Goal: Task Accomplishment & Management: Manage account settings

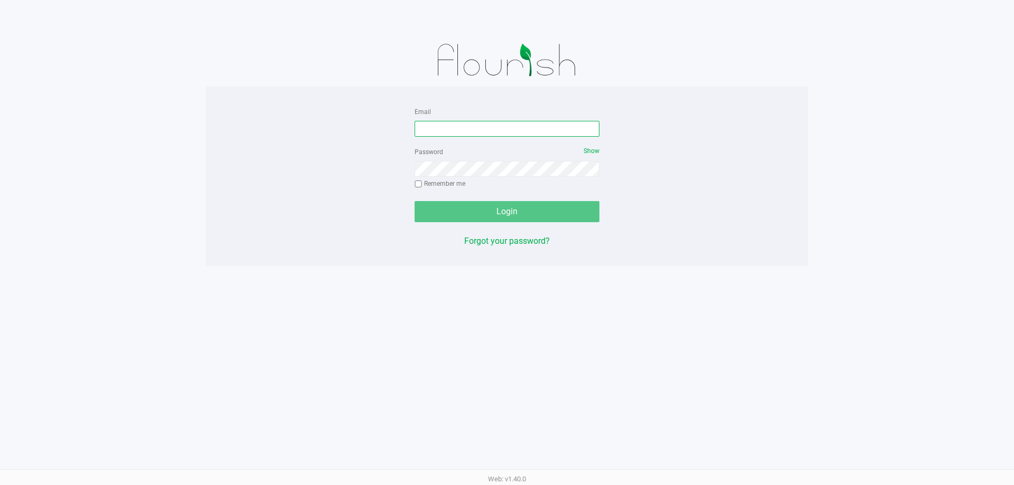
click at [516, 128] on input "Email" at bounding box center [506, 129] width 185 height 16
type input "[EMAIL_ADDRESS][DOMAIN_NAME]"
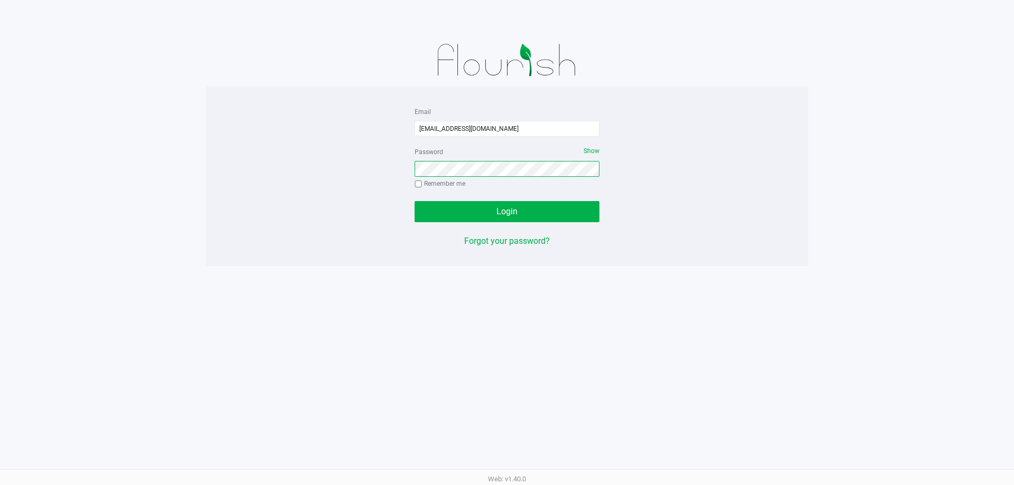
click at [414, 201] on button "Login" at bounding box center [506, 211] width 185 height 21
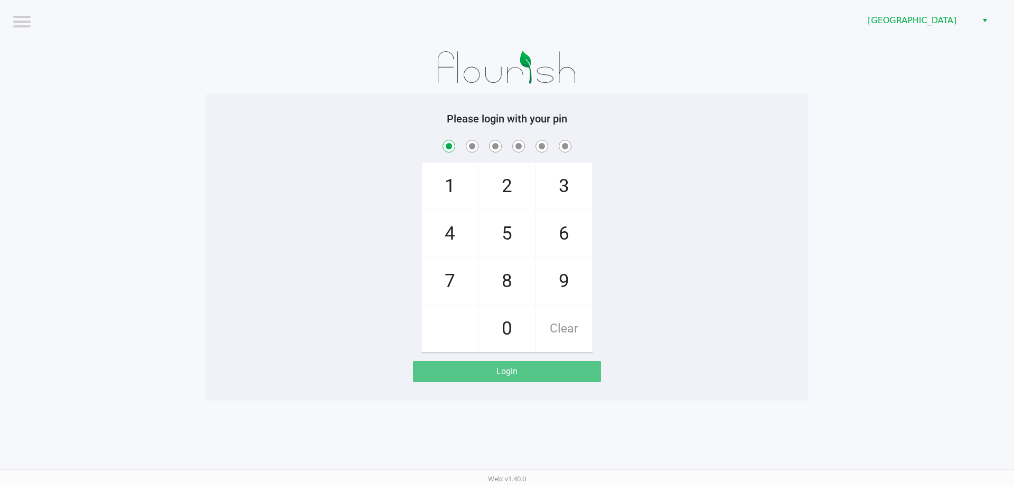
checkbox input "true"
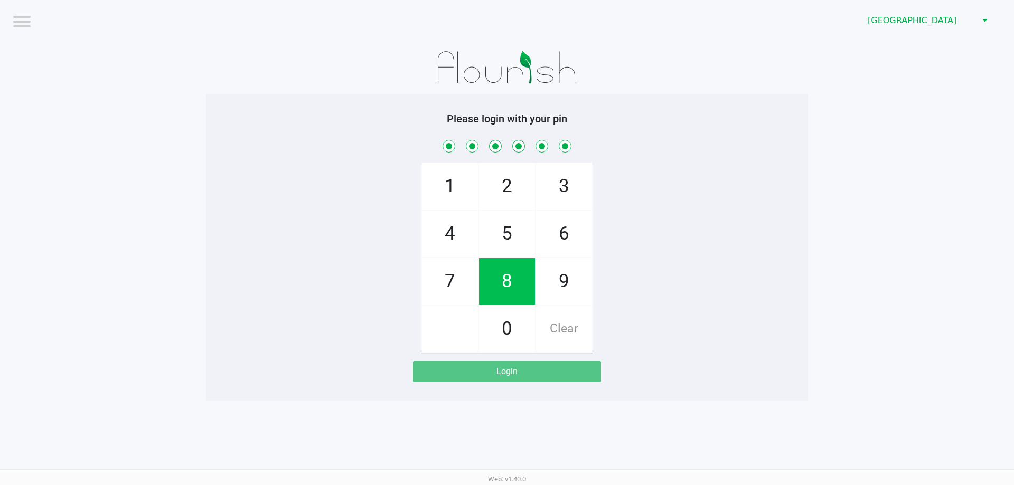
checkbox input "true"
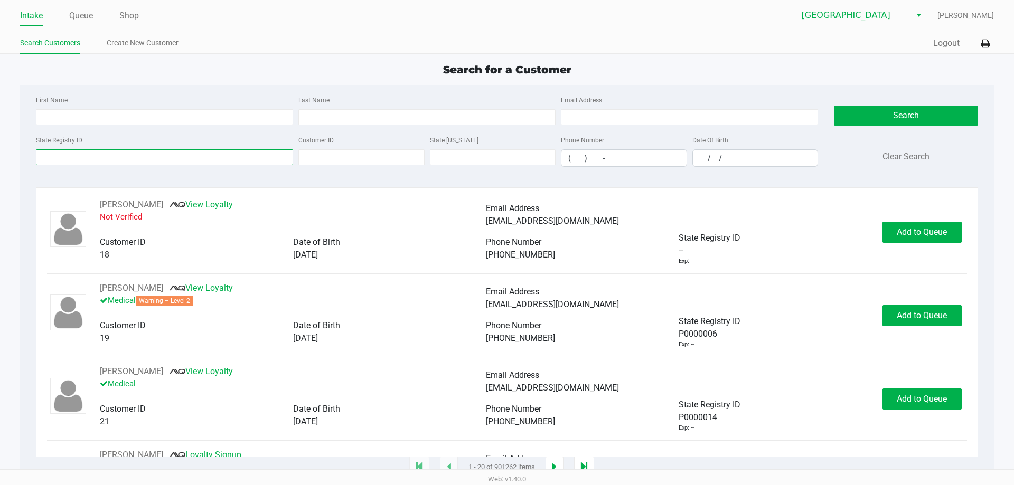
click at [115, 160] on input "State Registry ID" at bounding box center [164, 157] width 257 height 16
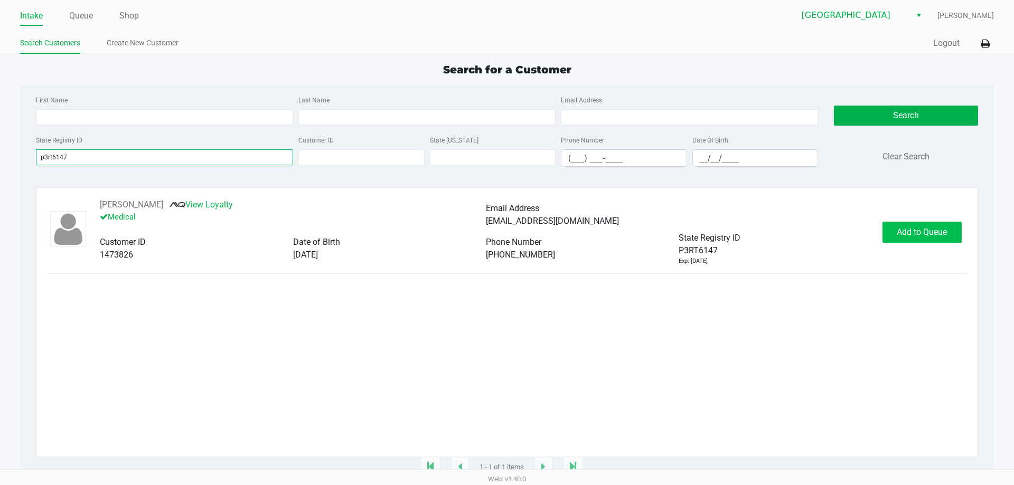
type input "p3rt6147"
click at [909, 239] on button "Add to Queue" at bounding box center [921, 232] width 79 height 21
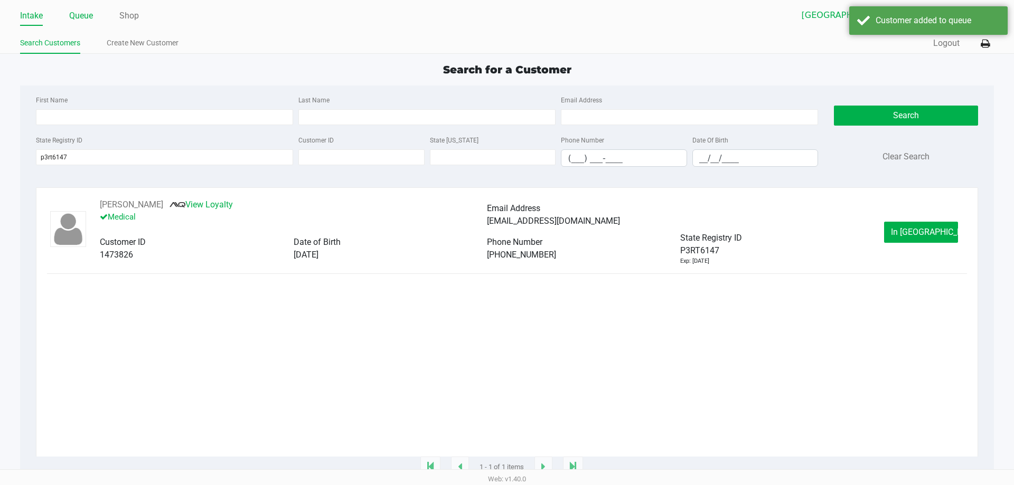
click at [86, 13] on link "Queue" at bounding box center [81, 15] width 24 height 15
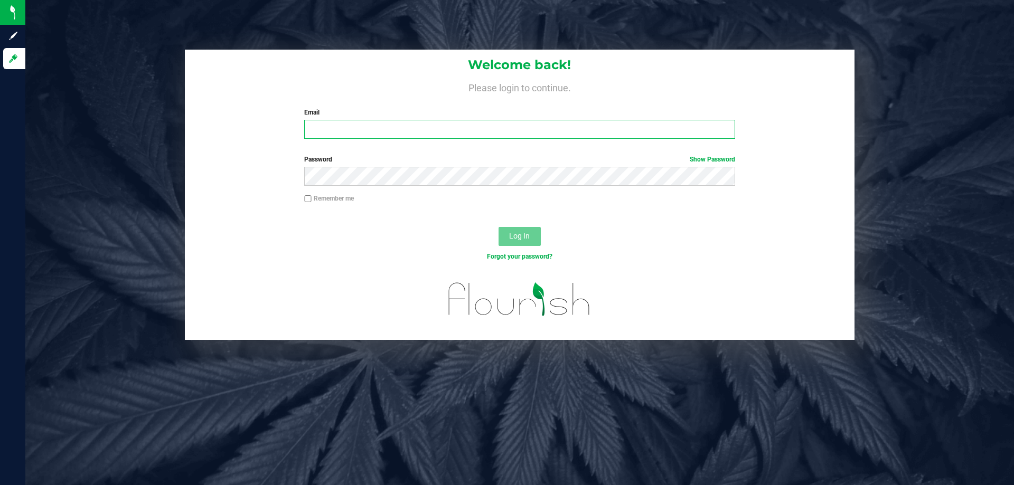
click at [364, 132] on input "Email" at bounding box center [519, 129] width 430 height 19
type input "[EMAIL_ADDRESS][DOMAIN_NAME]"
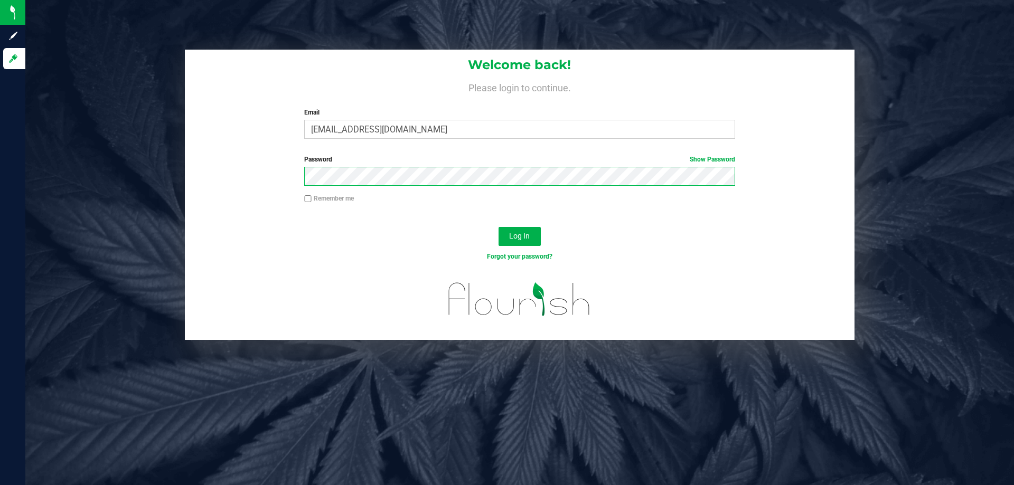
click at [498, 227] on button "Log In" at bounding box center [519, 236] width 42 height 19
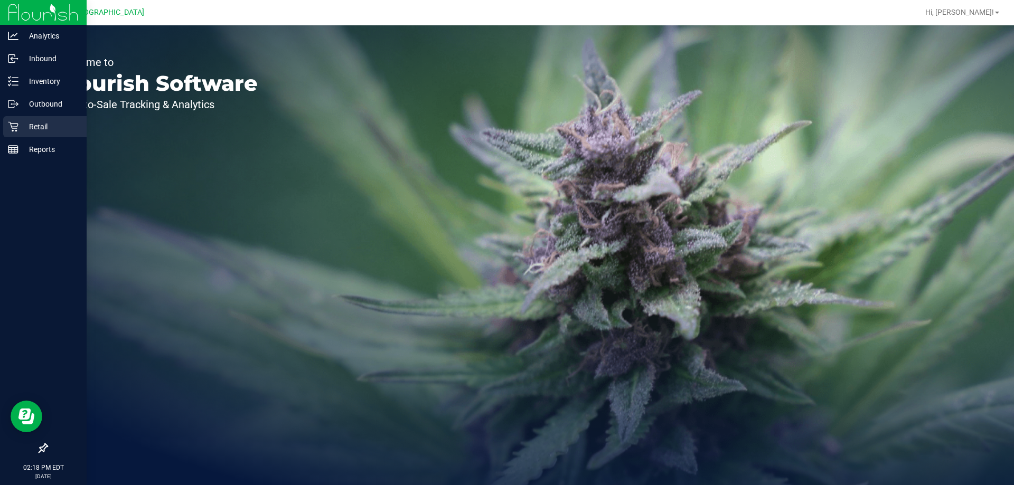
click at [7, 129] on div "Retail" at bounding box center [44, 126] width 83 height 21
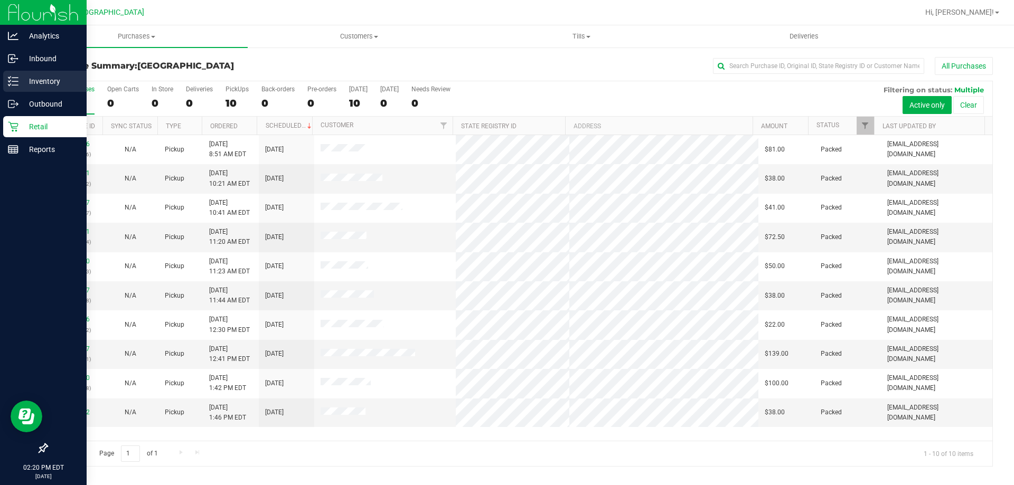
click at [17, 88] on div "Inventory" at bounding box center [44, 81] width 83 height 21
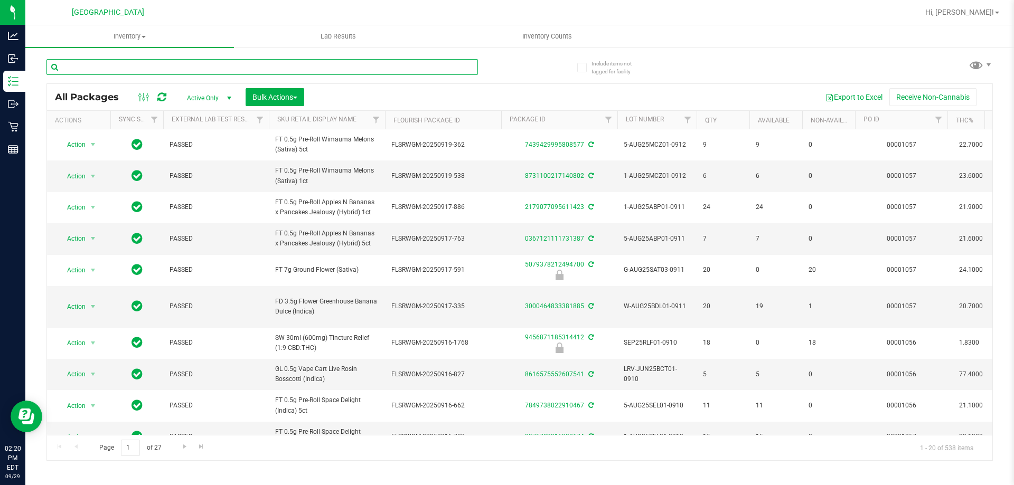
click at [201, 64] on input "text" at bounding box center [261, 67] width 431 height 16
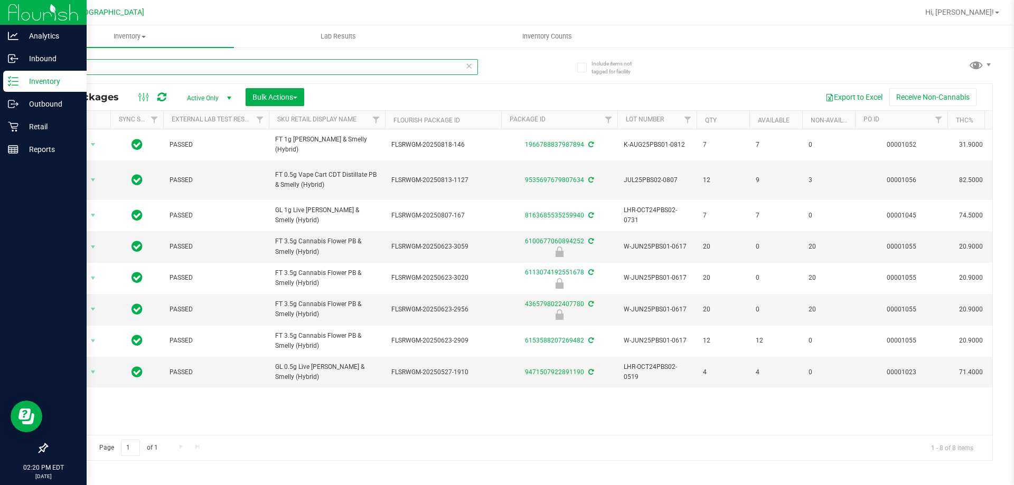
drag, startPoint x: 119, startPoint y: 70, endPoint x: 0, endPoint y: 3, distance: 136.9
click at [0, 14] on div "Analytics Inbound Inventory Outbound Retail Reports 02:20 PM EDT 09/29/2025 09/…" at bounding box center [507, 242] width 1014 height 485
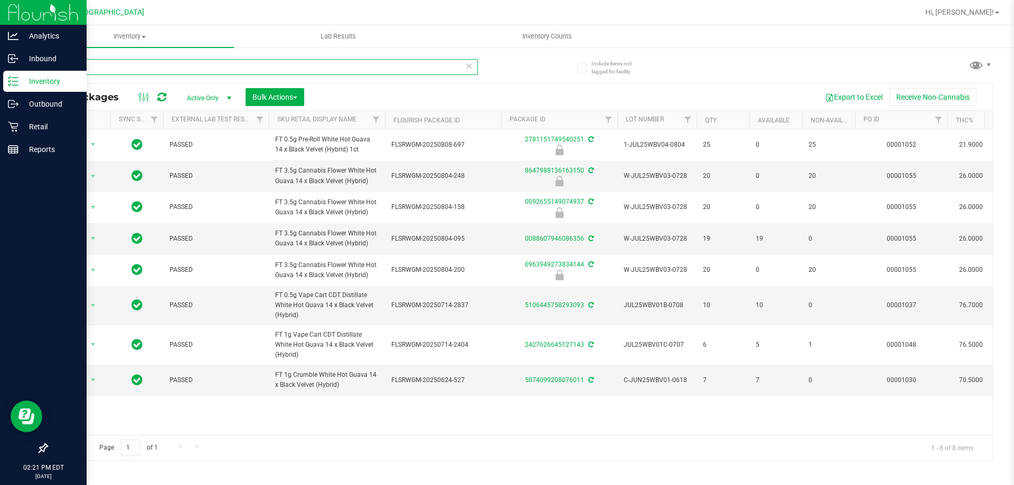
drag, startPoint x: 121, startPoint y: 74, endPoint x: 0, endPoint y: 11, distance: 137.0
click at [0, 24] on div "Analytics Inbound Inventory Outbound Retail Reports 02:21 PM EDT 09/29/2025 09/…" at bounding box center [507, 242] width 1014 height 485
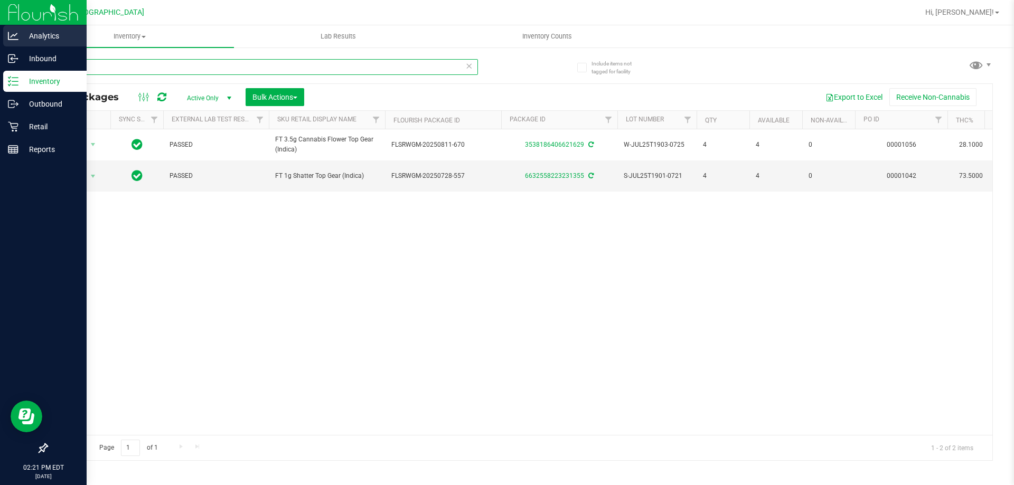
drag, startPoint x: 102, startPoint y: 71, endPoint x: 0, endPoint y: 28, distance: 110.7
click at [0, 46] on div "Analytics Inbound Inventory Outbound Retail Reports 02:21 PM EDT 09/29/2025 09/…" at bounding box center [507, 242] width 1014 height 485
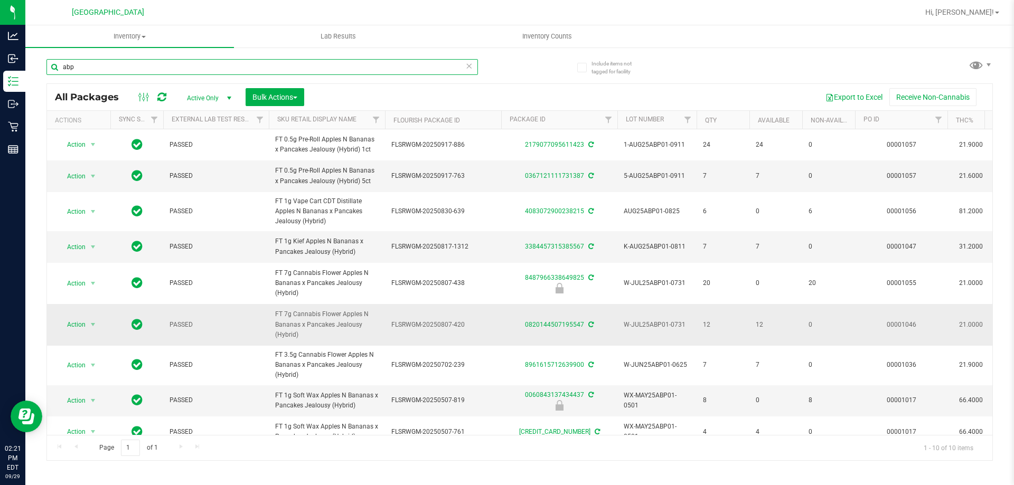
scroll to position [48, 0]
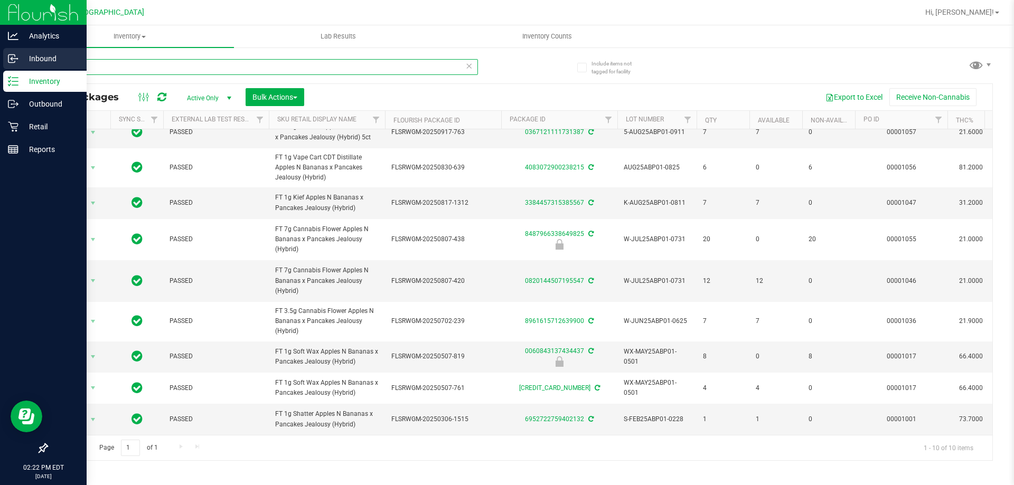
drag, startPoint x: 94, startPoint y: 70, endPoint x: 0, endPoint y: 56, distance: 95.0
click at [0, 62] on div "Analytics Inbound Inventory Outbound Retail Reports 02:22 PM EDT 09/29/2025 09/…" at bounding box center [507, 242] width 1014 height 485
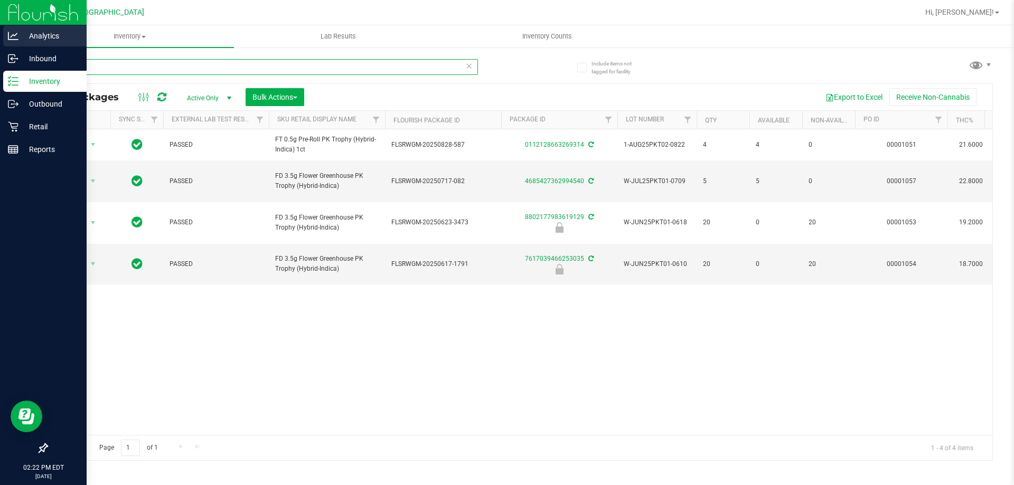
drag, startPoint x: 99, startPoint y: 68, endPoint x: 0, endPoint y: 48, distance: 100.8
click at [0, 70] on div "Analytics Inbound Inventory Outbound Retail Reports 02:22 PM EDT 09/29/2025 09/…" at bounding box center [507, 242] width 1014 height 485
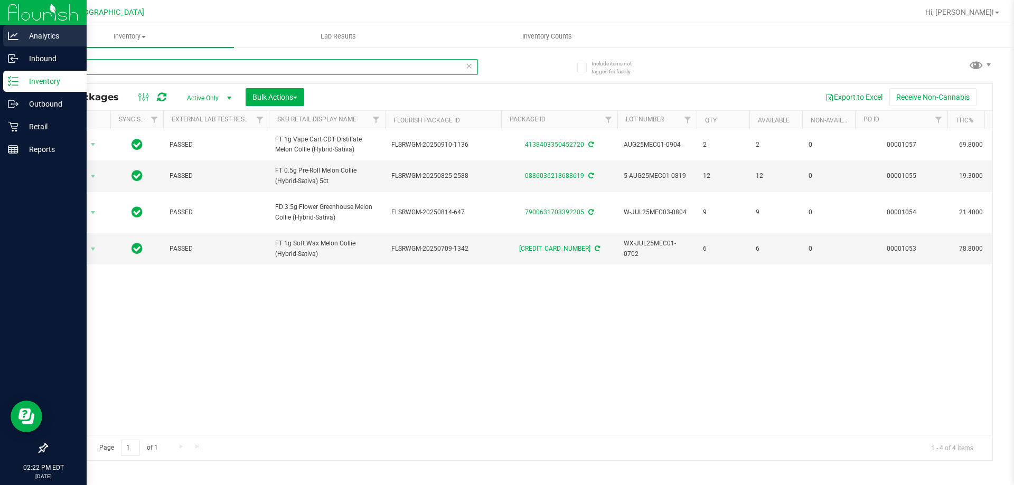
drag, startPoint x: 98, startPoint y: 63, endPoint x: 0, endPoint y: 39, distance: 100.8
click at [0, 39] on div "Analytics Inbound Inventory Outbound Retail Reports 02:22 PM EDT 09/29/2025 09/…" at bounding box center [507, 242] width 1014 height 485
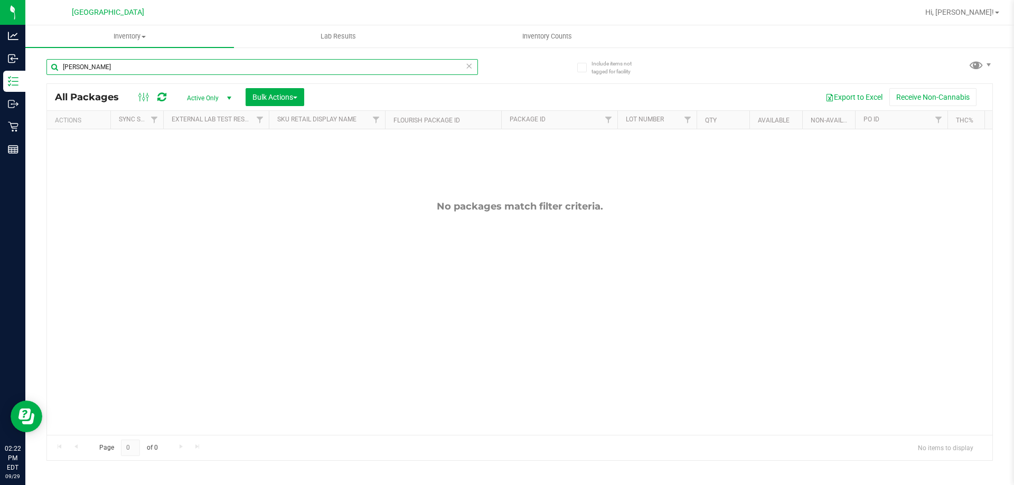
click at [71, 63] on input "rasberry" at bounding box center [261, 67] width 431 height 16
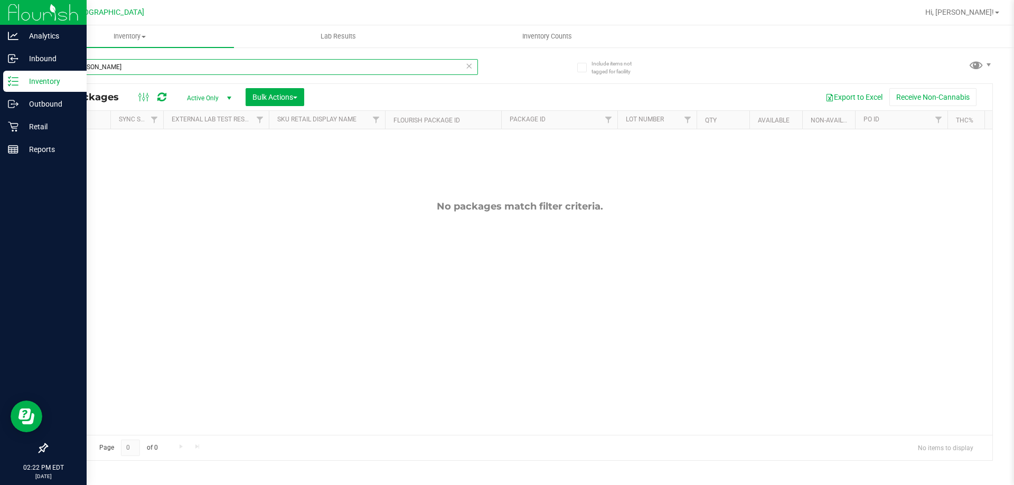
drag, startPoint x: 137, startPoint y: 74, endPoint x: 0, endPoint y: 15, distance: 148.8
click at [0, 15] on div "Analytics Inbound Inventory Outbound Retail Reports 02:22 PM EDT 09/29/2025 09/…" at bounding box center [507, 242] width 1014 height 485
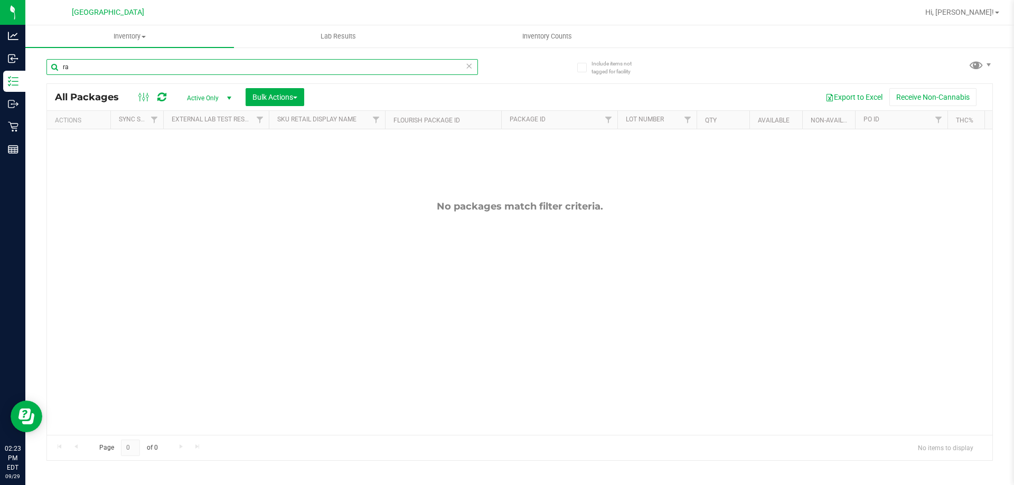
type input "r"
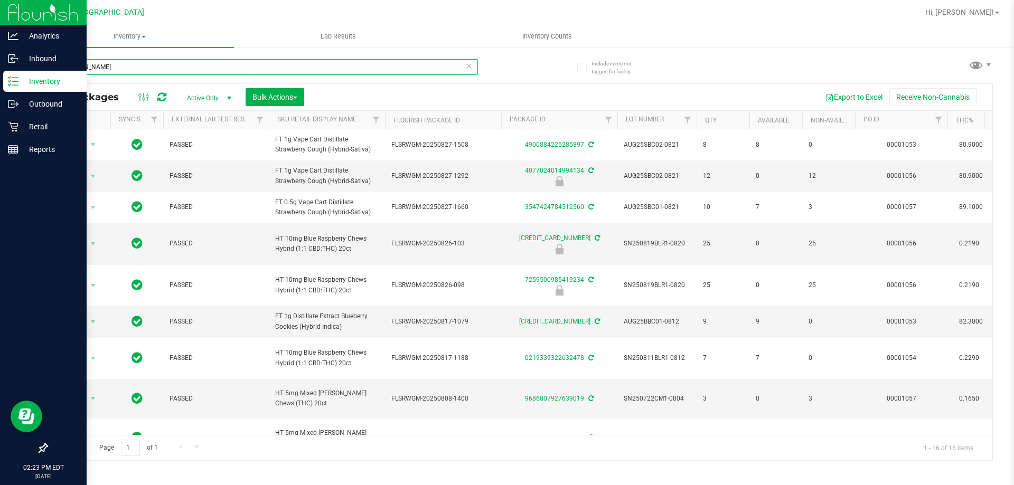
drag, startPoint x: 100, startPoint y: 70, endPoint x: 0, endPoint y: 5, distance: 119.3
click at [0, 5] on div "Analytics Inbound Inventory Outbound Retail Reports 02:23 PM EDT 09/29/2025 09/…" at bounding box center [507, 242] width 1014 height 485
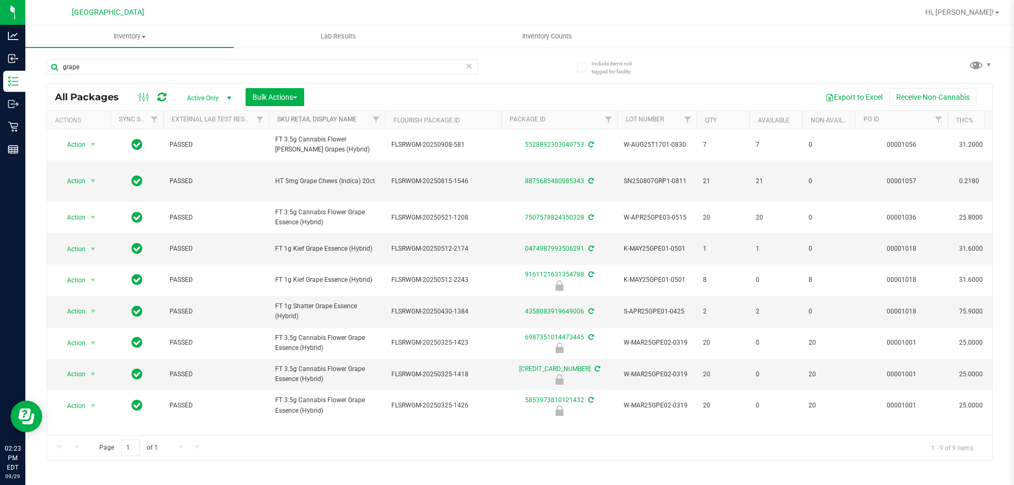
click at [337, 123] on link "Sku Retail Display Name" at bounding box center [316, 119] width 79 height 7
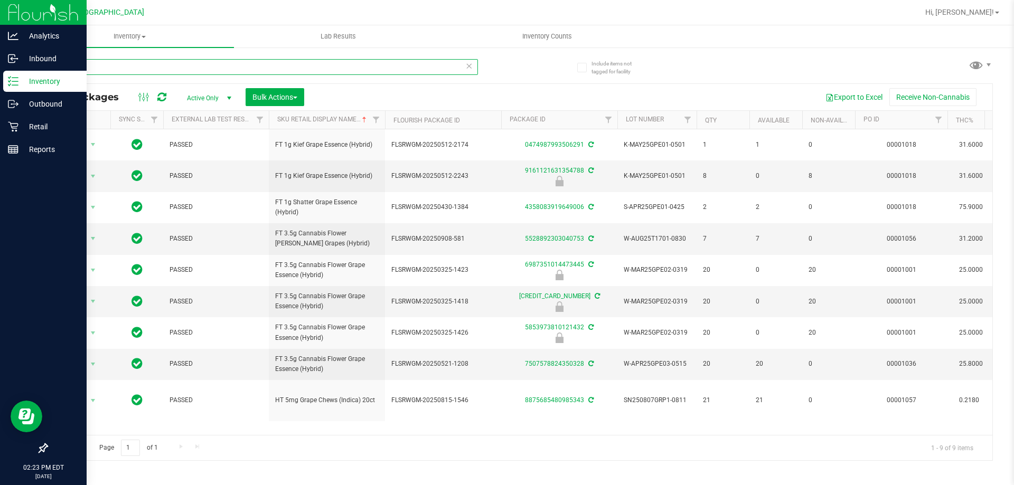
click at [0, 3] on div "Analytics Inbound Inventory Outbound Retail Reports 02:23 PM EDT 09/29/2025 09/…" at bounding box center [507, 242] width 1014 height 485
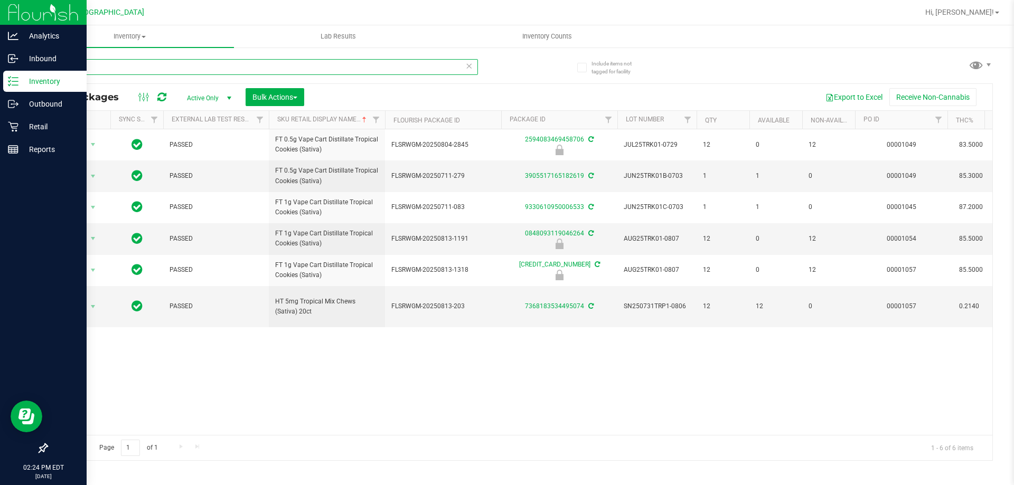
drag, startPoint x: 102, startPoint y: 72, endPoint x: 0, endPoint y: 21, distance: 114.5
click at [0, 25] on div "Analytics Inbound Inventory Outbound Retail Reports 02:24 PM EDT 09/29/2025 09/…" at bounding box center [507, 242] width 1014 height 485
type input "chews"
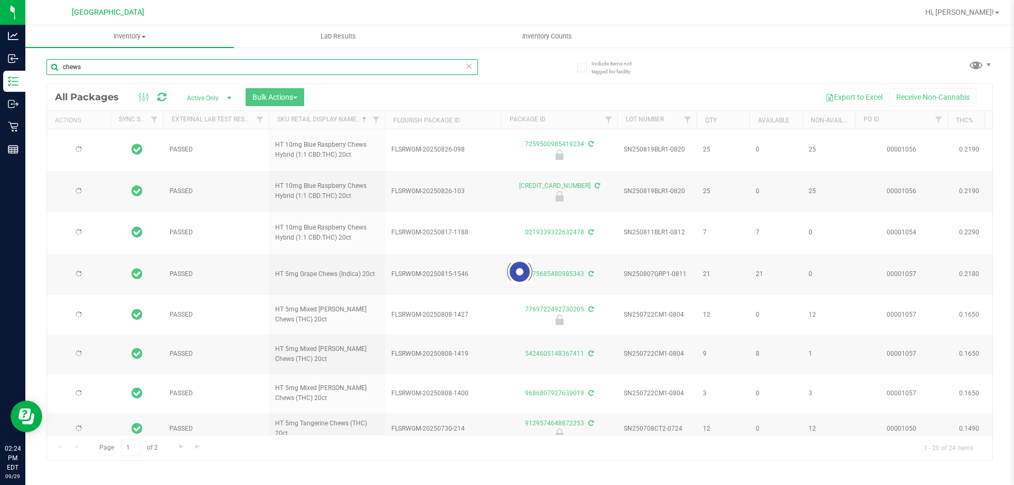
type input "[DATE]"
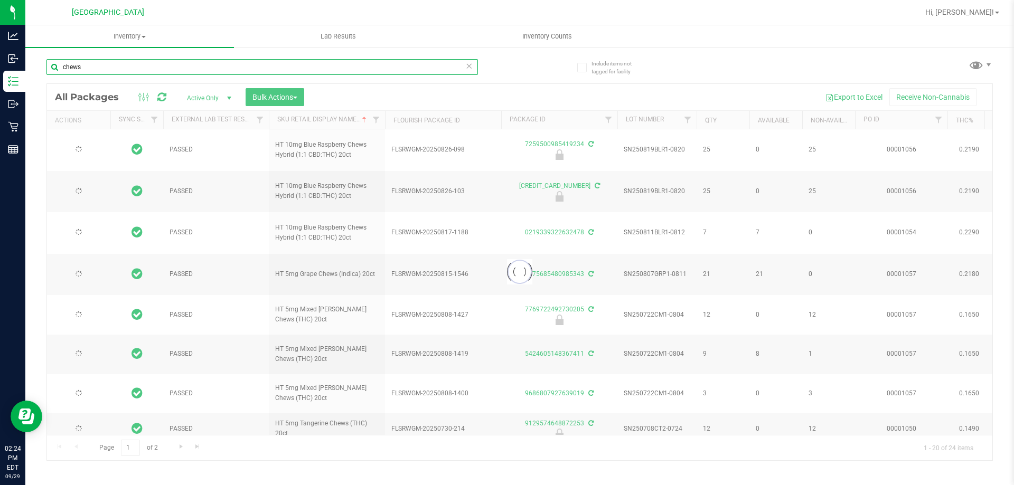
type input "[DATE]"
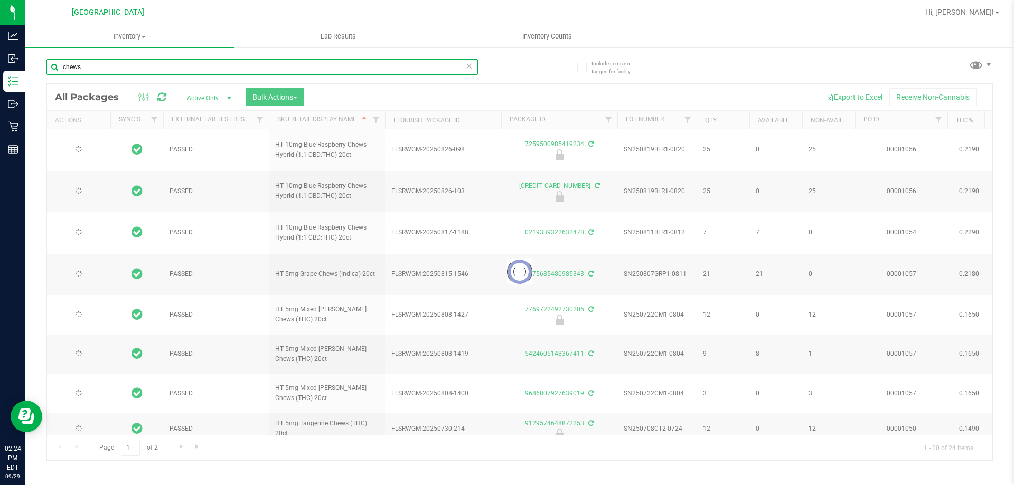
type input "[DATE]"
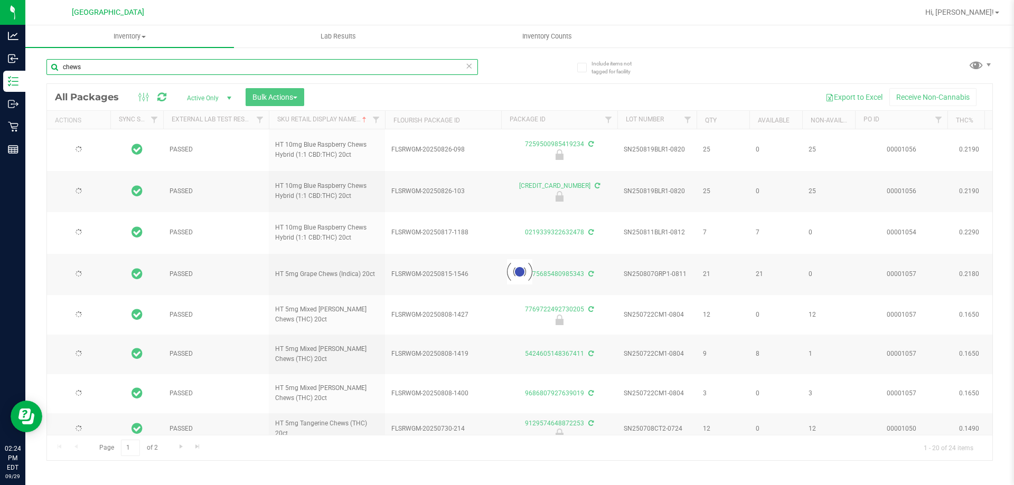
type input "[DATE]"
type input "2026-03-17"
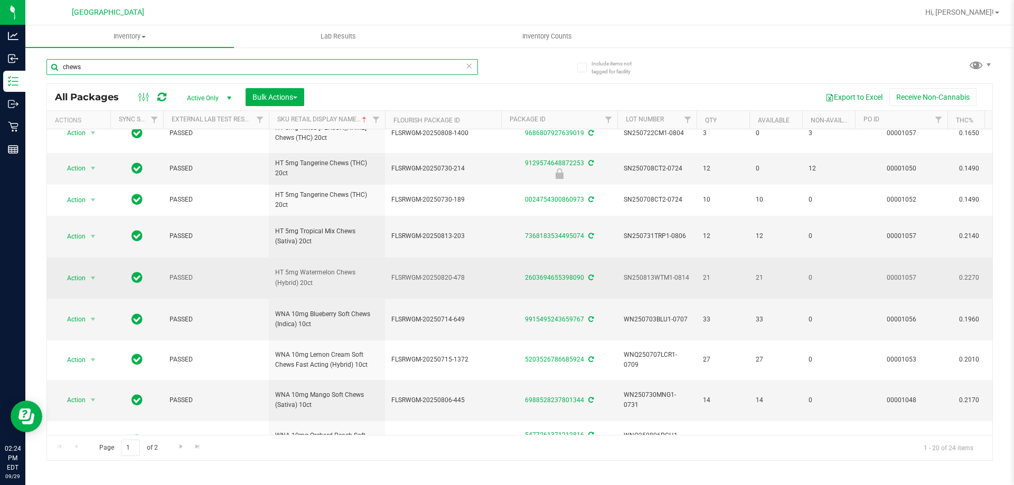
scroll to position [259, 0]
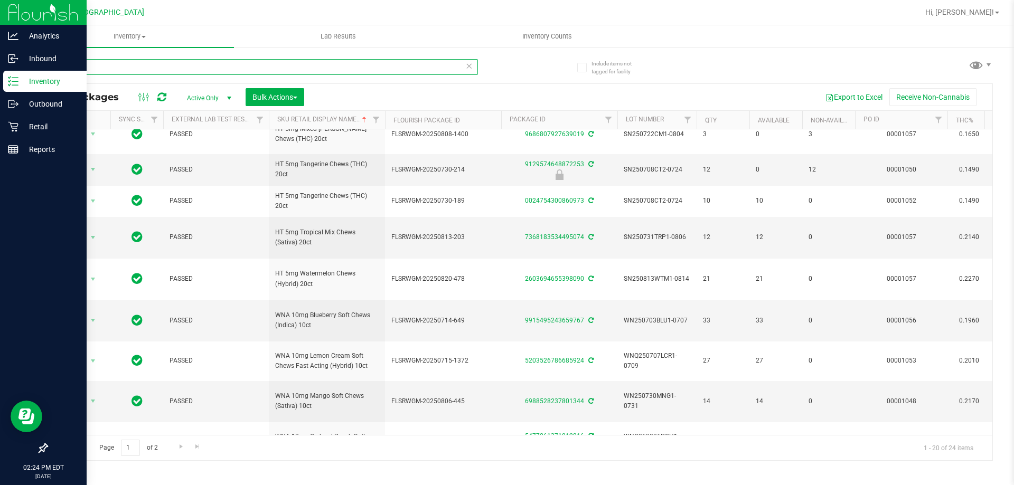
drag, startPoint x: 118, startPoint y: 67, endPoint x: 0, endPoint y: 15, distance: 129.3
click at [0, 17] on div "Analytics Inbound Inventory Outbound Retail Reports 02:24 PM EDT 09/29/2025 09/…" at bounding box center [507, 242] width 1014 height 485
type input "dark"
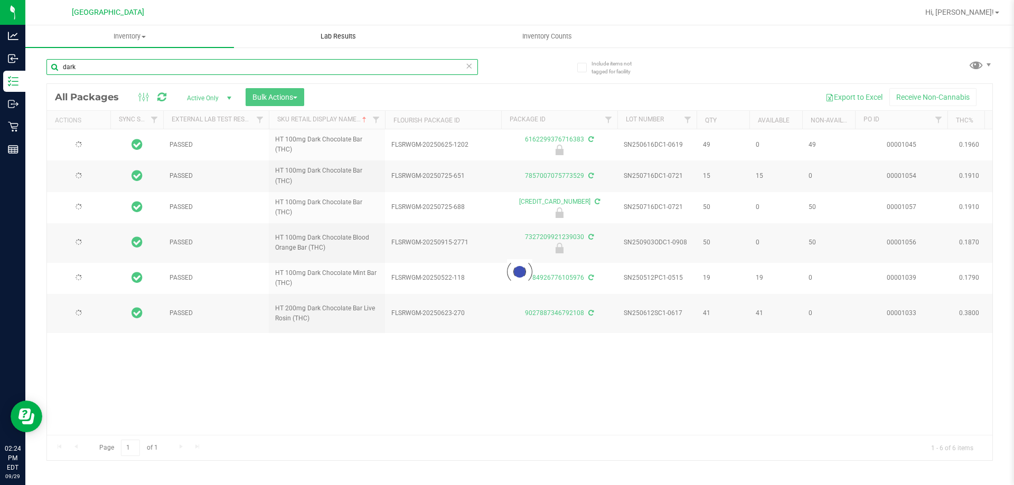
type input "[DATE]"
type input "2025-11-22"
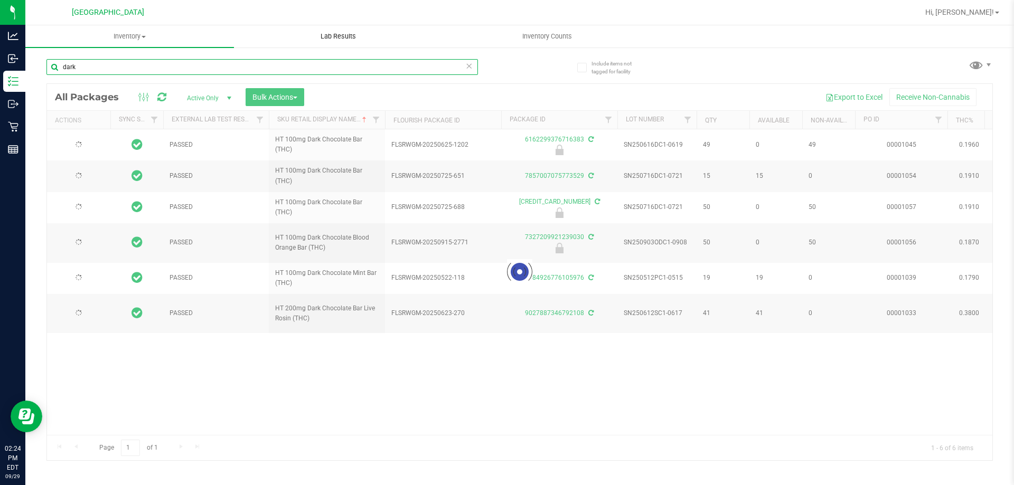
type input "[DATE]"
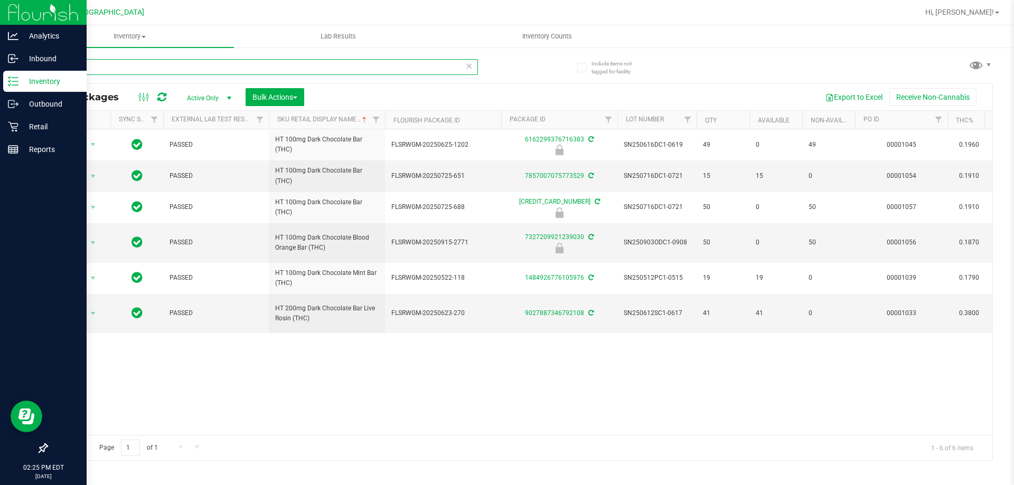
click at [0, 23] on div "Analytics Inbound Inventory Outbound Retail Reports 02:25 PM EDT 09/29/2025 09/…" at bounding box center [507, 242] width 1014 height 485
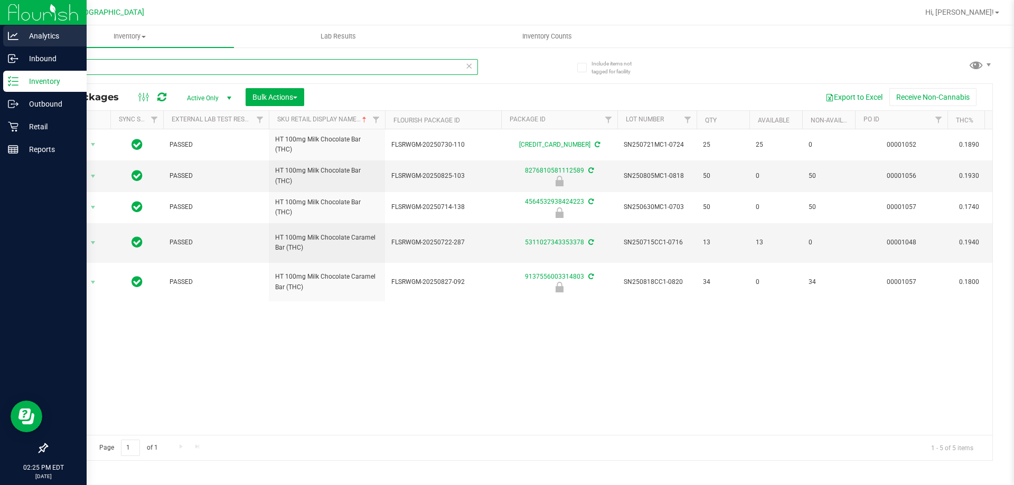
drag, startPoint x: 82, startPoint y: 67, endPoint x: 0, endPoint y: 45, distance: 85.0
click at [0, 48] on div "Analytics Inbound Inventory Outbound Retail Reports 02:25 PM EDT 09/29/2025 09/…" at bounding box center [507, 242] width 1014 height 485
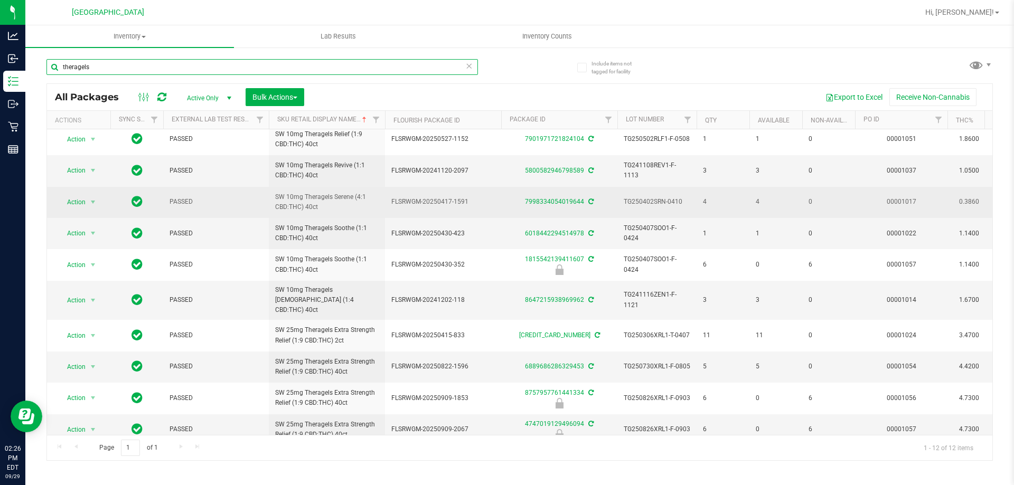
scroll to position [78, 0]
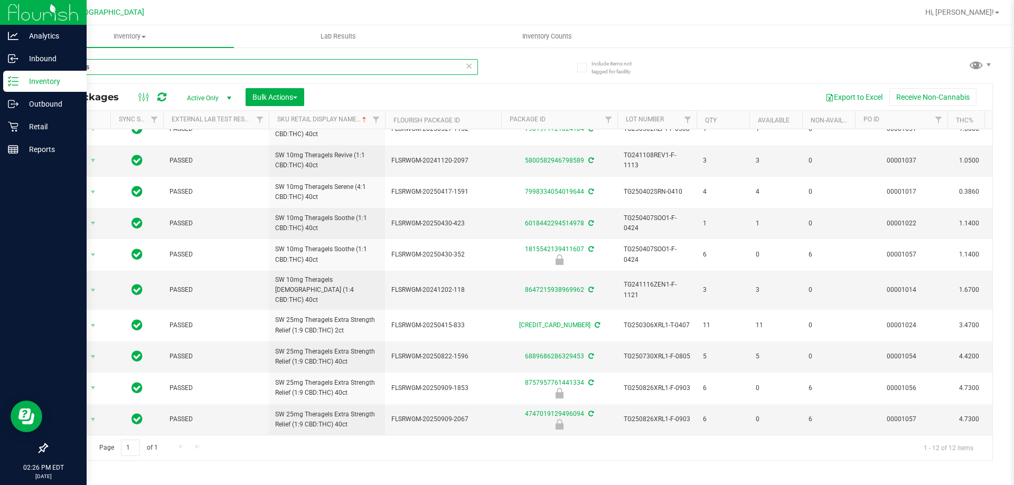
click at [0, 23] on div "Analytics Inbound Inventory Outbound Retail Reports 02:26 PM EDT 09/29/2025 09/…" at bounding box center [507, 242] width 1014 height 485
type input "balm"
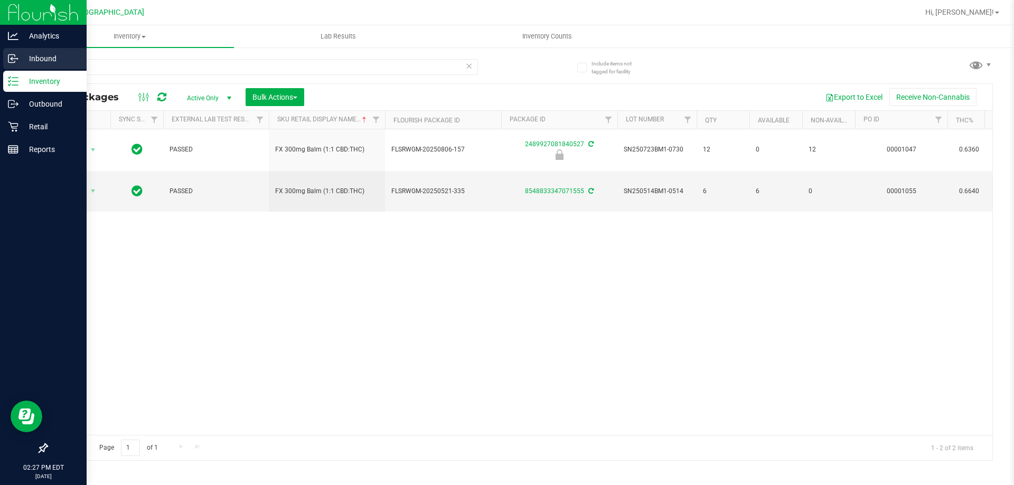
click at [52, 63] on p "Inbound" at bounding box center [49, 58] width 63 height 13
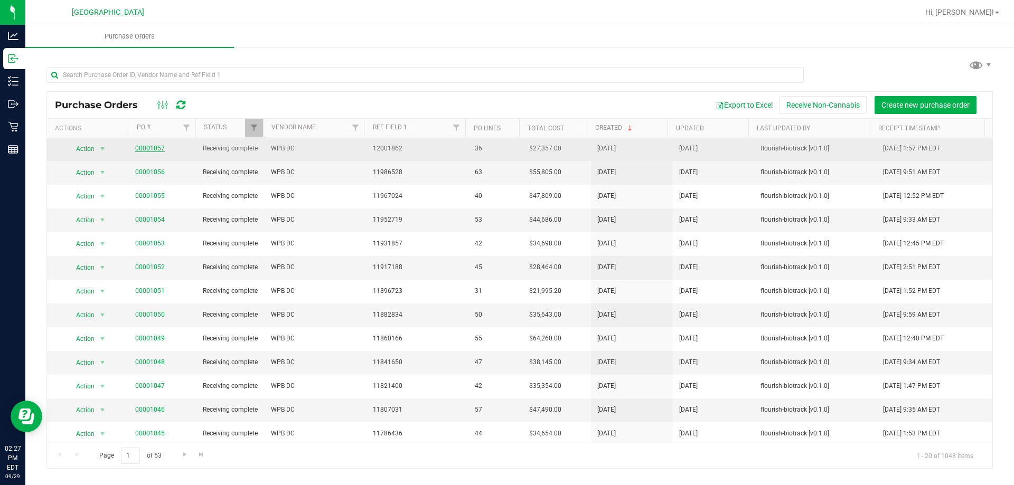
click at [143, 151] on link "00001057" at bounding box center [150, 148] width 30 height 7
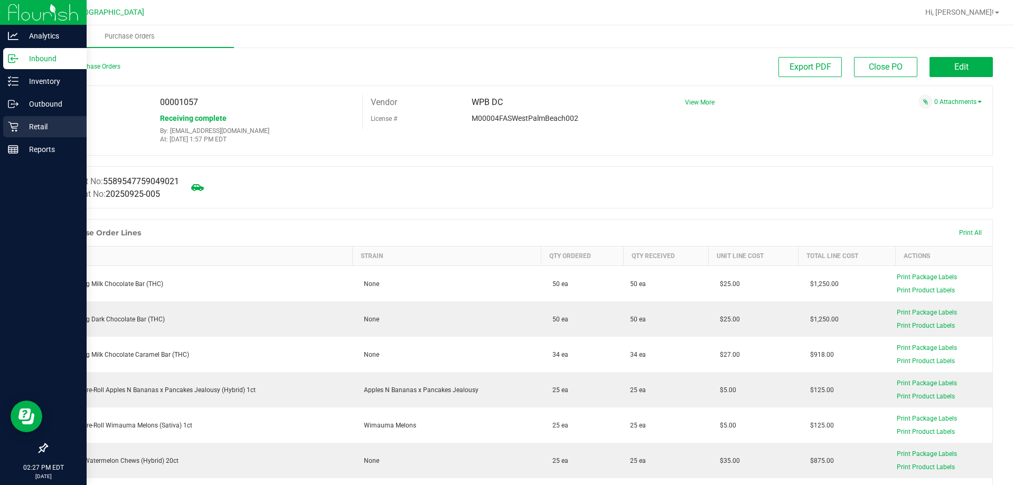
click at [44, 125] on p "Retail" at bounding box center [49, 126] width 63 height 13
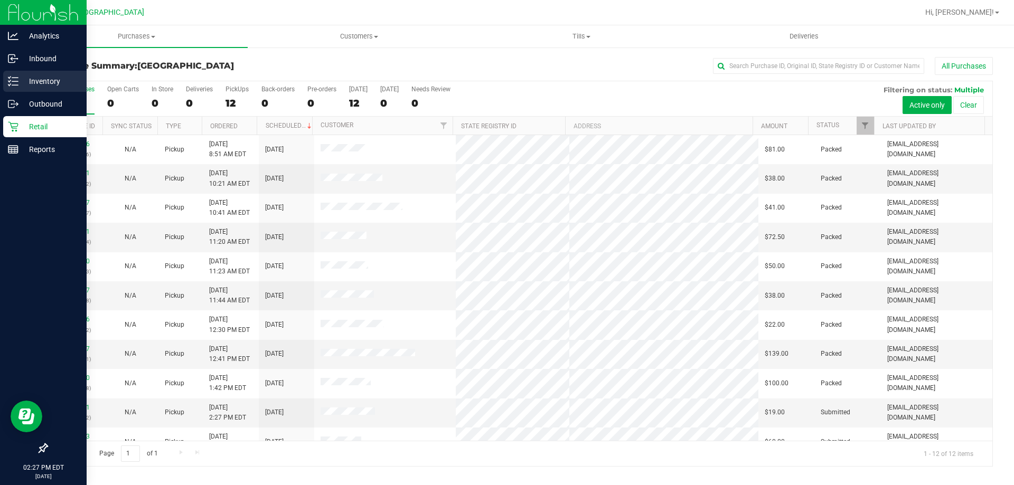
click at [63, 79] on p "Inventory" at bounding box center [49, 81] width 63 height 13
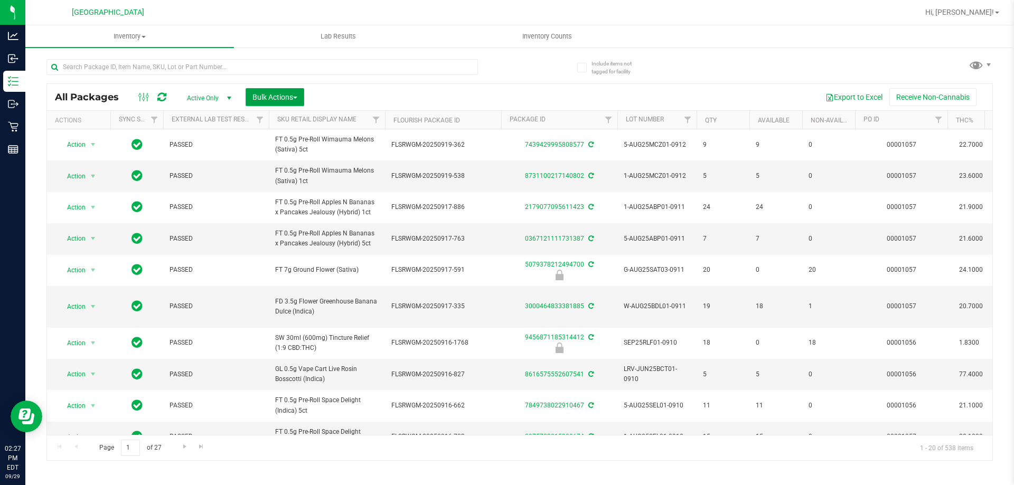
click at [259, 95] on span "Bulk Actions" at bounding box center [274, 97] width 45 height 8
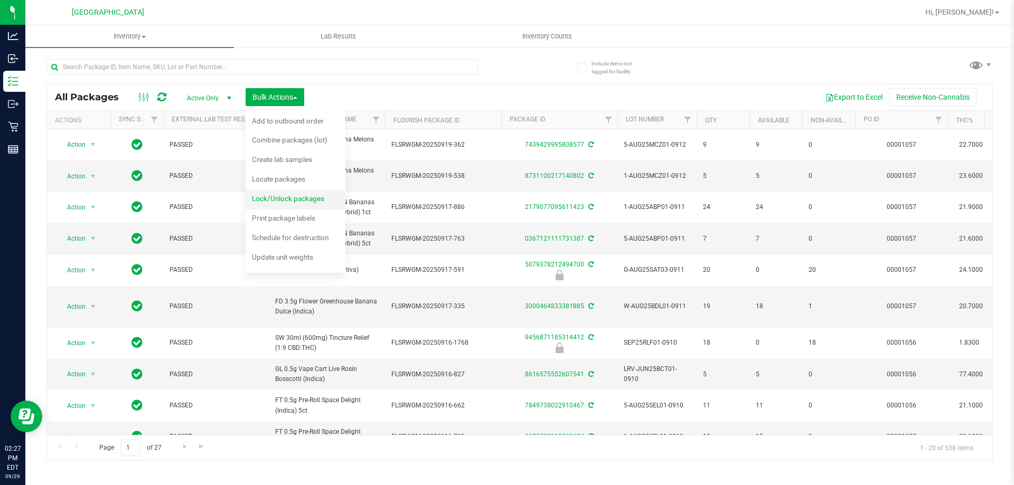
click at [267, 195] on span "Lock/Unlock packages" at bounding box center [288, 198] width 72 height 8
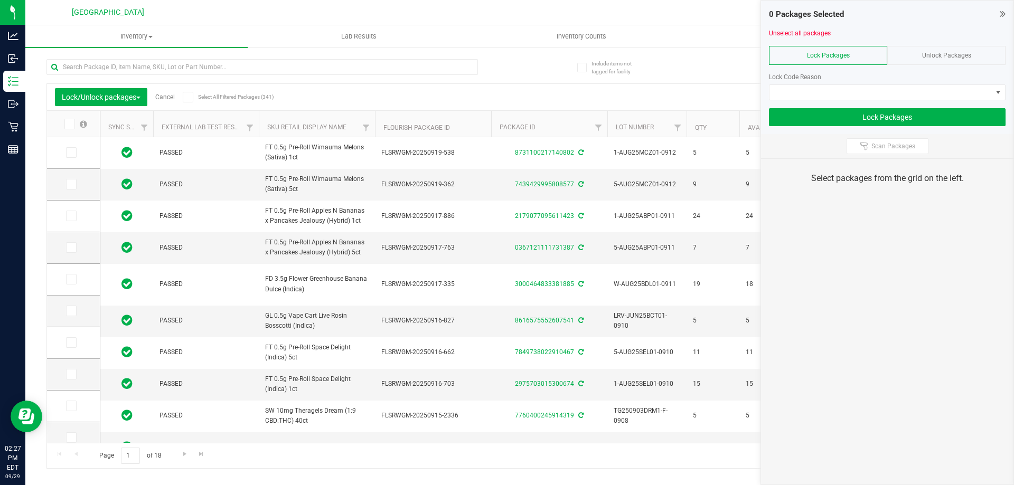
click at [1005, 15] on div "0 Packages Selected Unselect all packages Lock Packages Unlock Packages Lock Co…" at bounding box center [887, 68] width 252 height 134
click at [1002, 13] on icon at bounding box center [1002, 13] width 6 height 11
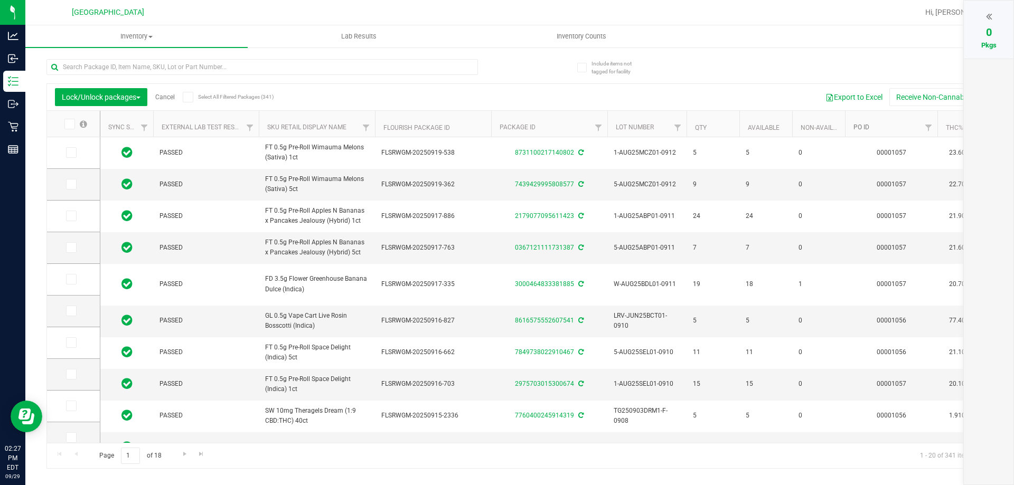
click at [867, 125] on link "PO ID" at bounding box center [861, 127] width 16 height 7
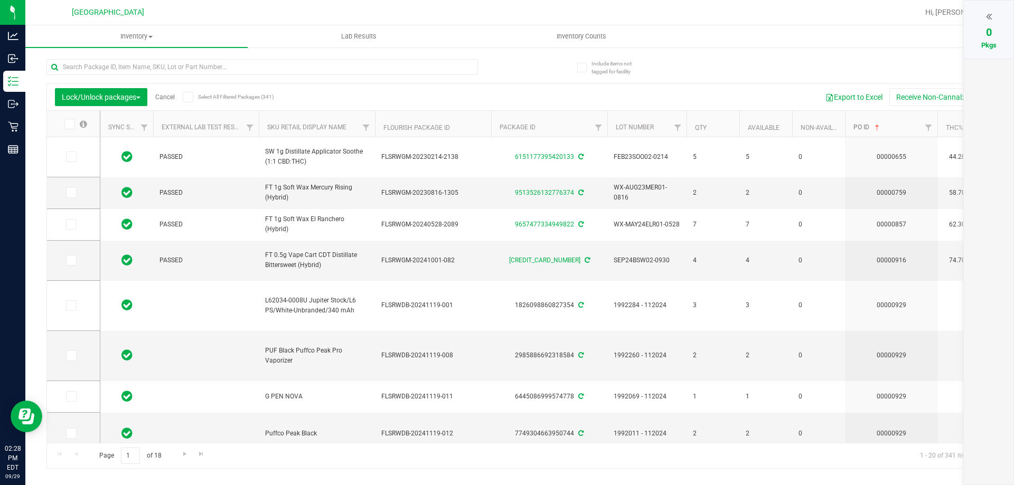
click at [866, 126] on link "PO ID" at bounding box center [867, 127] width 28 height 7
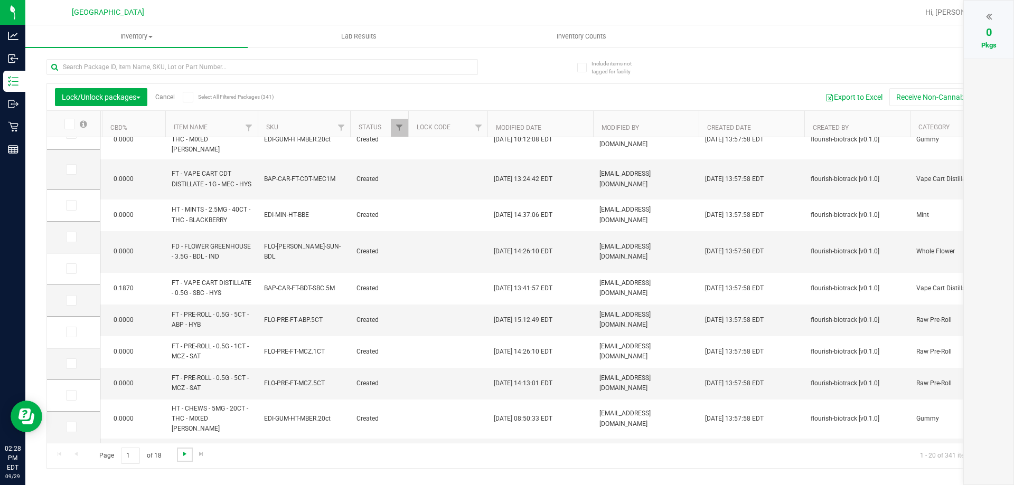
click at [182, 454] on span "Go to the next page" at bounding box center [185, 454] width 8 height 8
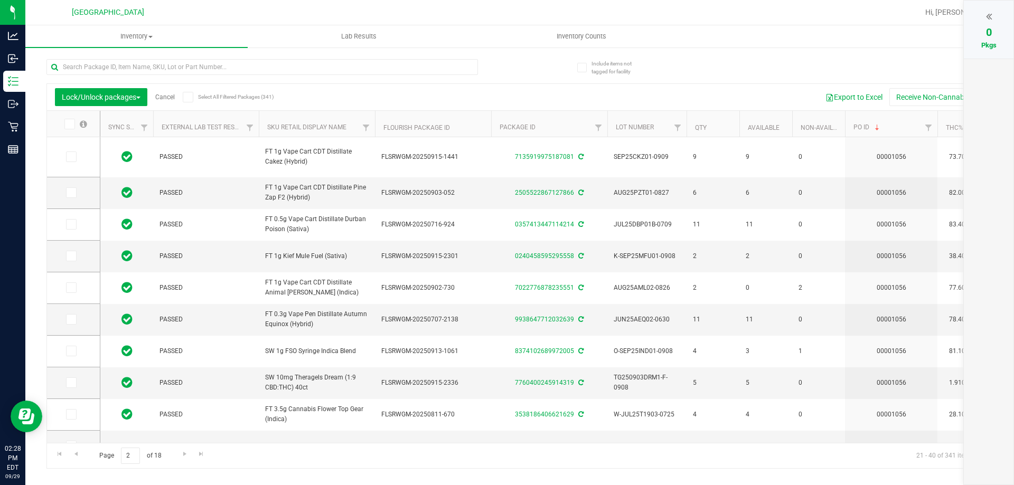
click at [347, 442] on div "Lock/Unlock packages Cancel Select All Filtered Packages (341) Add to manufactu…" at bounding box center [519, 275] width 946 height 385
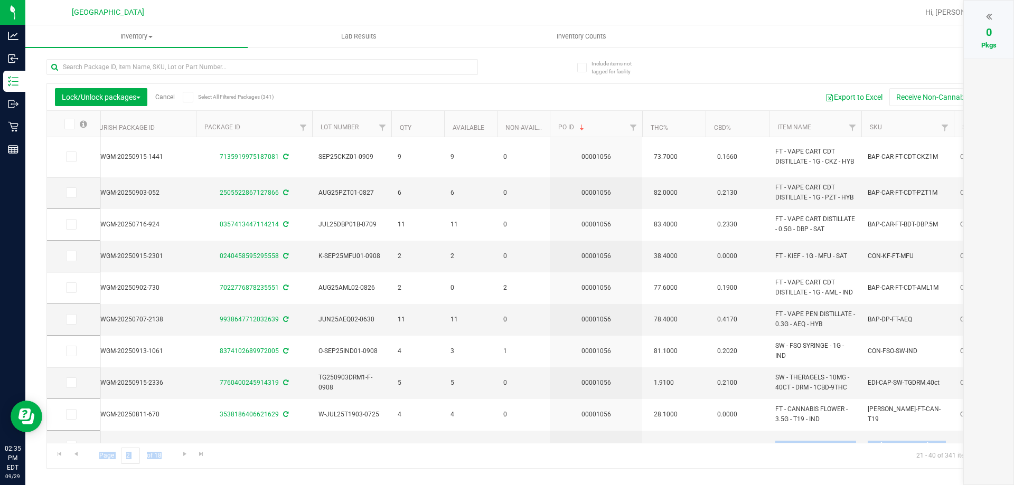
scroll to position [0, 314]
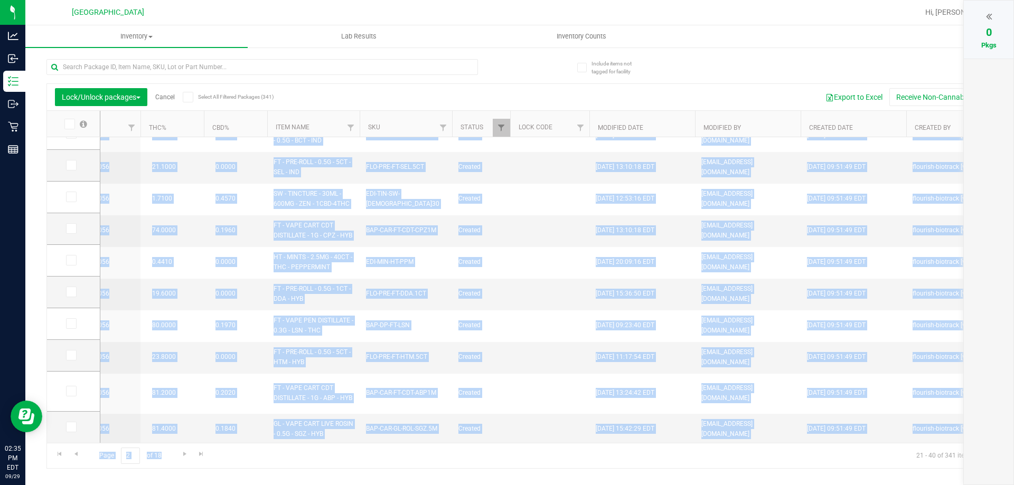
click at [267, 454] on div "Page 2 of 18 21 - 40 of 341 items" at bounding box center [519, 455] width 945 height 25
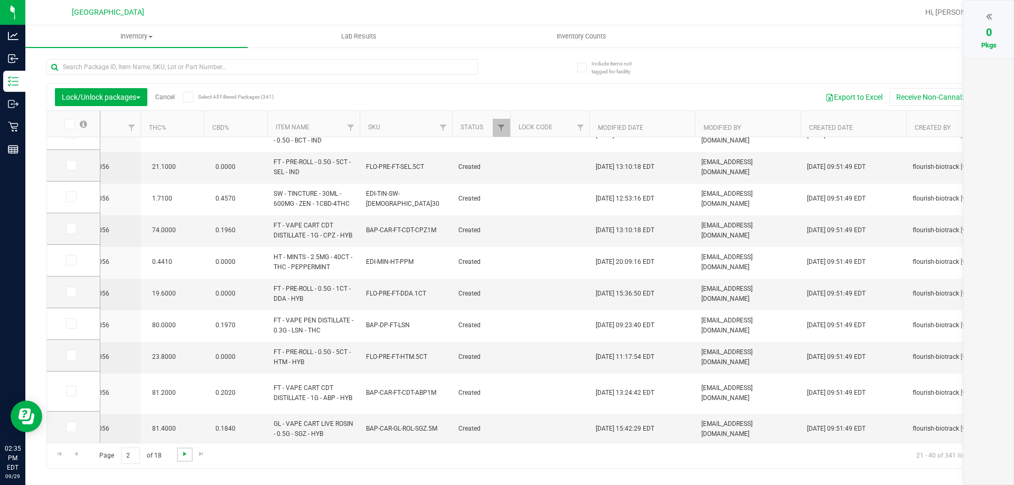
click at [187, 458] on span "Go to the next page" at bounding box center [185, 454] width 8 height 8
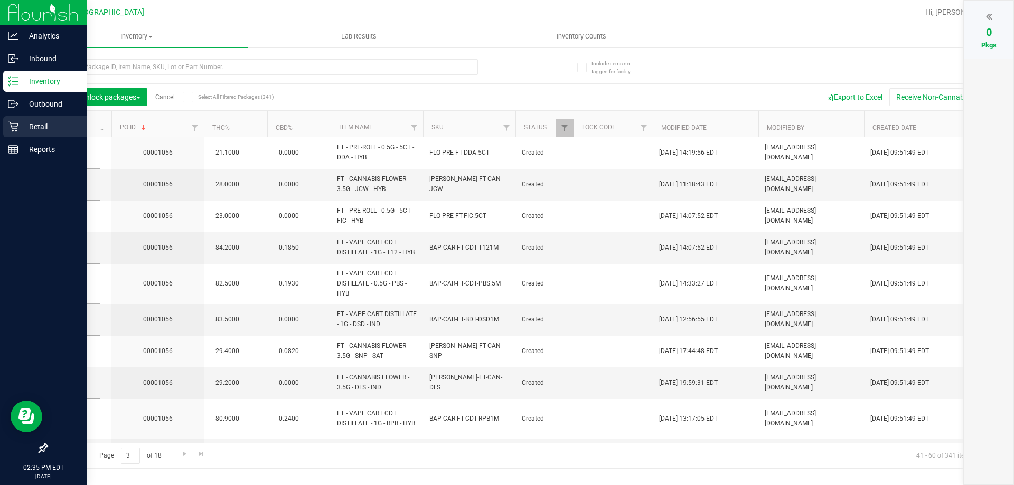
click at [11, 133] on div "Retail" at bounding box center [44, 126] width 83 height 21
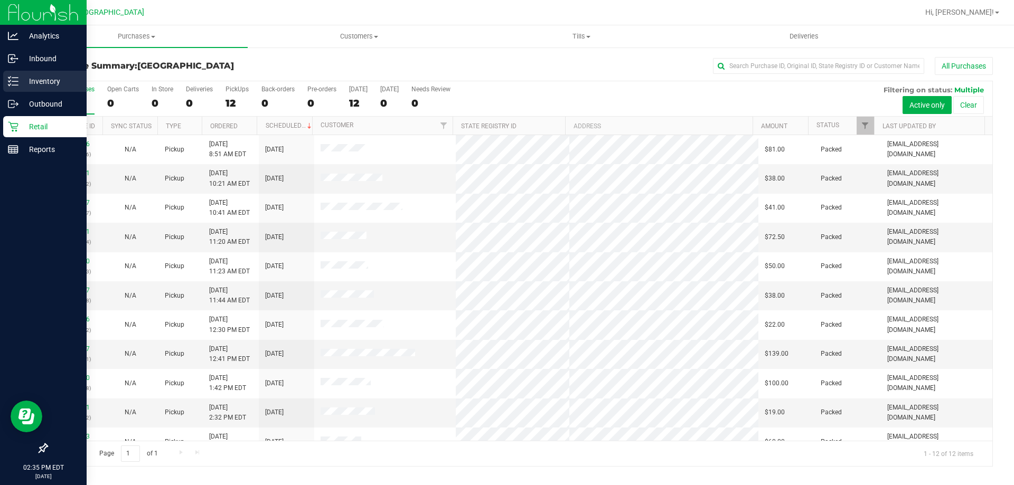
click at [25, 79] on p "Inventory" at bounding box center [49, 81] width 63 height 13
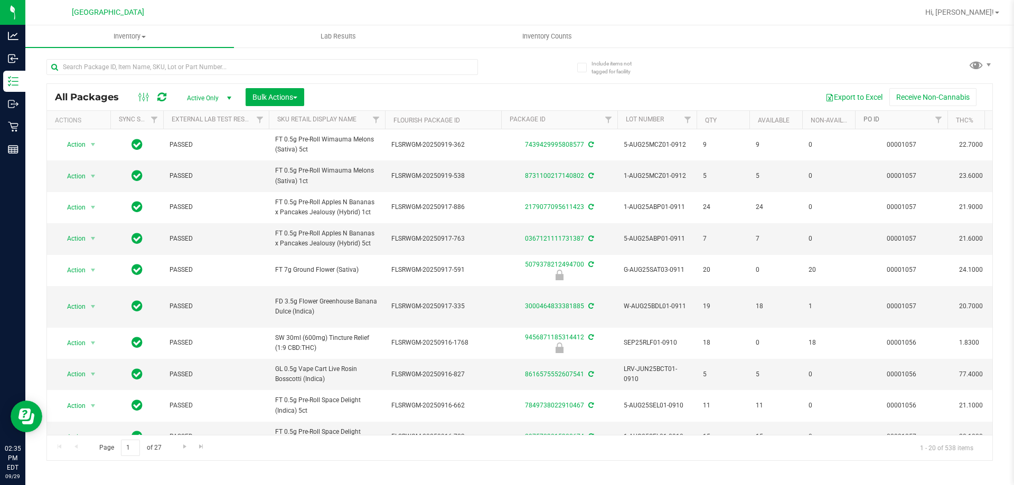
click at [876, 120] on link "PO ID" at bounding box center [871, 119] width 16 height 7
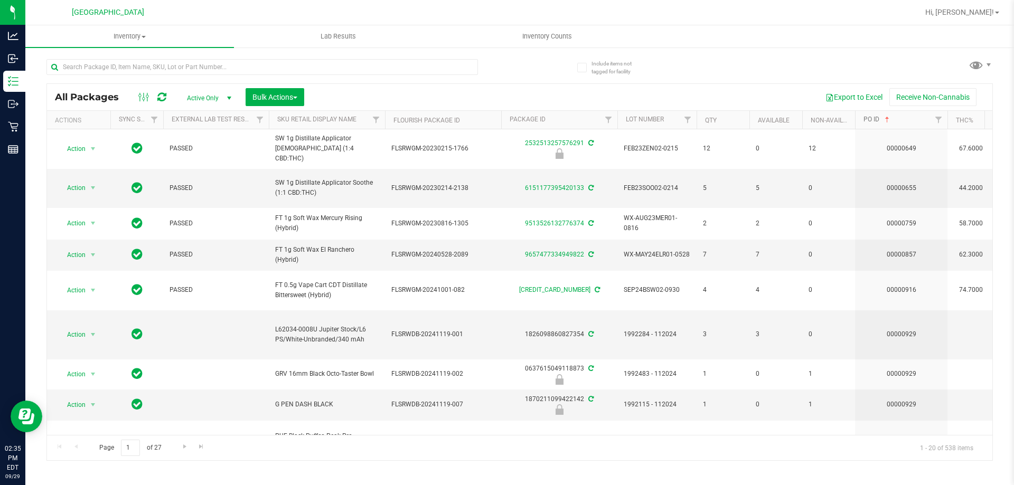
click at [876, 120] on link "PO ID" at bounding box center [877, 119] width 28 height 7
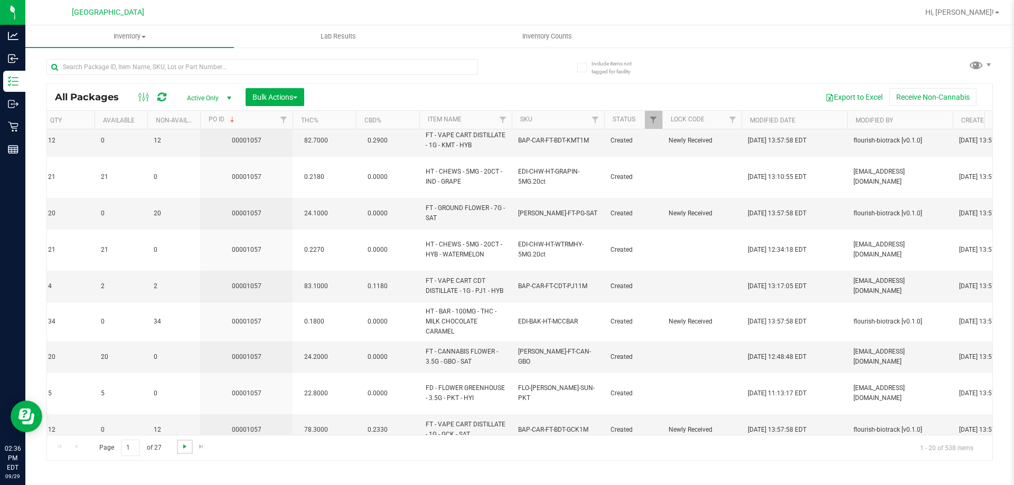
click at [183, 448] on span "Go to the next page" at bounding box center [185, 446] width 8 height 8
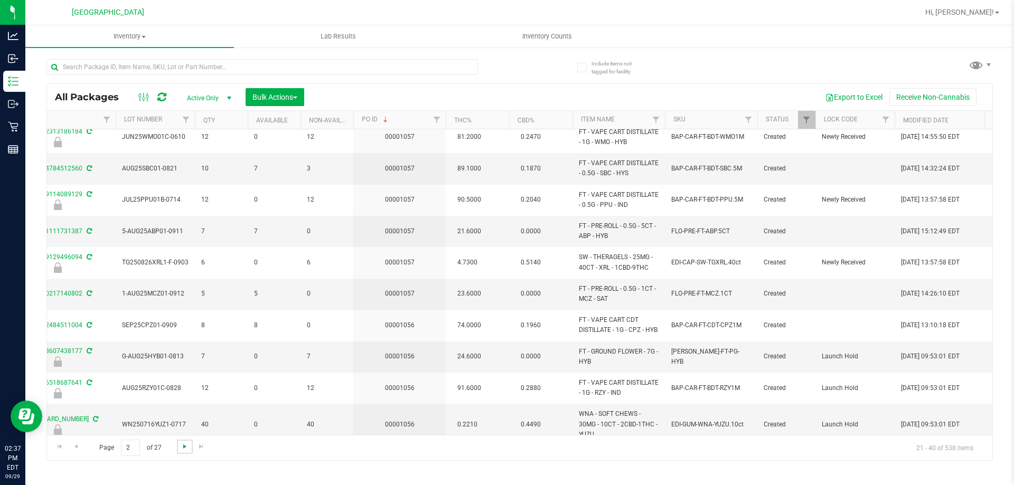
click at [185, 445] on span "Go to the next page" at bounding box center [185, 446] width 8 height 8
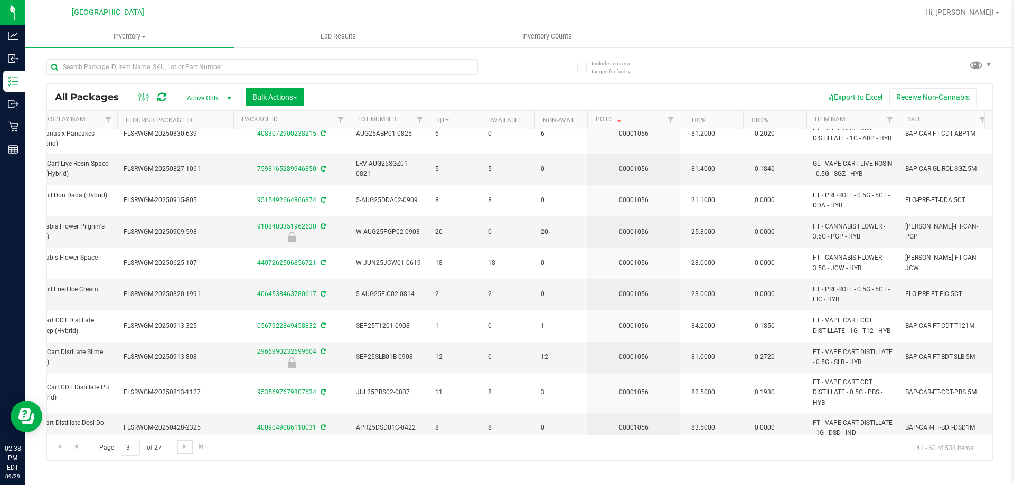
scroll to position [0, 294]
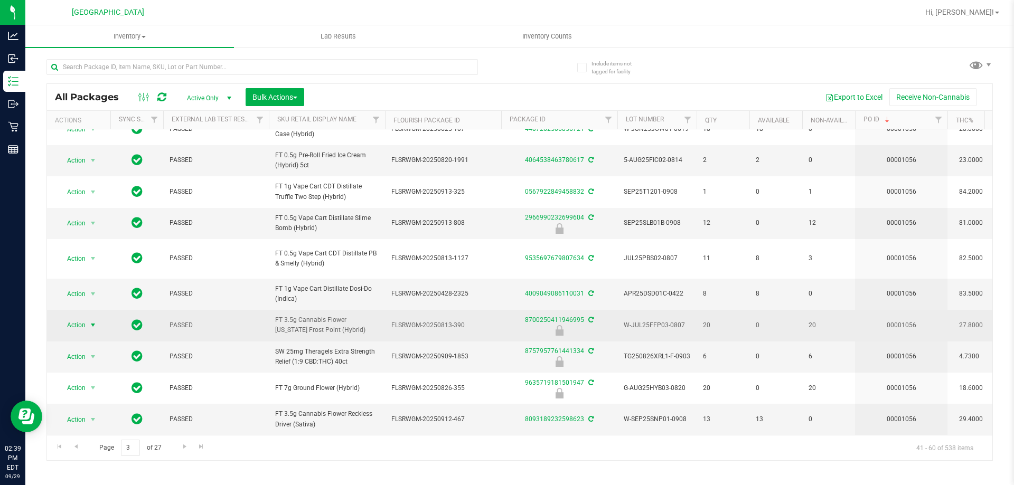
click at [86, 324] on span "Action" at bounding box center [72, 325] width 29 height 15
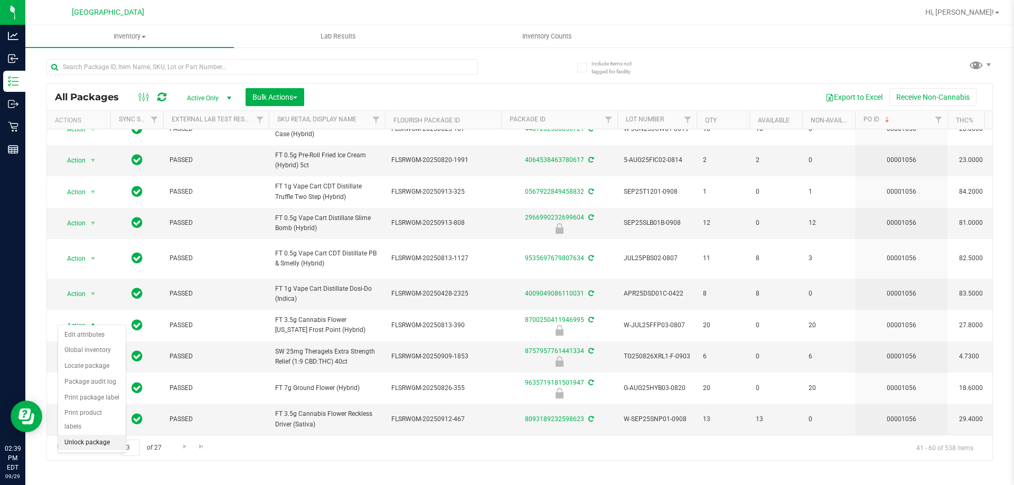
click at [86, 435] on li "Unlock package" at bounding box center [92, 443] width 68 height 16
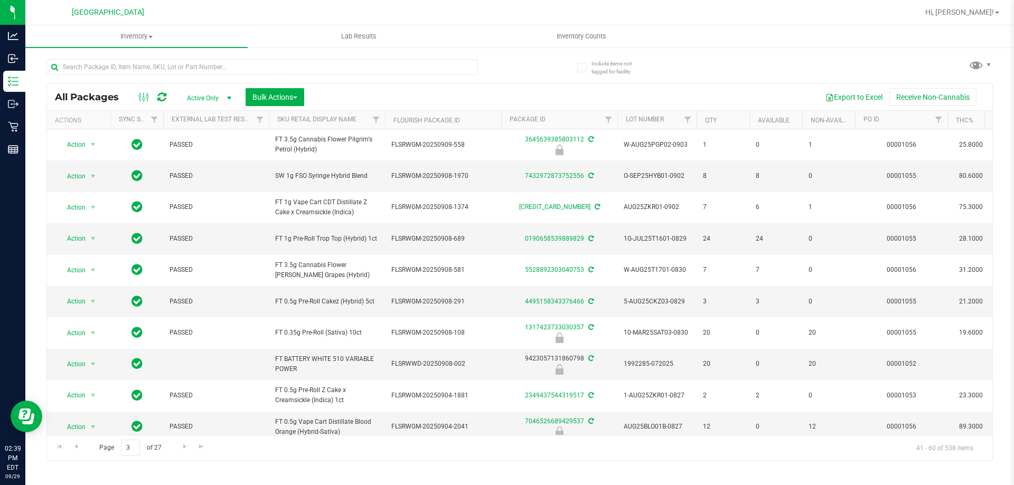
click at [111, 81] on div at bounding box center [261, 71] width 431 height 24
click at [106, 69] on input "text" at bounding box center [261, 67] width 431 height 16
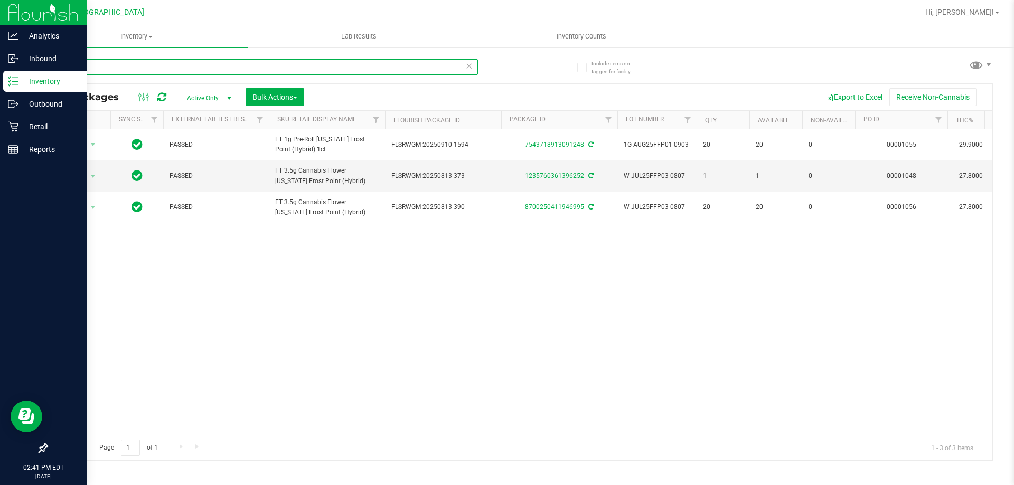
drag, startPoint x: 118, startPoint y: 73, endPoint x: 0, endPoint y: 9, distance: 134.7
click at [0, 9] on div "Analytics Inbound Inventory Outbound Retail Reports 02:41 PM EDT 09/29/2025 09/…" at bounding box center [507, 242] width 1014 height 485
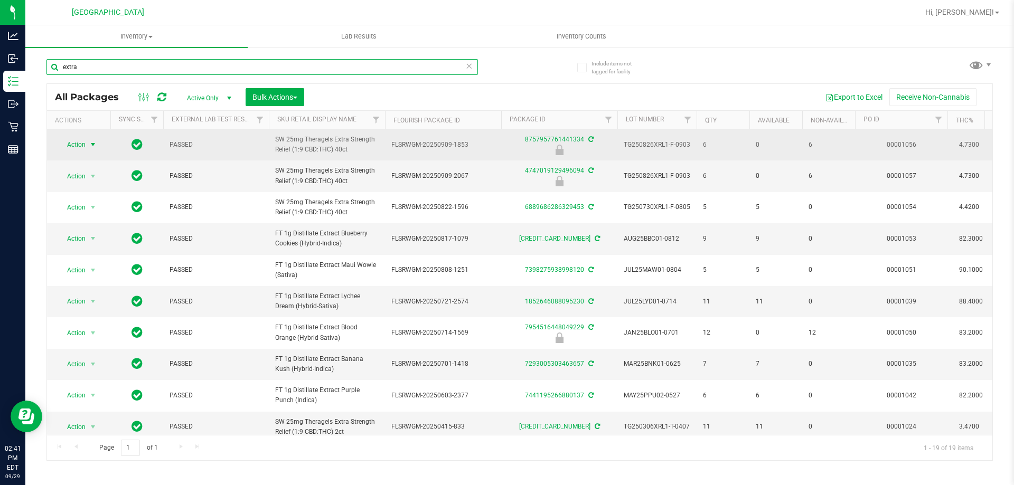
type input "extra"
click at [87, 143] on span "select" at bounding box center [93, 144] width 13 height 15
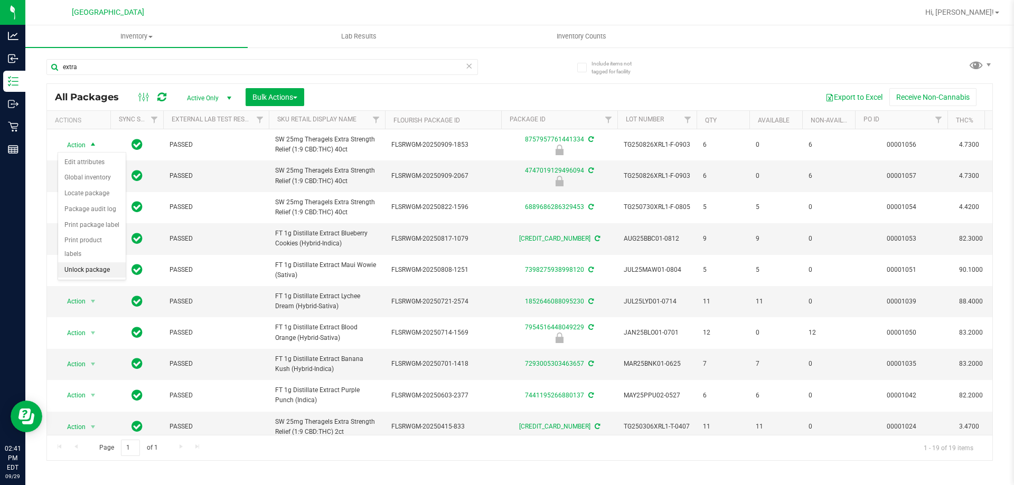
click at [90, 262] on li "Unlock package" at bounding box center [92, 270] width 68 height 16
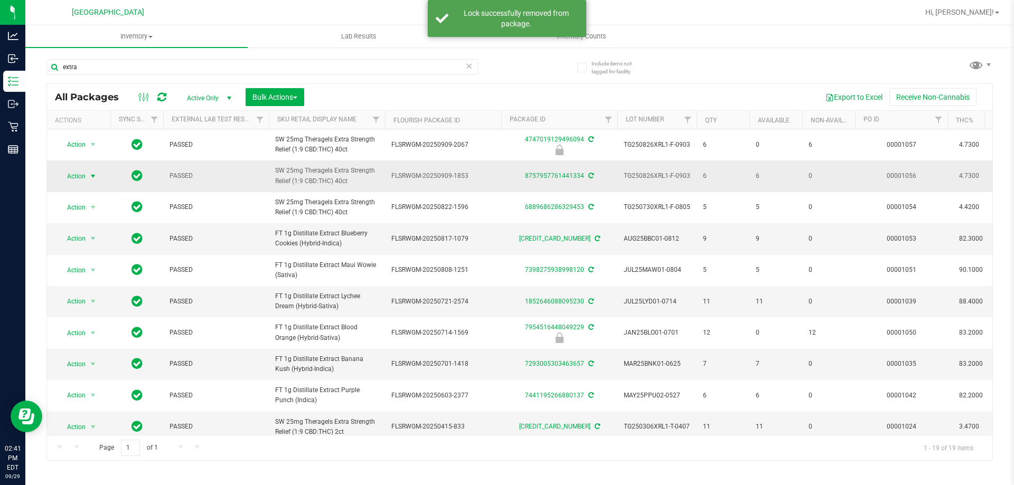
click at [89, 177] on span "select" at bounding box center [93, 176] width 8 height 8
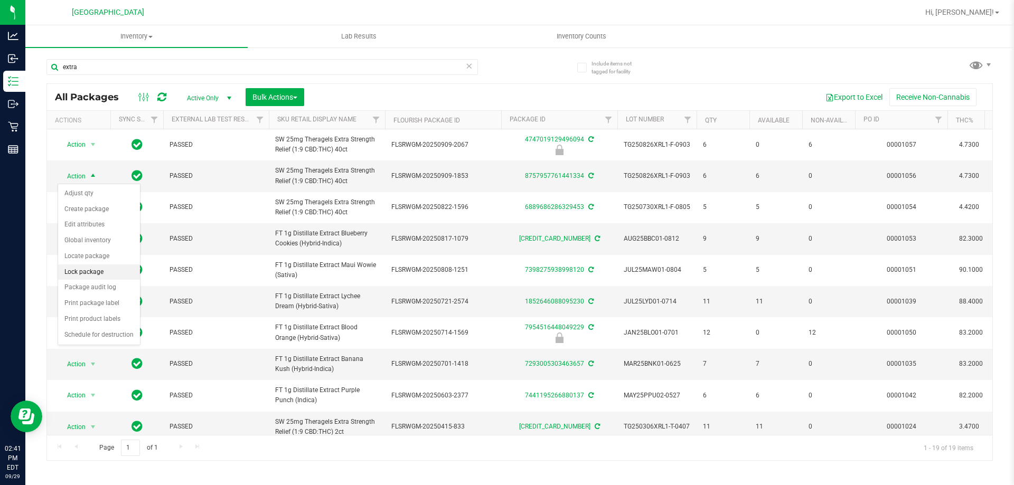
click at [93, 270] on li "Lock package" at bounding box center [99, 272] width 82 height 16
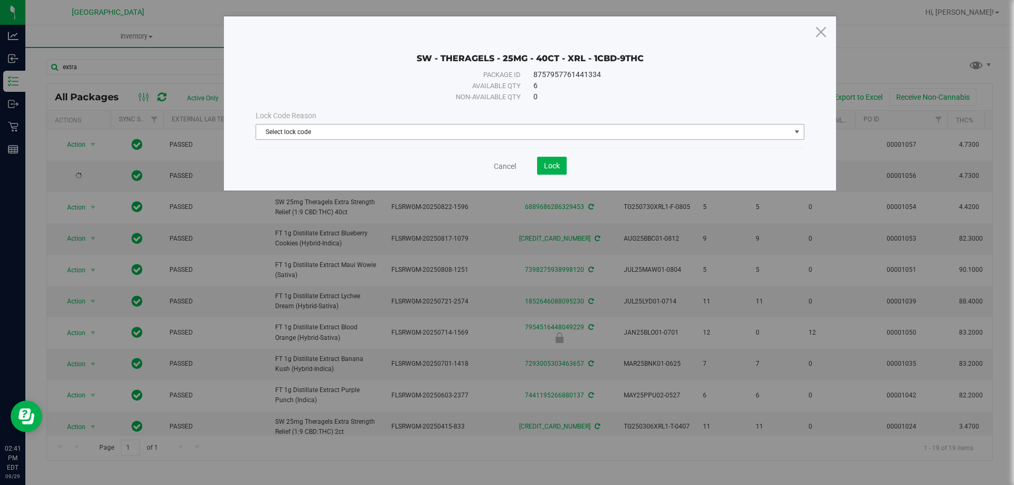
click at [300, 126] on span "Select lock code" at bounding box center [523, 132] width 534 height 15
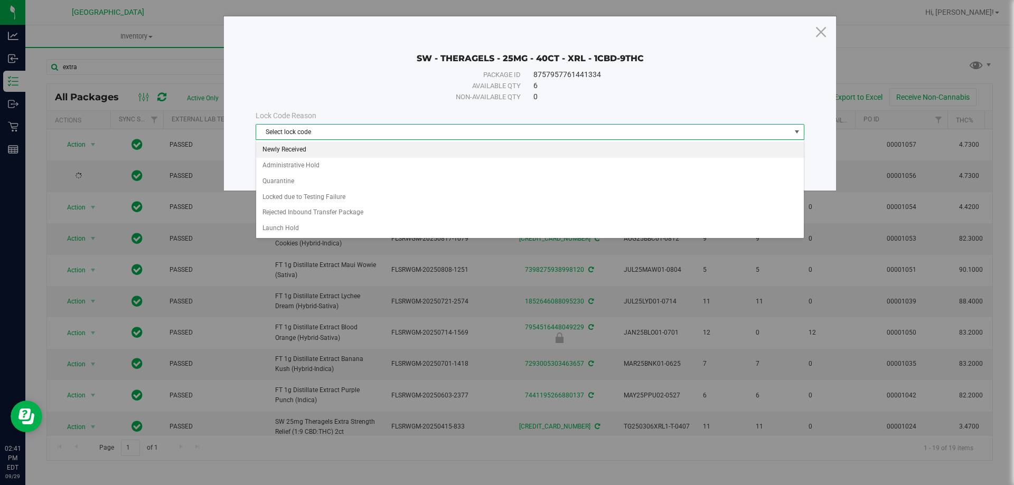
click at [307, 146] on li "Newly Received" at bounding box center [529, 150] width 547 height 16
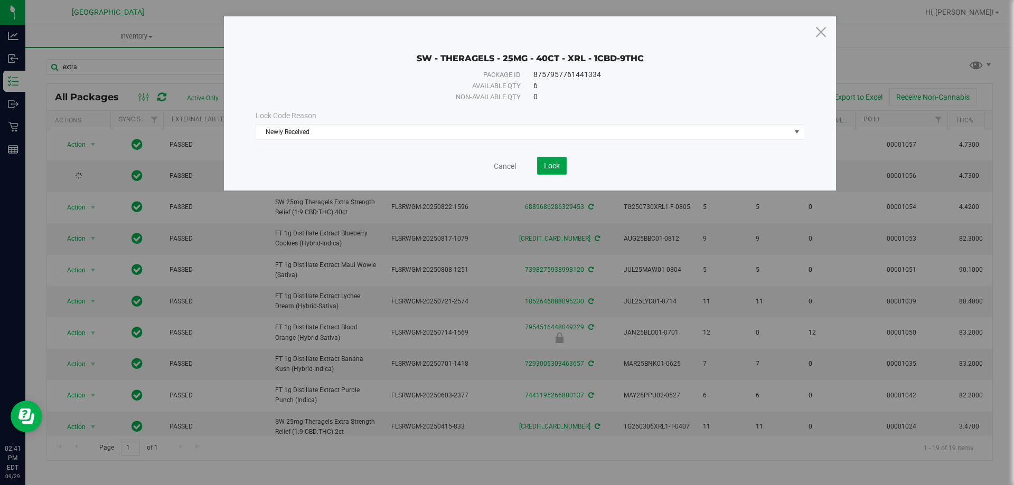
click at [556, 167] on span "Lock" at bounding box center [552, 166] width 16 height 8
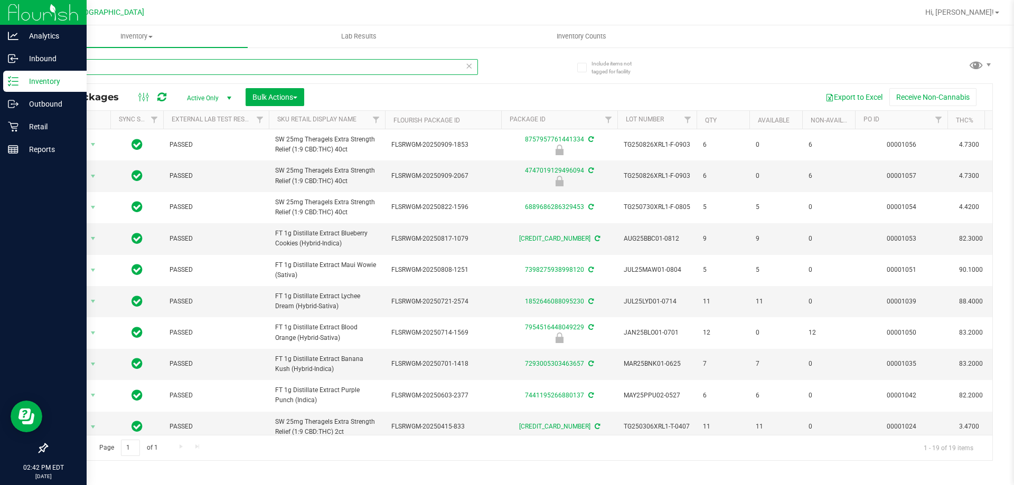
drag, startPoint x: 152, startPoint y: 59, endPoint x: 0, endPoint y: 13, distance: 158.8
click at [0, 15] on div "Analytics Inbound Inventory Outbound Retail Reports 02:42 PM EDT 09/29/2025 09/…" at bounding box center [507, 242] width 1014 height 485
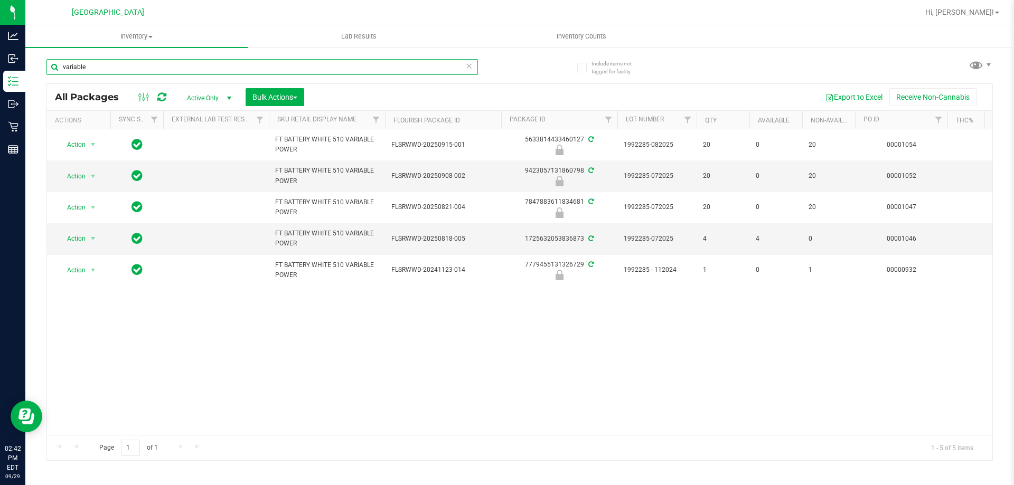
type input "variable"
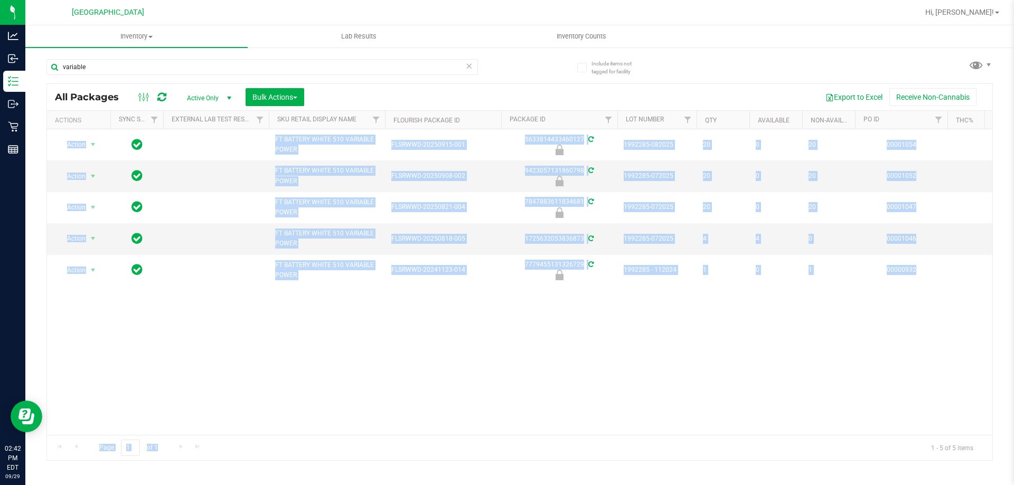
drag, startPoint x: 371, startPoint y: 437, endPoint x: 458, endPoint y: 430, distance: 87.4
click at [458, 430] on div "All Packages Active Only Active Only Lab Samples Locked All External Internal B…" at bounding box center [519, 271] width 946 height 377
click at [613, 347] on div "Action Action Edit attributes Global inventory Locate package Package audit log…" at bounding box center [519, 282] width 945 height 306
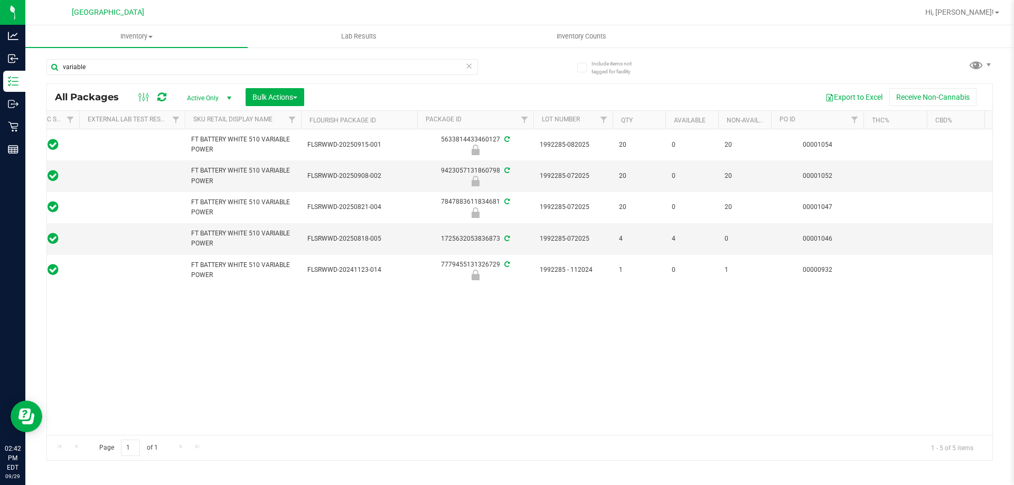
scroll to position [0, 29]
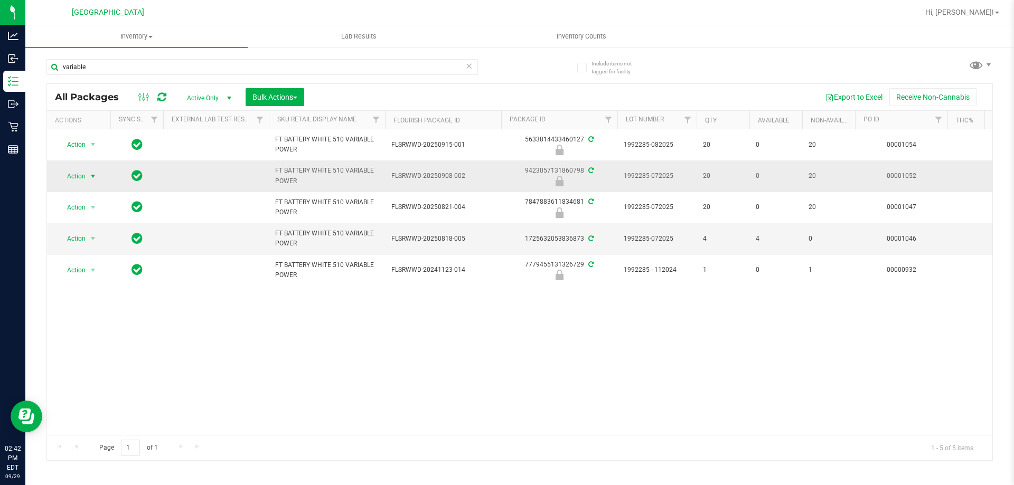
click at [91, 180] on span "select" at bounding box center [93, 176] width 8 height 8
click at [91, 294] on li "Unlock package" at bounding box center [92, 302] width 68 height 16
click at [88, 176] on span "select" at bounding box center [93, 176] width 13 height 15
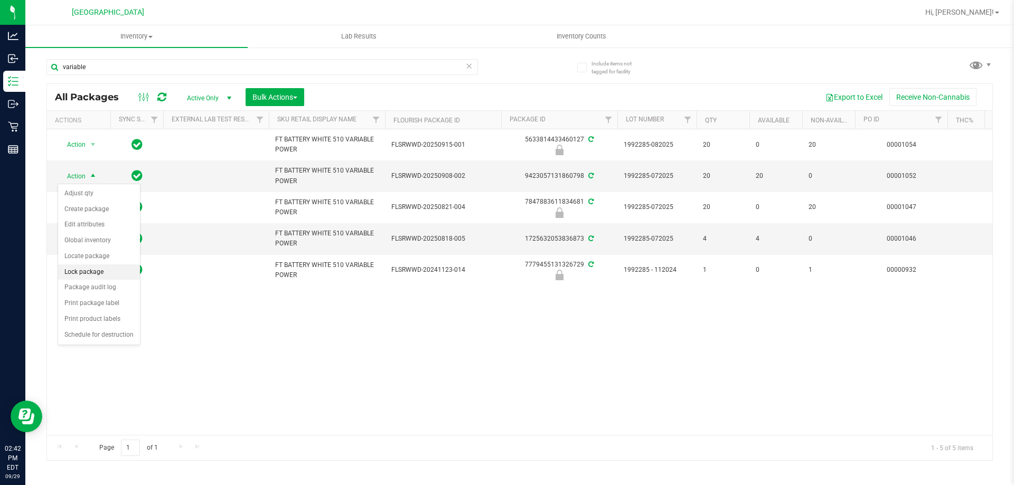
click at [104, 270] on li "Lock package" at bounding box center [99, 272] width 82 height 16
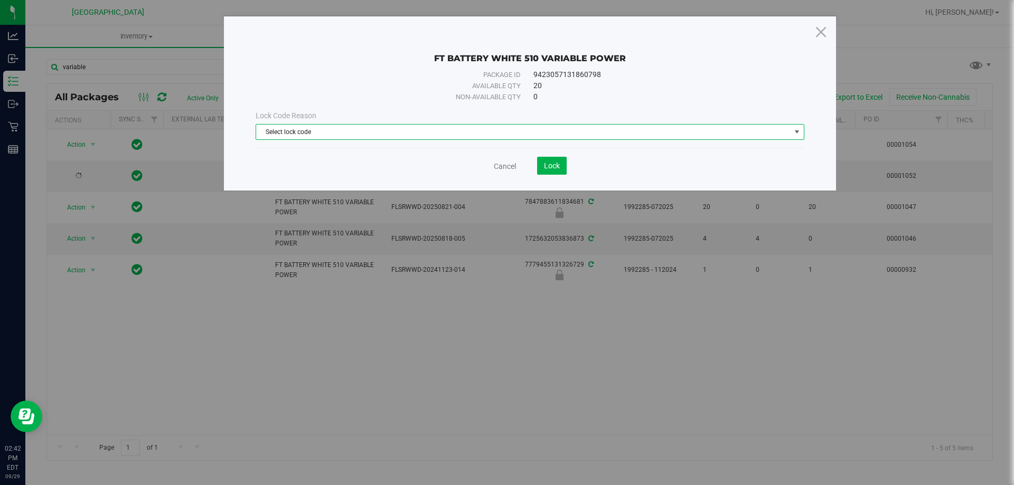
drag, startPoint x: 483, startPoint y: 131, endPoint x: 432, endPoint y: 141, distance: 51.7
click at [483, 131] on span "Select lock code" at bounding box center [523, 132] width 534 height 15
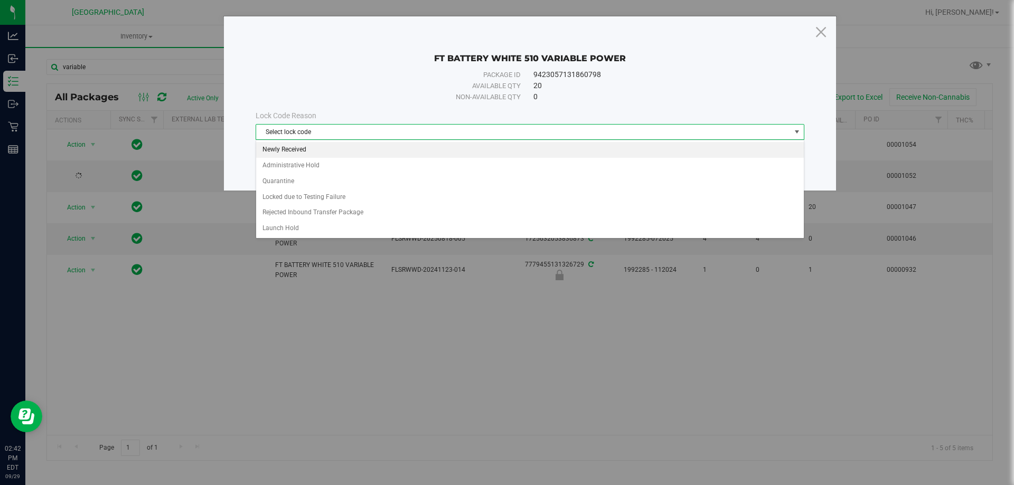
click at [326, 154] on li "Newly Received" at bounding box center [529, 150] width 547 height 16
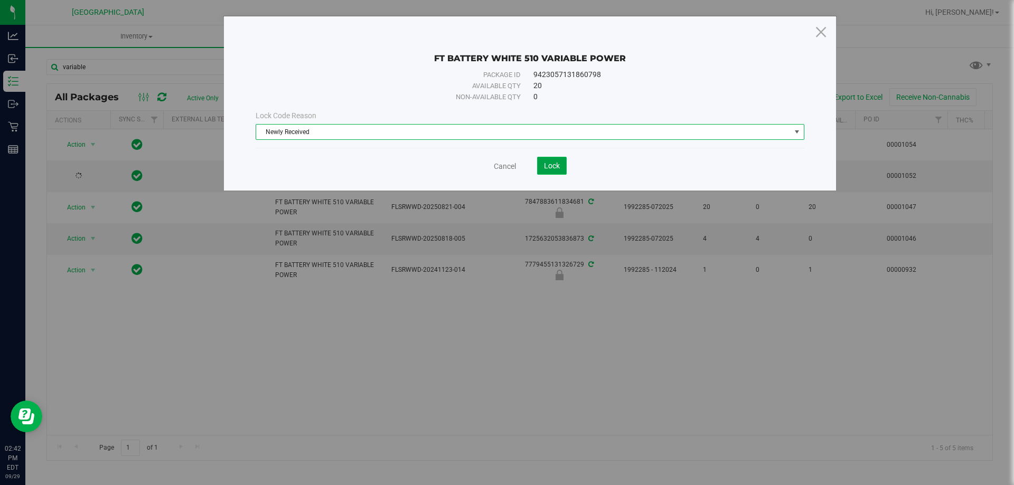
click at [542, 167] on button "Lock" at bounding box center [552, 166] width 30 height 18
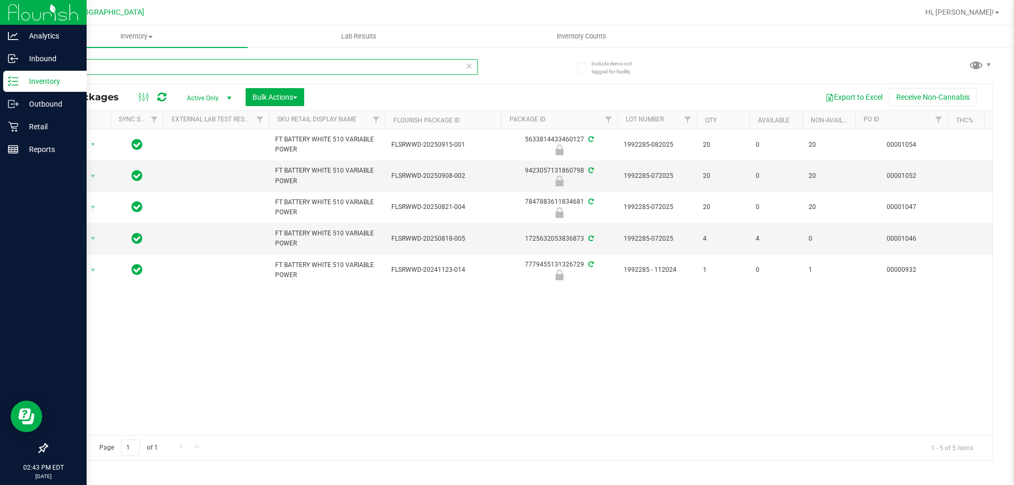
drag, startPoint x: 102, startPoint y: 69, endPoint x: 0, endPoint y: 8, distance: 118.8
click at [0, 18] on div "Analytics Inbound Inventory Outbound Retail Reports 02:43 PM EDT 09/29/2025 09/…" at bounding box center [507, 242] width 1014 height 485
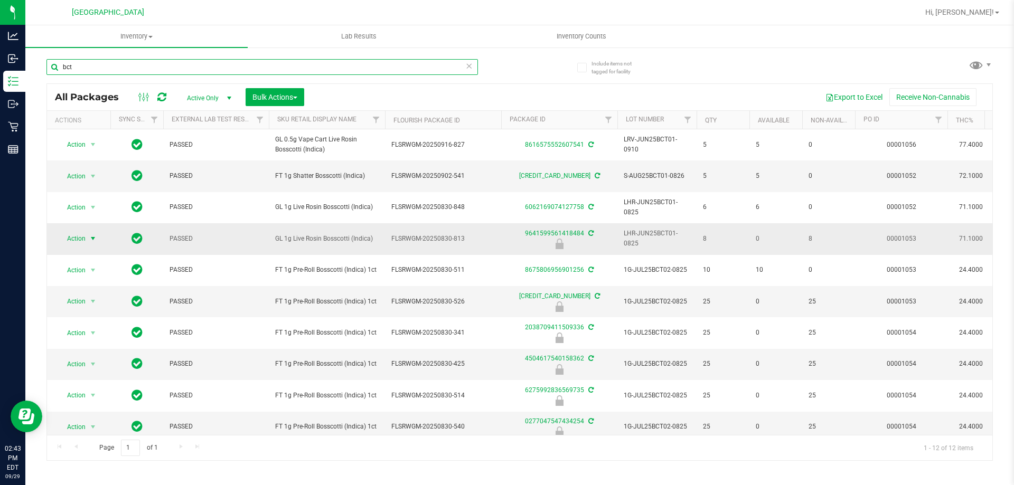
type input "bct"
click at [71, 242] on span "Action" at bounding box center [72, 238] width 29 height 15
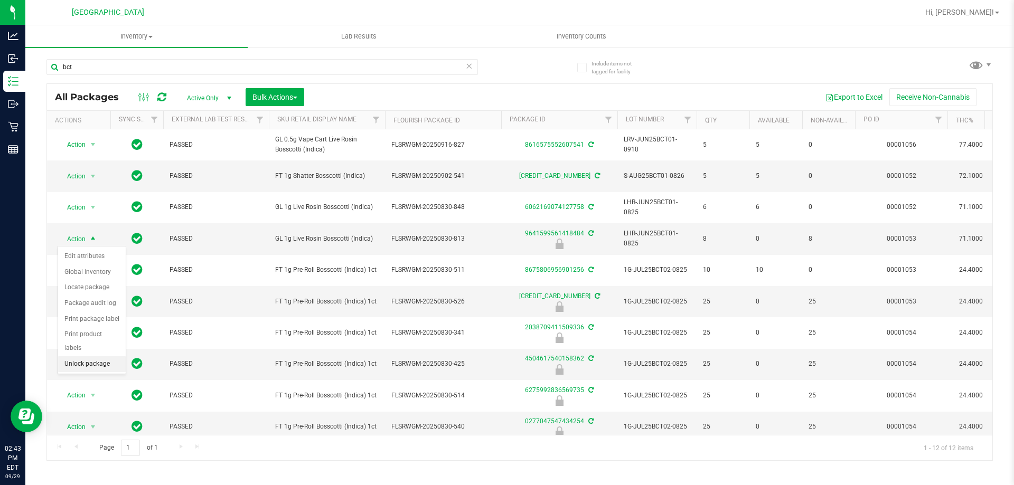
click at [89, 356] on li "Unlock package" at bounding box center [92, 364] width 68 height 16
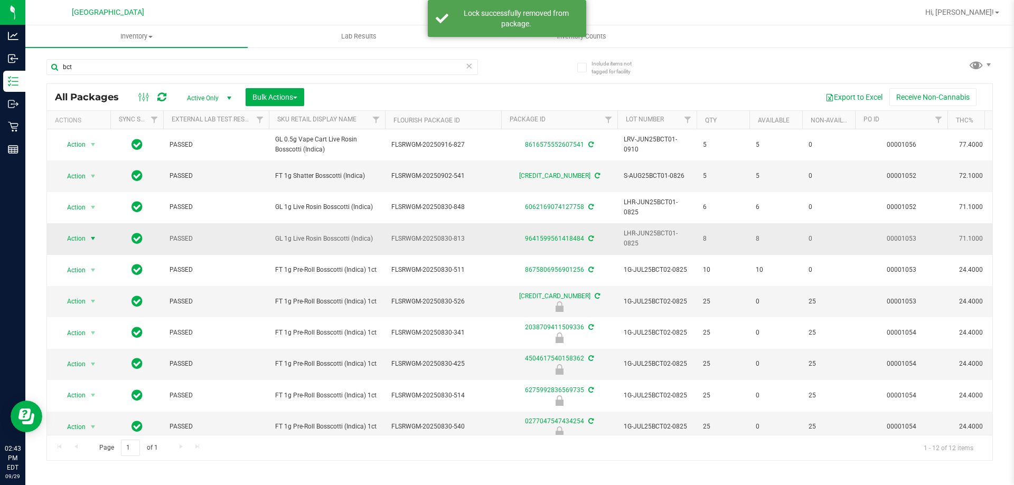
click at [92, 240] on span "select" at bounding box center [93, 238] width 8 height 8
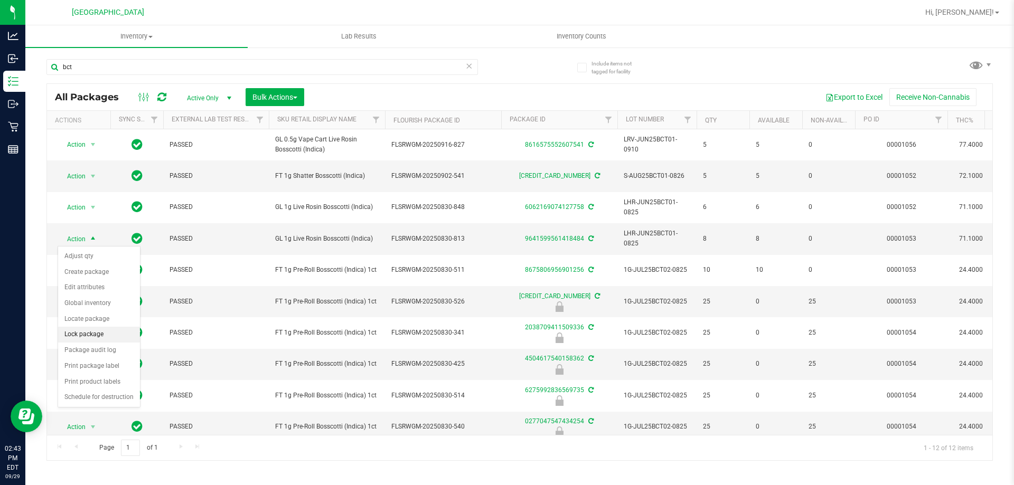
click at [92, 331] on li "Lock package" at bounding box center [99, 335] width 82 height 16
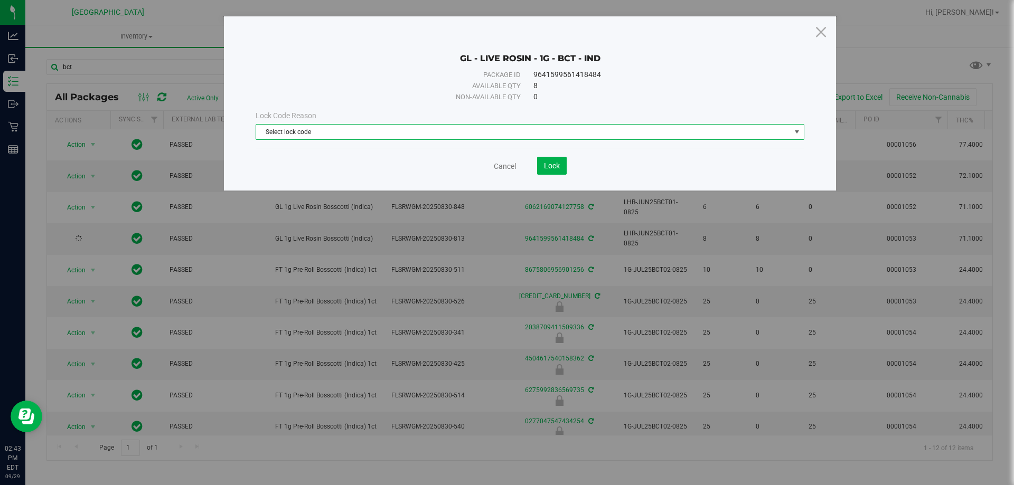
click at [337, 137] on span "Select lock code" at bounding box center [523, 132] width 534 height 15
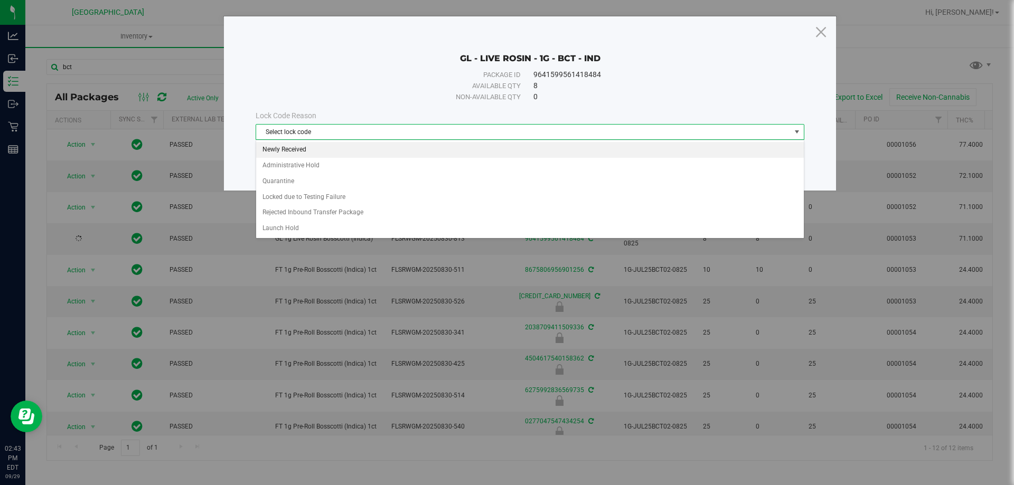
click at [331, 147] on li "Newly Received" at bounding box center [529, 150] width 547 height 16
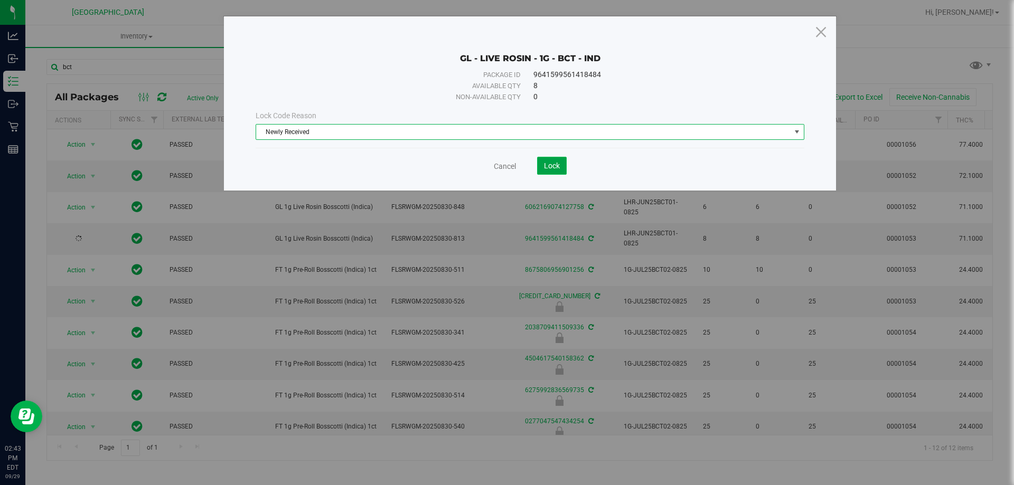
click at [558, 169] on span "Lock" at bounding box center [552, 166] width 16 height 8
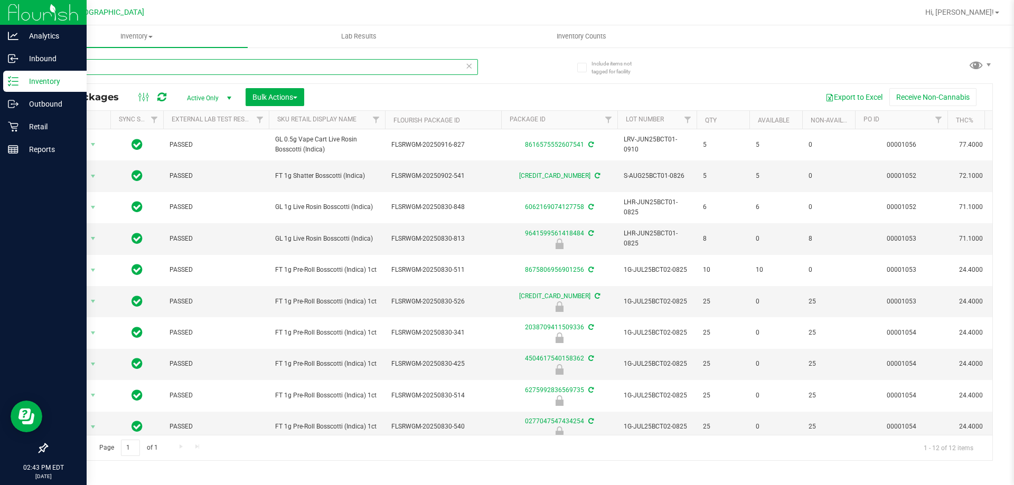
drag, startPoint x: 113, startPoint y: 62, endPoint x: 0, endPoint y: 15, distance: 122.4
click at [0, 0] on html "Analytics Inbound Inventory Outbound Retail Reports 02:43 PM EDT 09/29/2025 09/…" at bounding box center [507, 242] width 1014 height 485
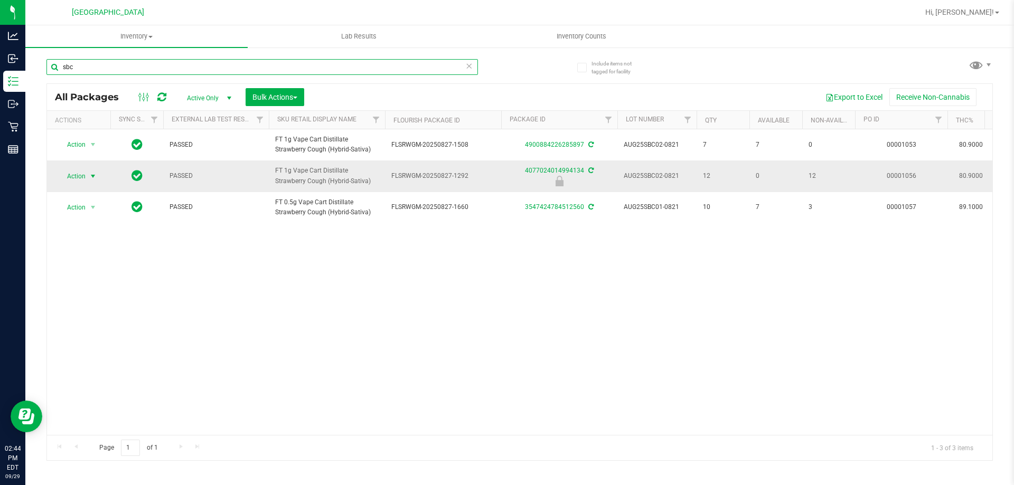
type input "sbc"
click at [91, 174] on span "select" at bounding box center [93, 176] width 8 height 8
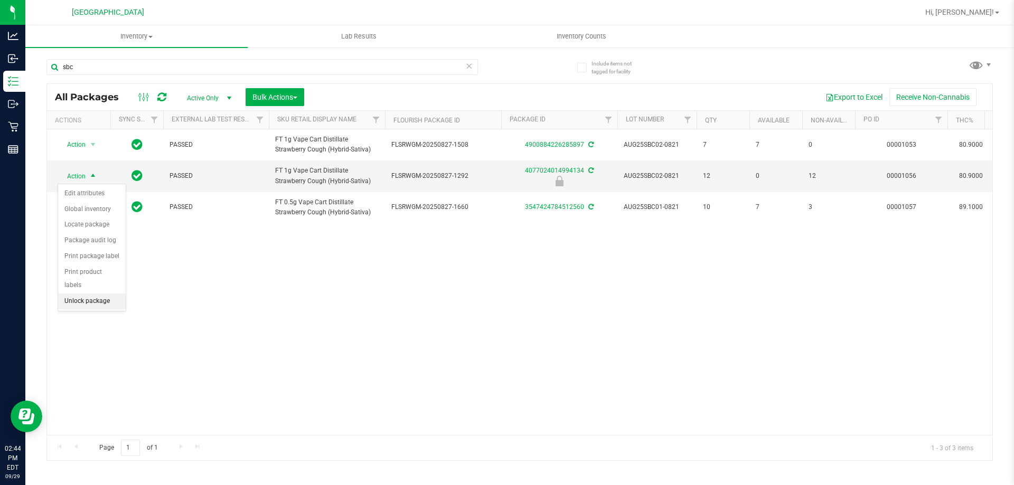
click at [84, 294] on li "Unlock package" at bounding box center [92, 302] width 68 height 16
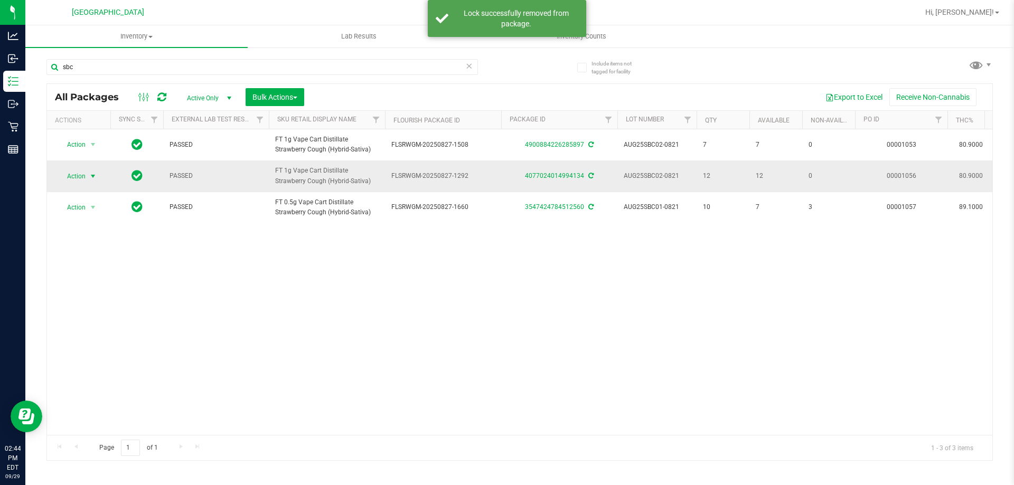
click at [88, 181] on span "select" at bounding box center [93, 176] width 13 height 15
click at [92, 271] on li "Lock package" at bounding box center [99, 272] width 82 height 16
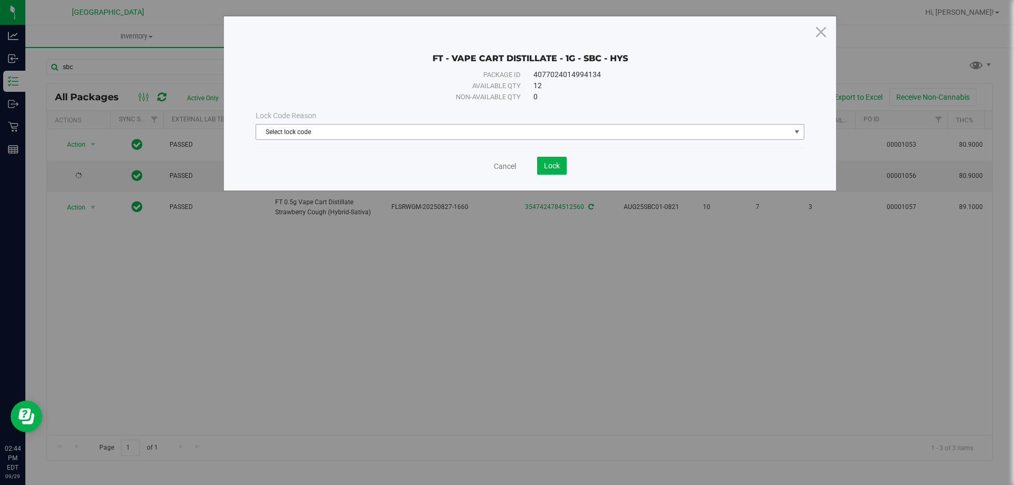
click at [418, 137] on span "Select lock code" at bounding box center [523, 132] width 534 height 15
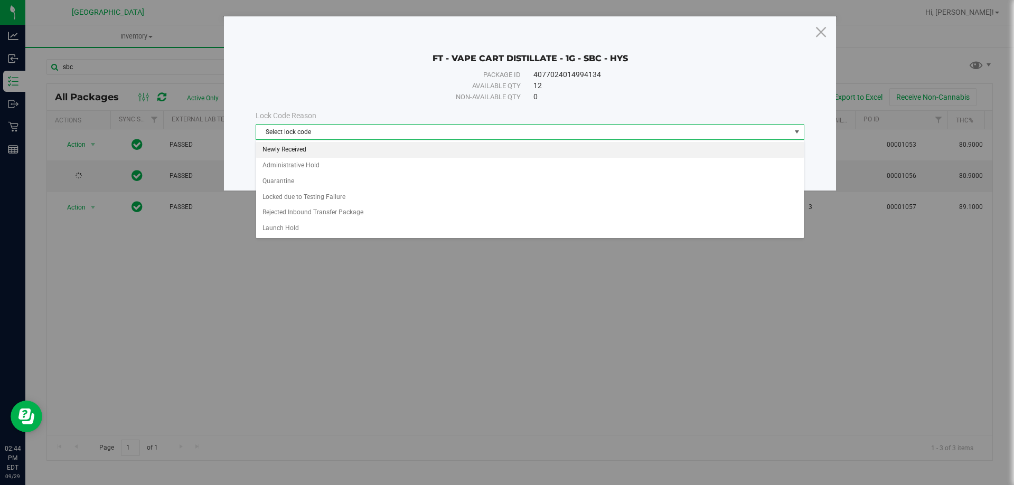
click at [349, 154] on li "Newly Received" at bounding box center [529, 150] width 547 height 16
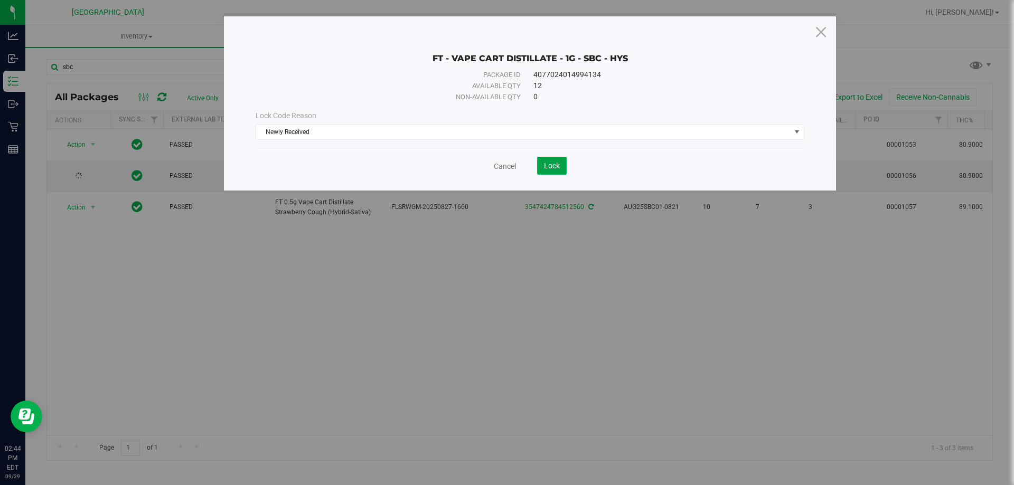
click at [561, 171] on button "Lock" at bounding box center [552, 166] width 30 height 18
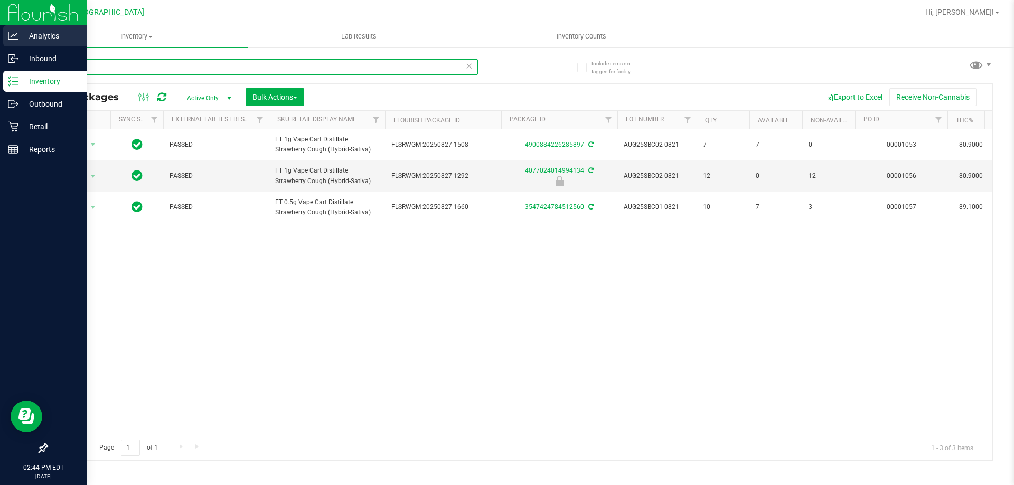
drag, startPoint x: 97, startPoint y: 68, endPoint x: 0, endPoint y: 33, distance: 102.7
click at [0, 31] on div "Analytics Inbound Inventory Outbound Retail Reports 02:44 PM EDT 09/29/2025 09/…" at bounding box center [507, 242] width 1014 height 485
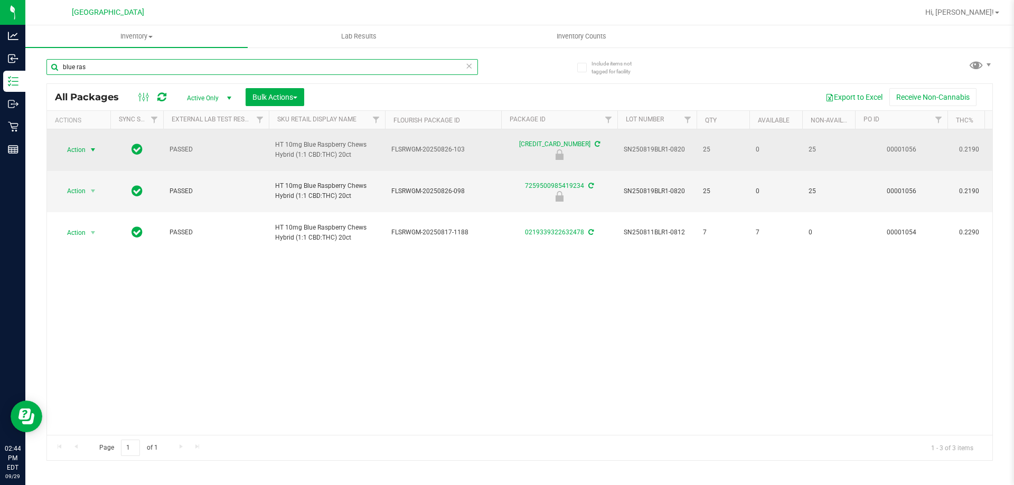
type input "blue ras"
click at [90, 154] on span "select" at bounding box center [93, 150] width 8 height 8
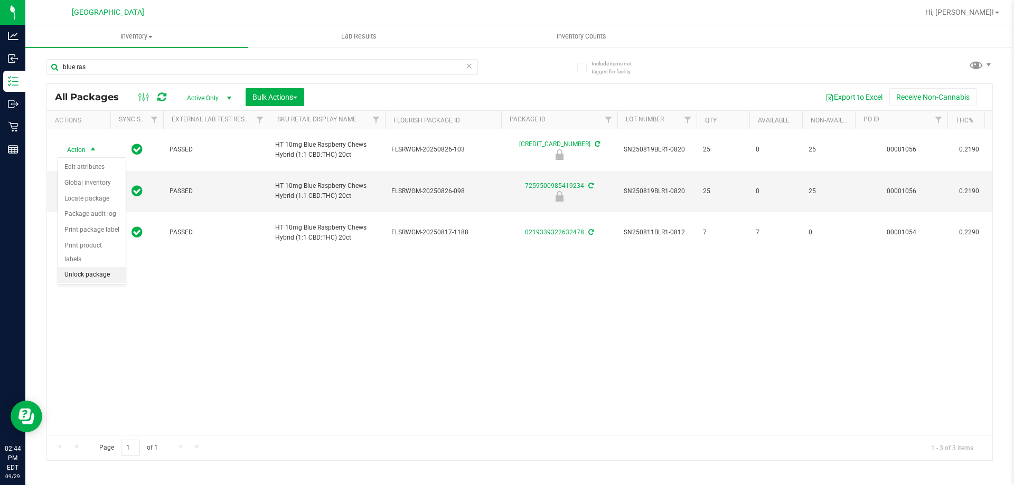
click at [88, 267] on li "Unlock package" at bounding box center [92, 275] width 68 height 16
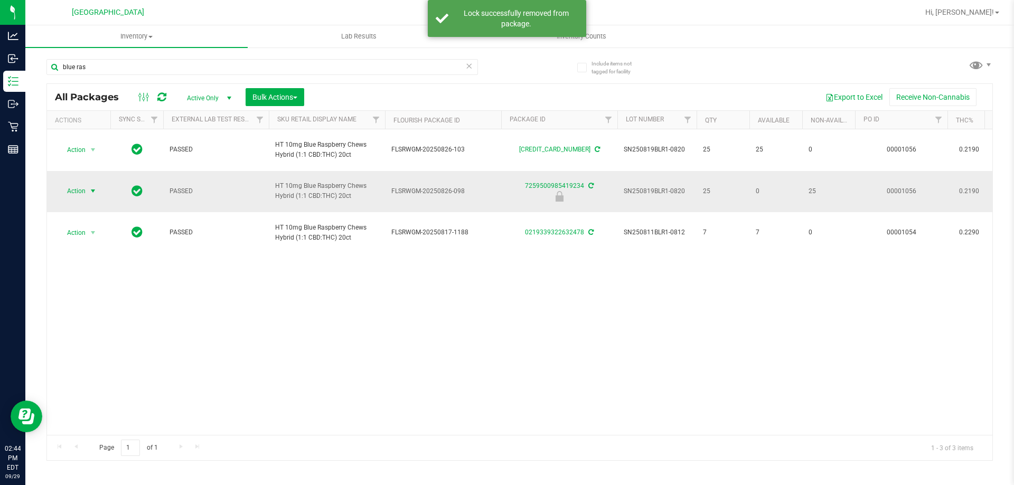
click at [91, 188] on span "select" at bounding box center [93, 191] width 8 height 8
click at [109, 309] on li "Unlock package" at bounding box center [92, 317] width 68 height 16
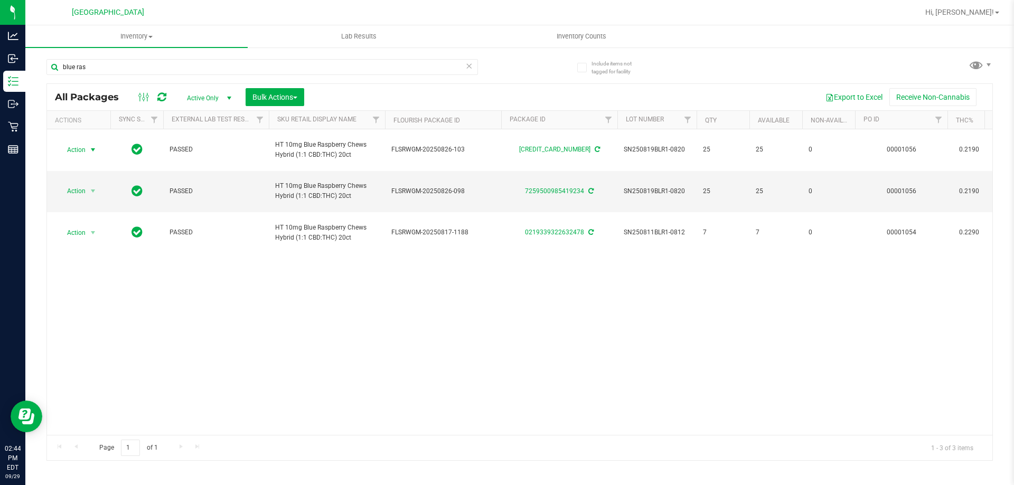
click at [87, 147] on span "select" at bounding box center [93, 150] width 13 height 15
click at [99, 251] on li "Lock package" at bounding box center [99, 246] width 82 height 16
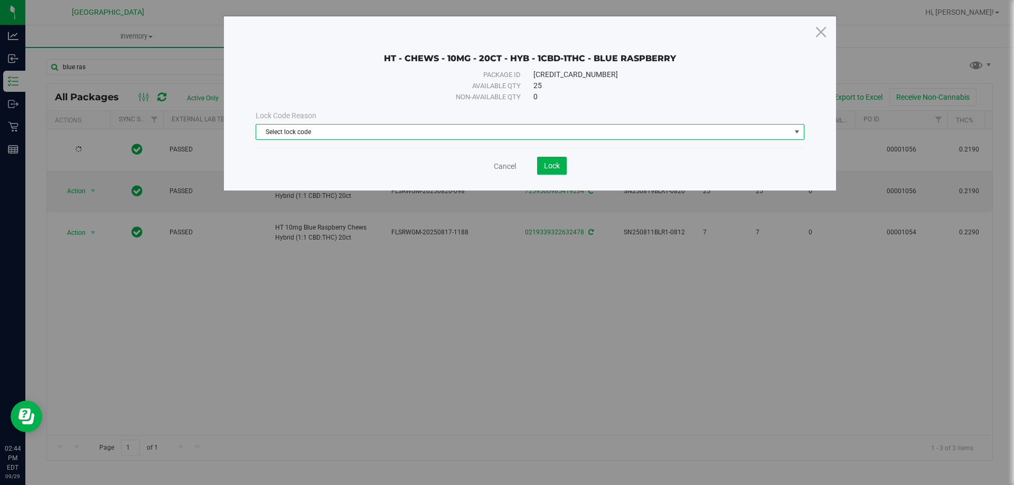
click at [389, 135] on span "Select lock code" at bounding box center [523, 132] width 534 height 15
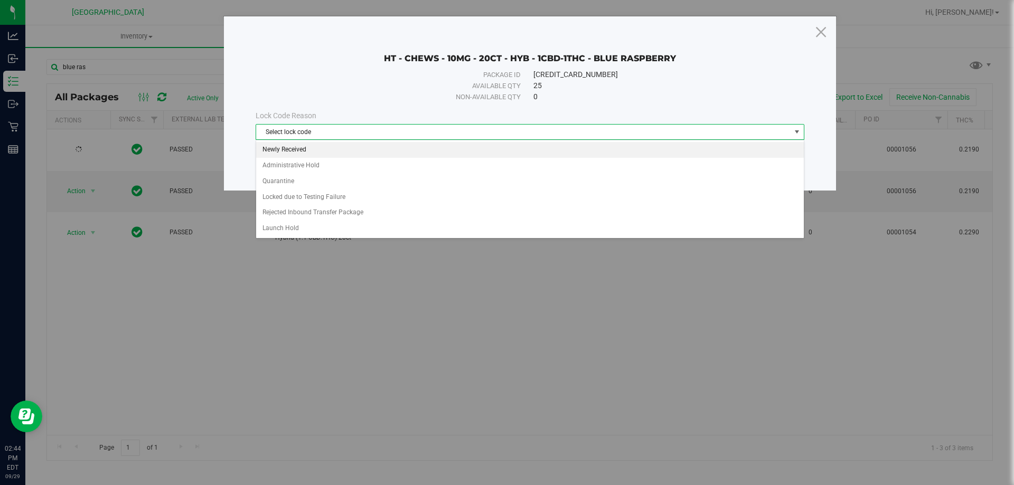
click at [338, 148] on li "Newly Received" at bounding box center [529, 150] width 547 height 16
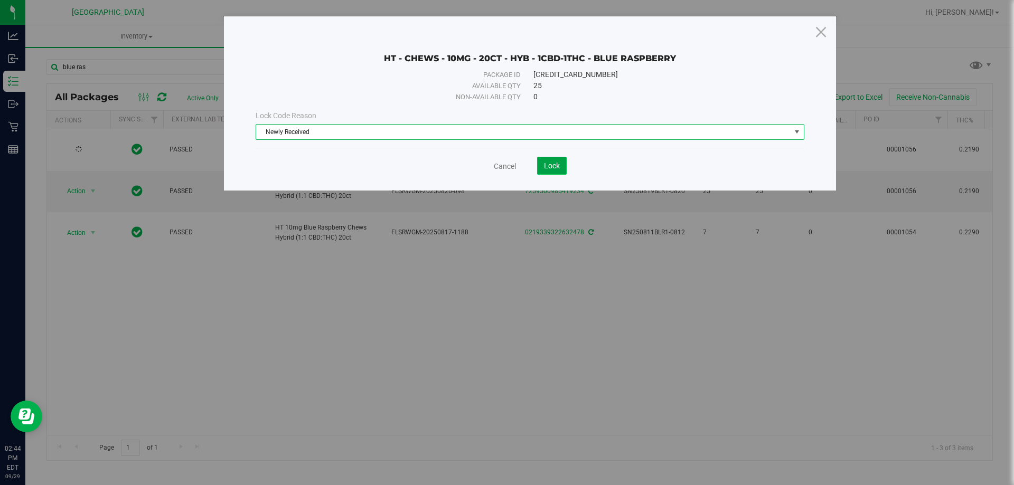
click at [545, 169] on span "Lock" at bounding box center [552, 166] width 16 height 8
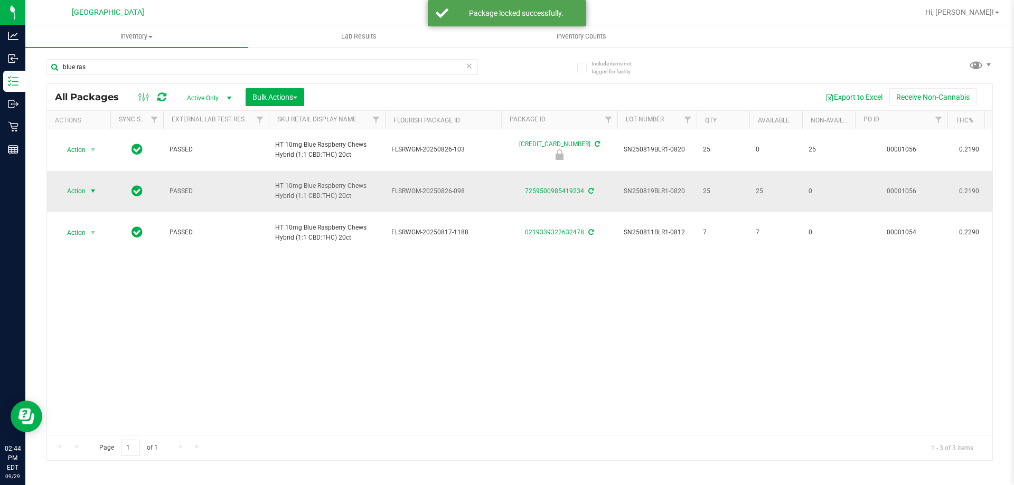
click at [95, 192] on span "select" at bounding box center [93, 191] width 8 height 8
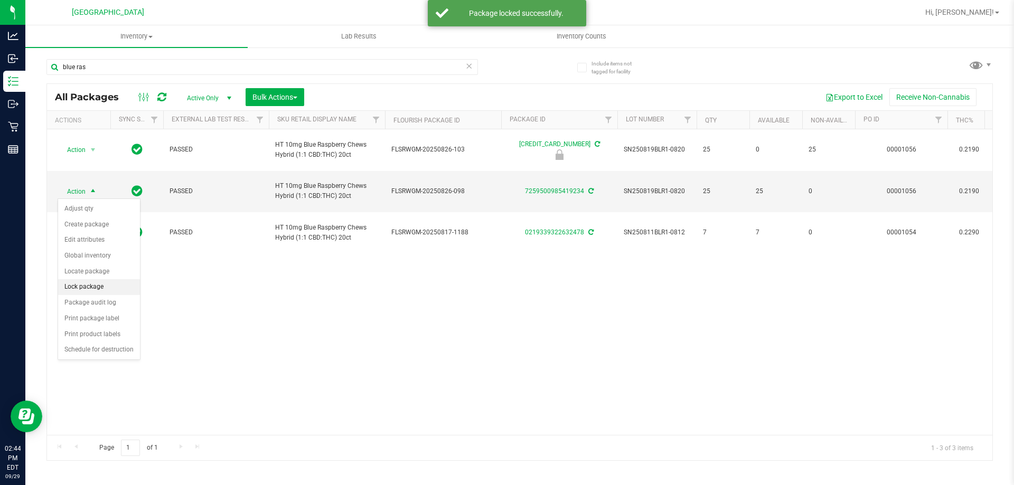
click at [95, 285] on li "Lock package" at bounding box center [99, 287] width 82 height 16
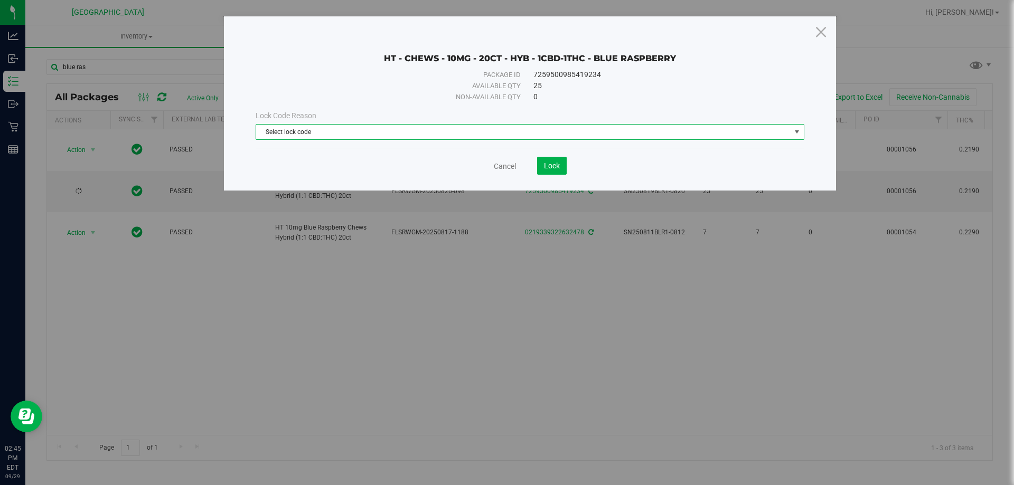
click at [327, 134] on span "Select lock code" at bounding box center [523, 132] width 534 height 15
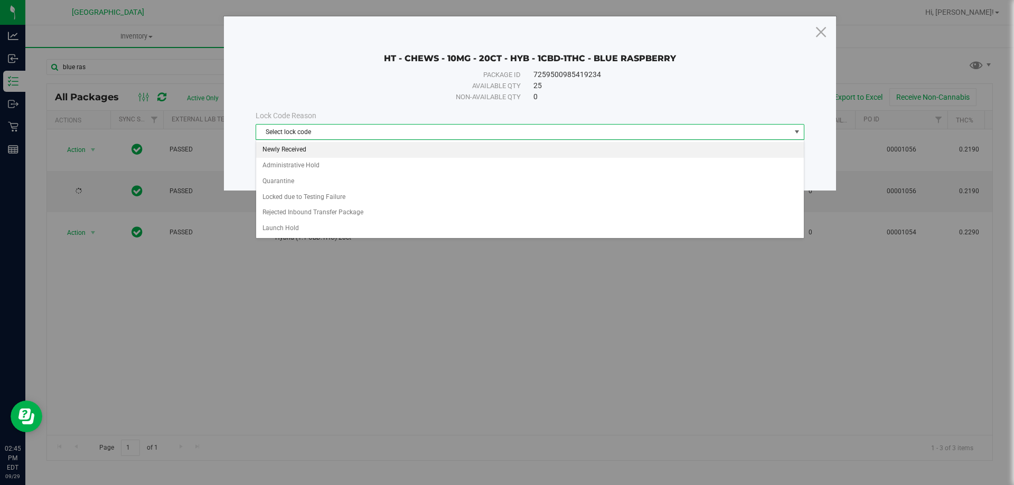
click at [326, 152] on li "Newly Received" at bounding box center [529, 150] width 547 height 16
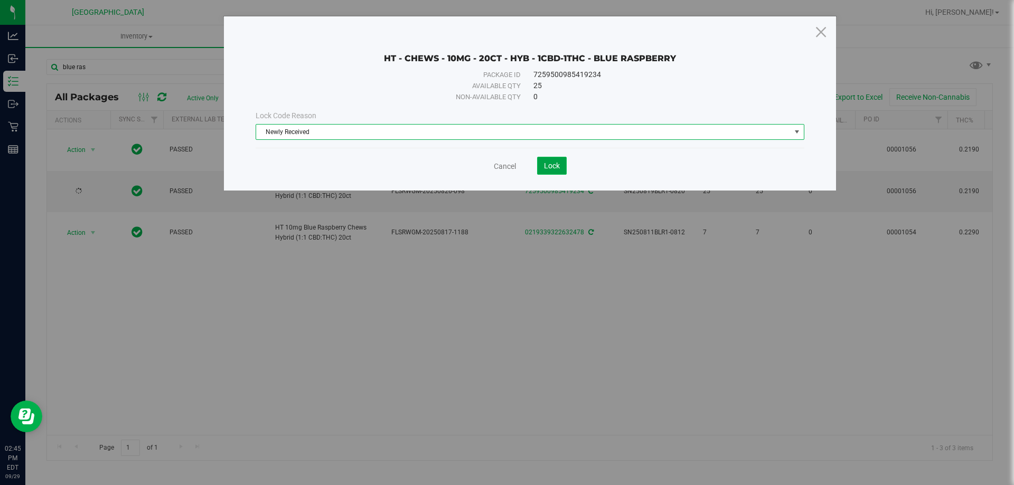
click at [557, 163] on span "Lock" at bounding box center [552, 166] width 16 height 8
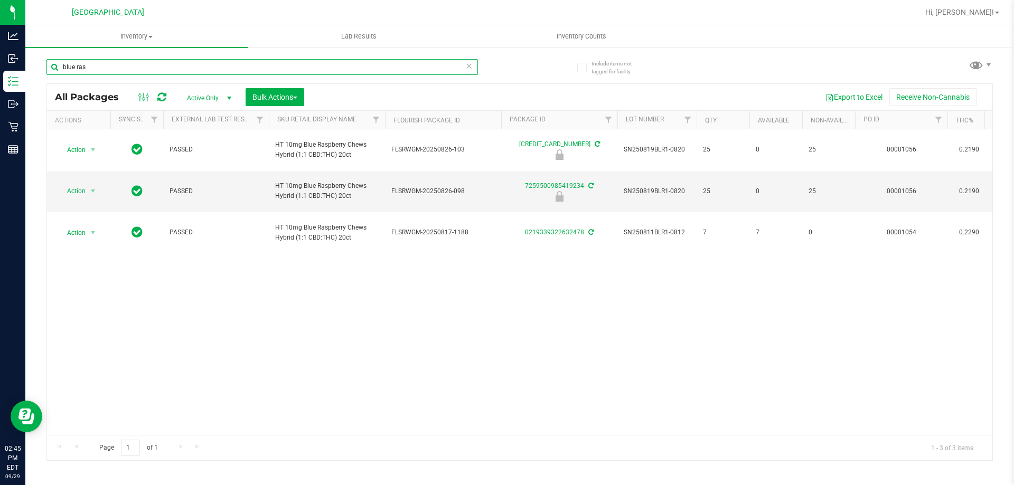
drag, startPoint x: 122, startPoint y: 66, endPoint x: 0, endPoint y: -50, distance: 168.0
click at [0, 0] on html "Analytics Inbound Inventory Outbound Retail Reports 02:45 PM EDT 09/29/2025 09/…" at bounding box center [507, 242] width 1014 height 485
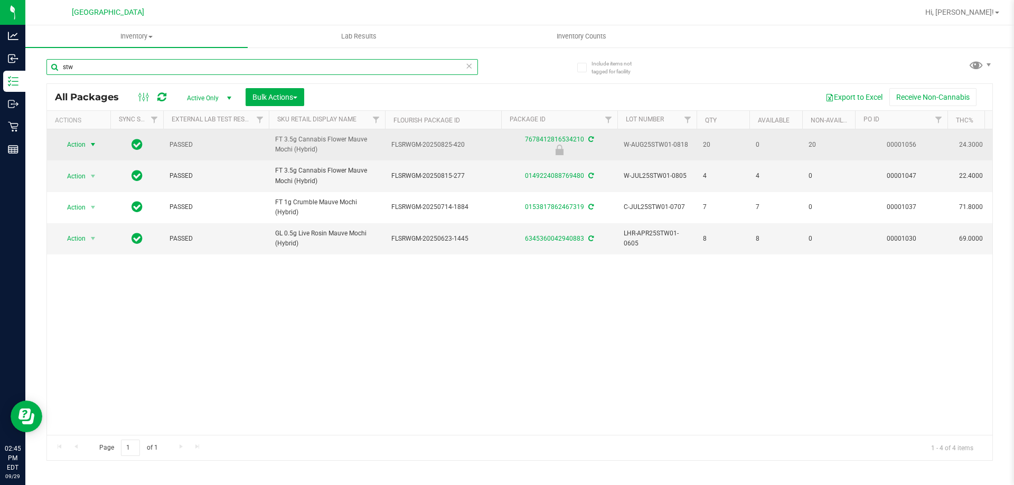
type input "stw"
click at [89, 146] on span "select" at bounding box center [93, 144] width 8 height 8
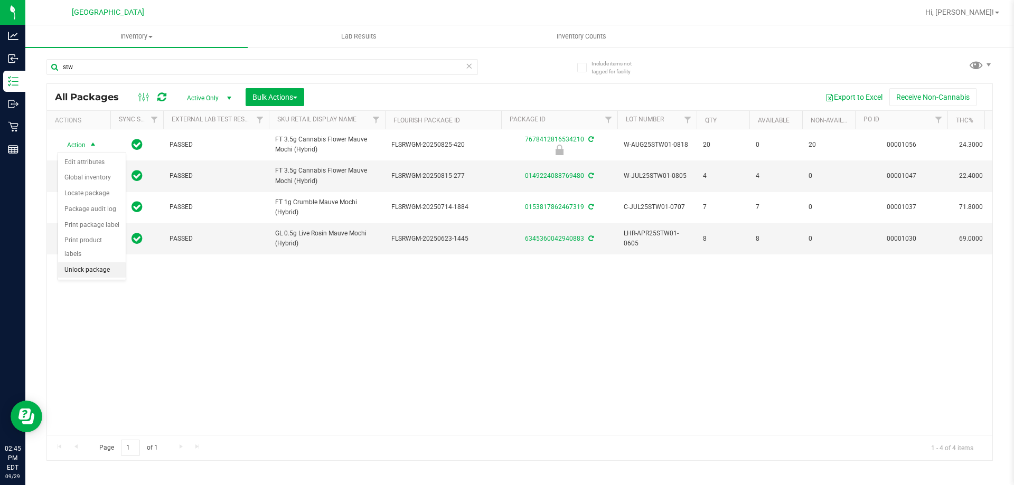
click at [99, 262] on li "Unlock package" at bounding box center [92, 270] width 68 height 16
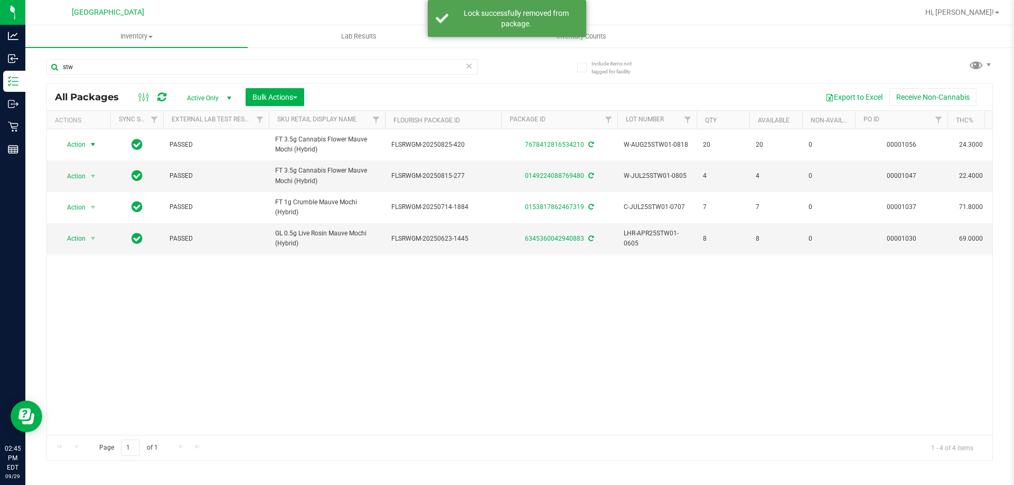
click at [86, 146] on span "Action" at bounding box center [72, 144] width 29 height 15
click at [74, 236] on li "Lock package" at bounding box center [99, 241] width 82 height 16
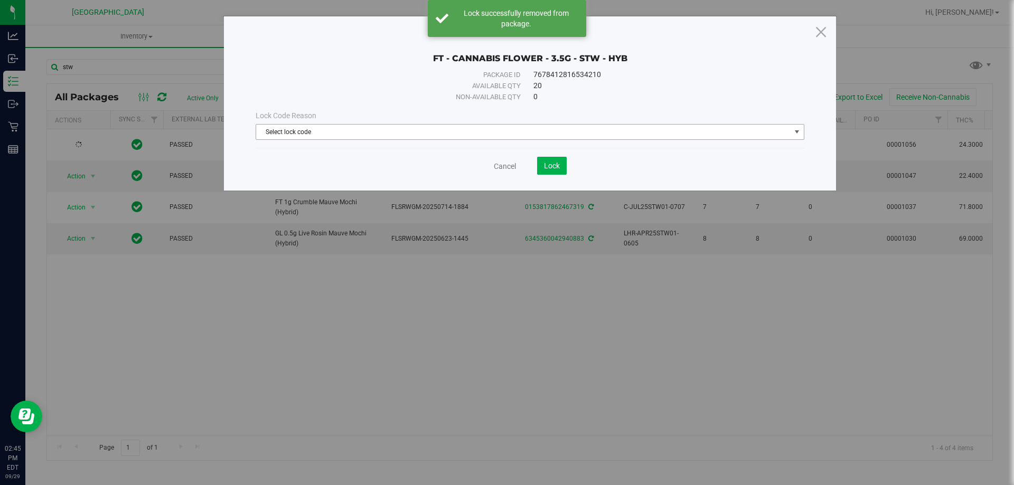
click at [278, 132] on span "Select lock code" at bounding box center [523, 132] width 534 height 15
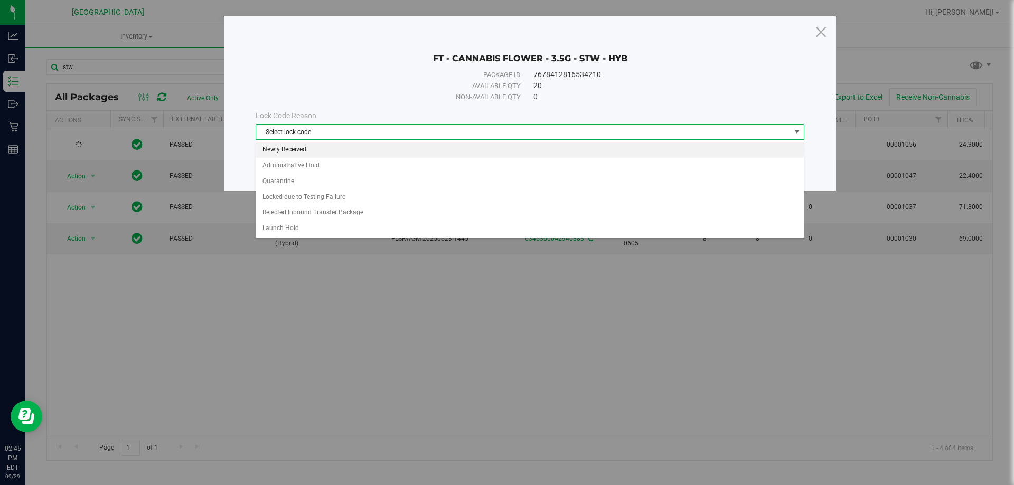
click at [279, 154] on li "Newly Received" at bounding box center [529, 150] width 547 height 16
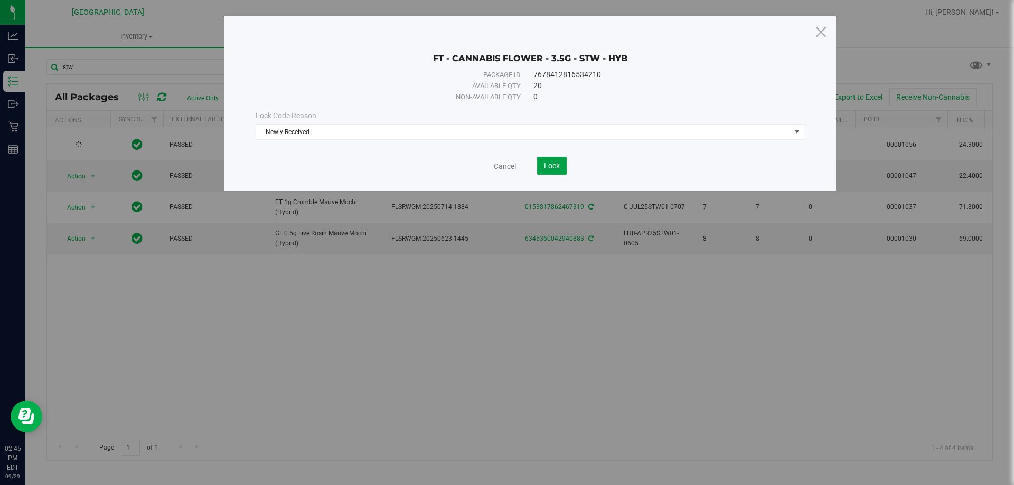
drag, startPoint x: 556, startPoint y: 170, endPoint x: 522, endPoint y: 172, distance: 34.4
click at [555, 171] on button "Lock" at bounding box center [552, 166] width 30 height 18
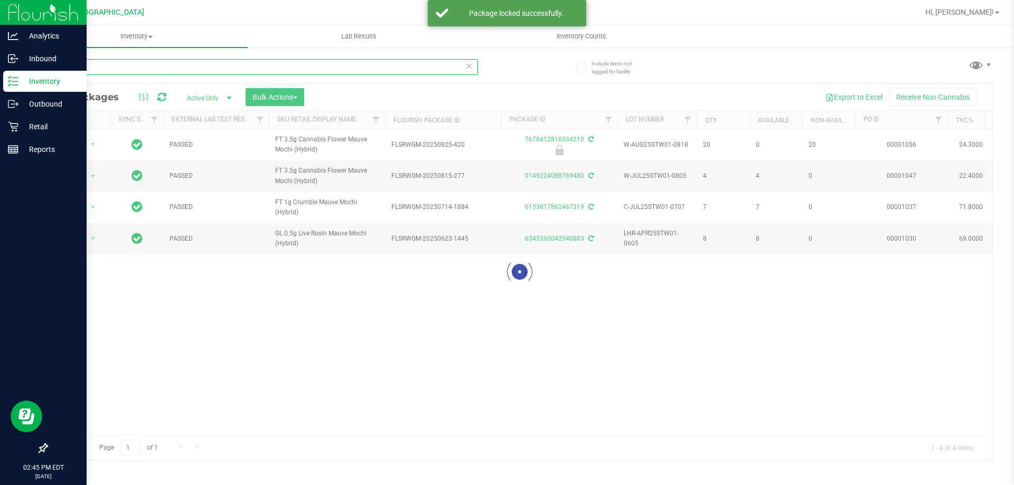
drag, startPoint x: 109, startPoint y: 70, endPoint x: 0, endPoint y: 19, distance: 120.5
click at [0, 22] on div "Analytics Inbound Inventory Outbound Retail Reports 02:45 PM EDT 09/29/2025 09/…" at bounding box center [507, 242] width 1014 height 485
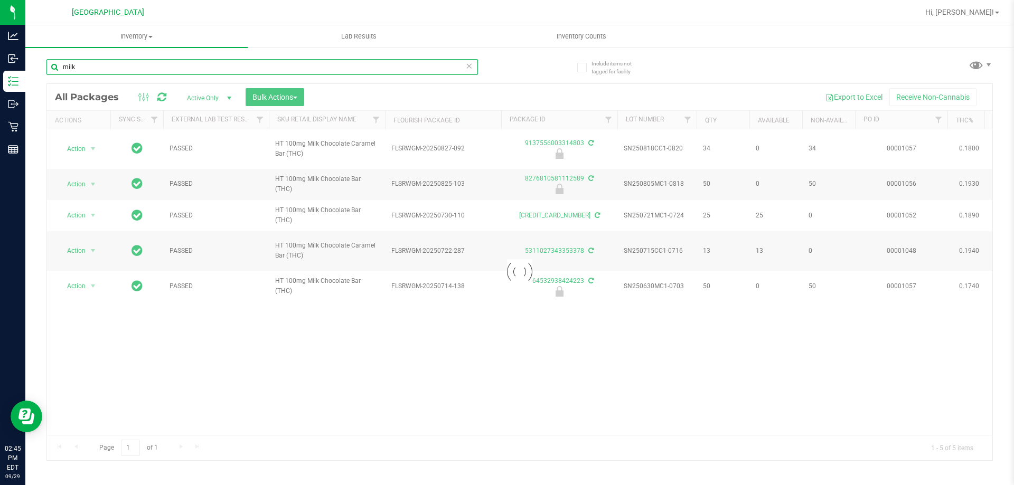
type input "milk"
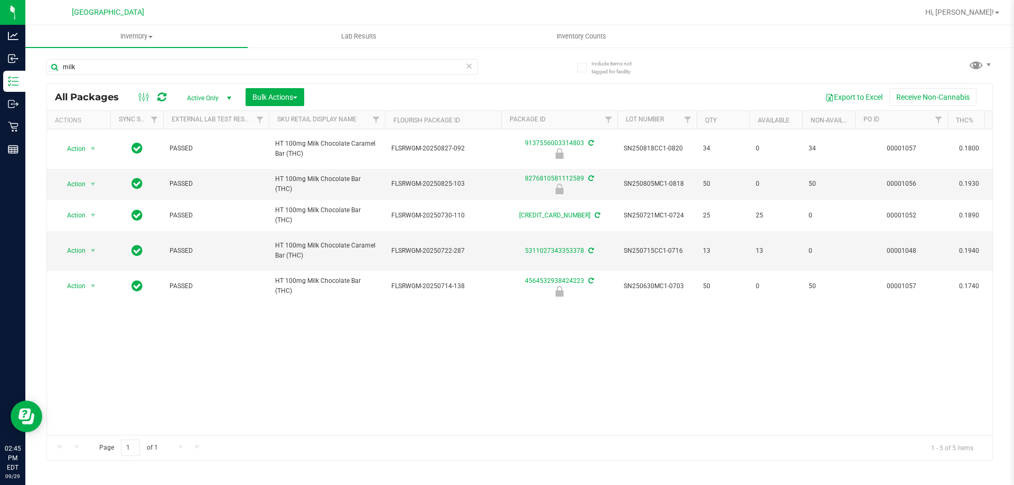
drag, startPoint x: 241, startPoint y: 427, endPoint x: 352, endPoint y: 432, distance: 111.0
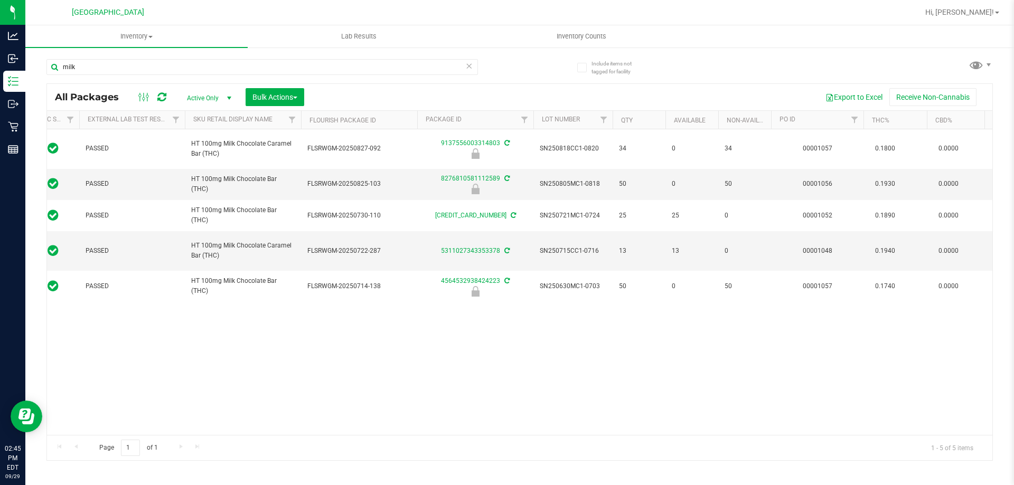
scroll to position [0, 44]
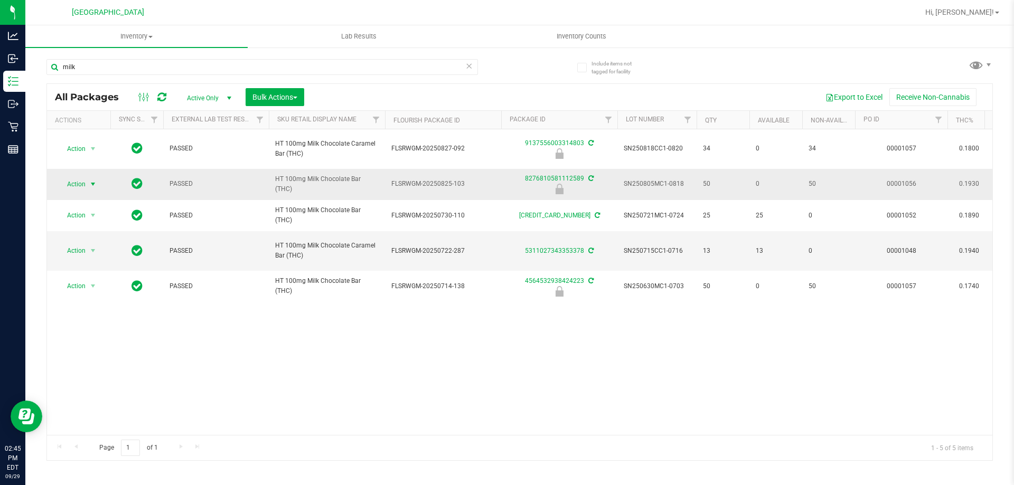
click at [83, 182] on span "Action" at bounding box center [72, 184] width 29 height 15
click at [86, 301] on li "Unlock package" at bounding box center [92, 309] width 68 height 16
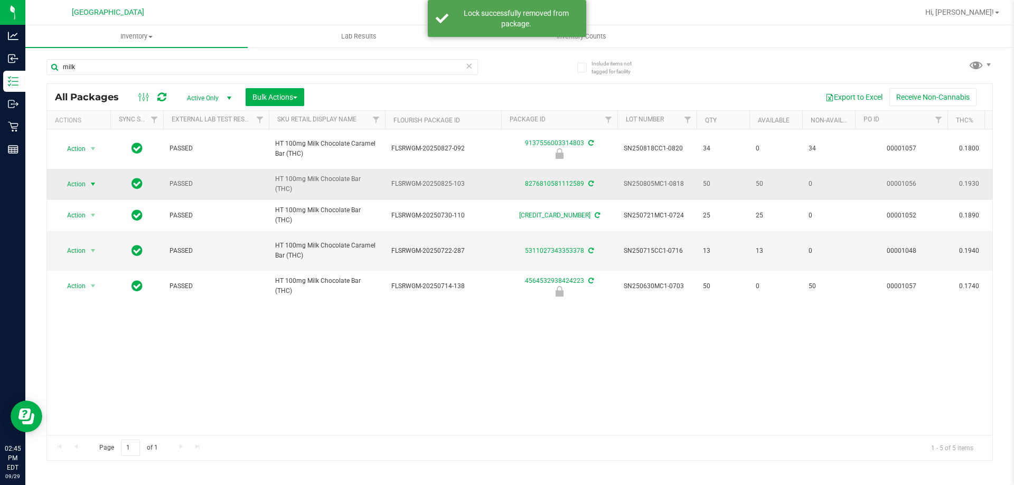
click at [88, 183] on span "select" at bounding box center [93, 184] width 13 height 15
click at [94, 278] on li "Lock package" at bounding box center [99, 280] width 82 height 16
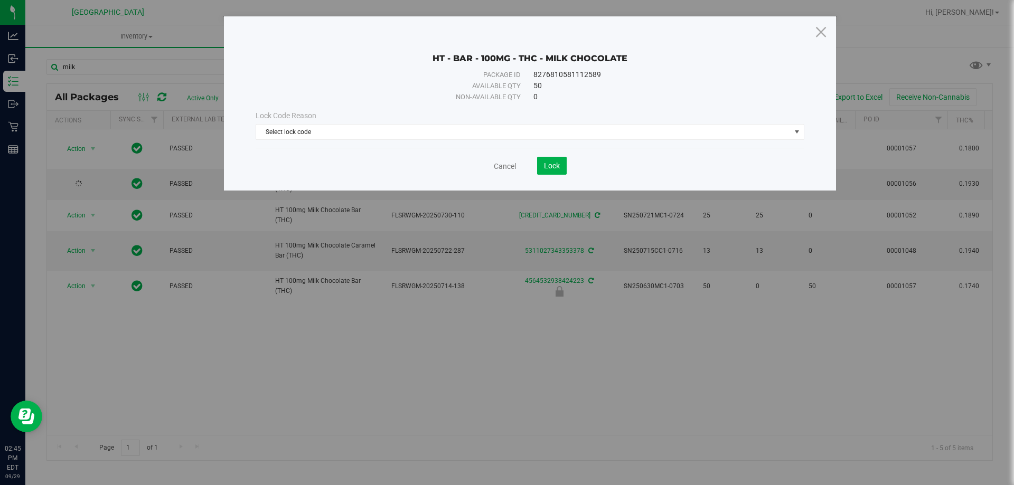
click at [368, 122] on div "Lock Code Reason Select lock code Select lock code Newly Received Administrativ…" at bounding box center [530, 125] width 564 height 30
click at [368, 136] on span "Select lock code" at bounding box center [523, 132] width 534 height 15
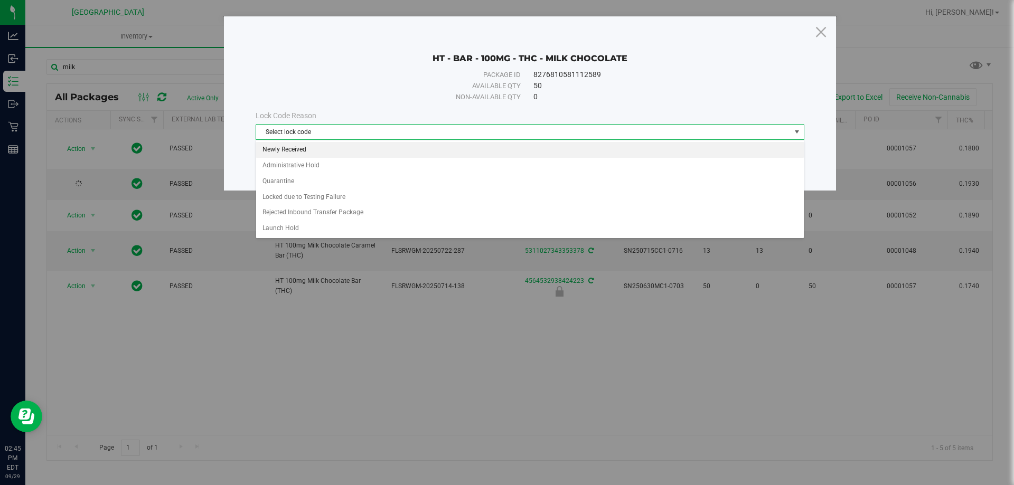
click at [378, 154] on li "Newly Received" at bounding box center [529, 150] width 547 height 16
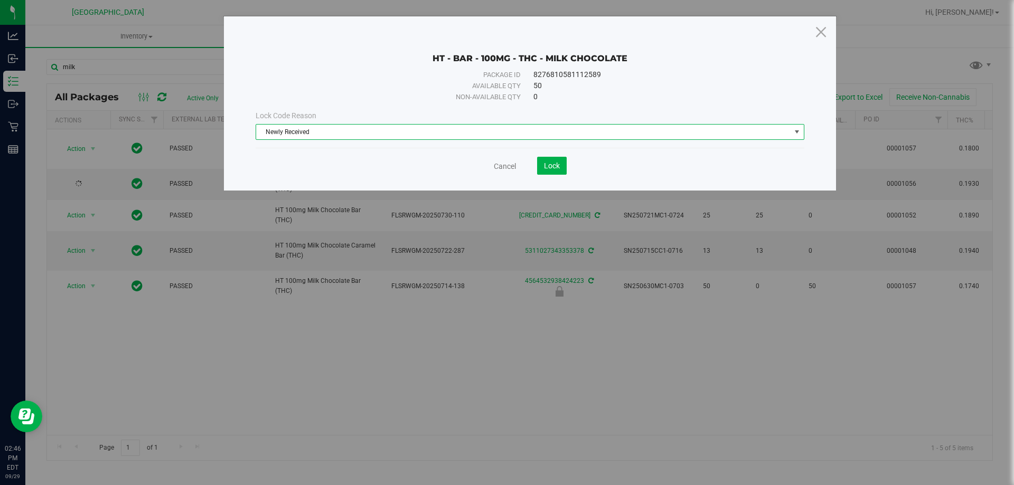
click at [567, 170] on div "Cancel Lock" at bounding box center [530, 166] width 549 height 18
click at [565, 169] on button "Lock" at bounding box center [552, 166] width 30 height 18
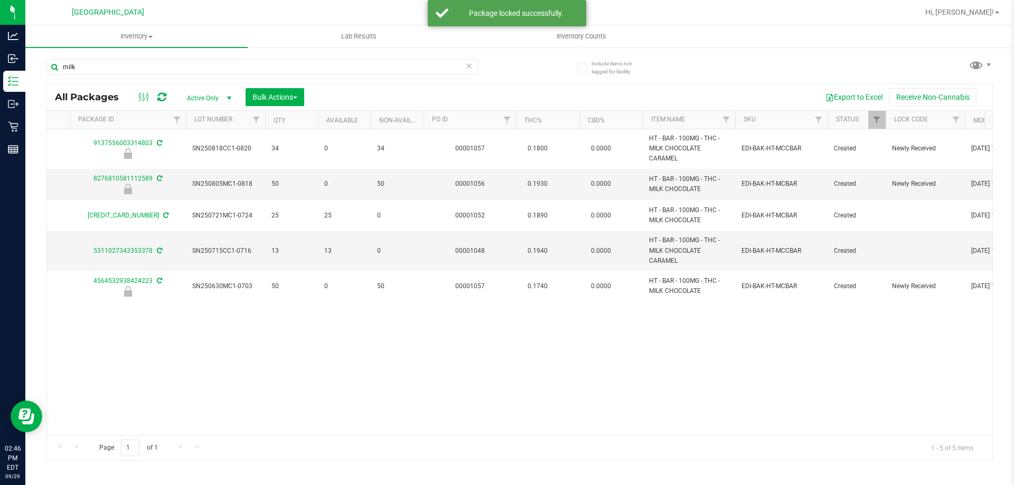
scroll to position [0, 505]
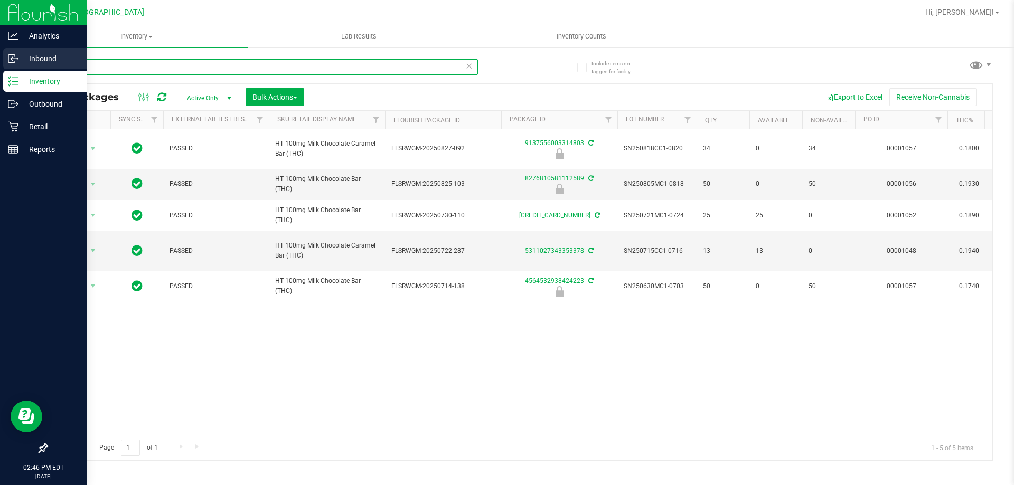
drag, startPoint x: 125, startPoint y: 59, endPoint x: 0, endPoint y: 55, distance: 124.6
click at [0, 56] on div "Analytics Inbound Inventory Outbound Retail Reports 02:46 PM EDT 09/29/2025 09/…" at bounding box center [507, 242] width 1014 height 485
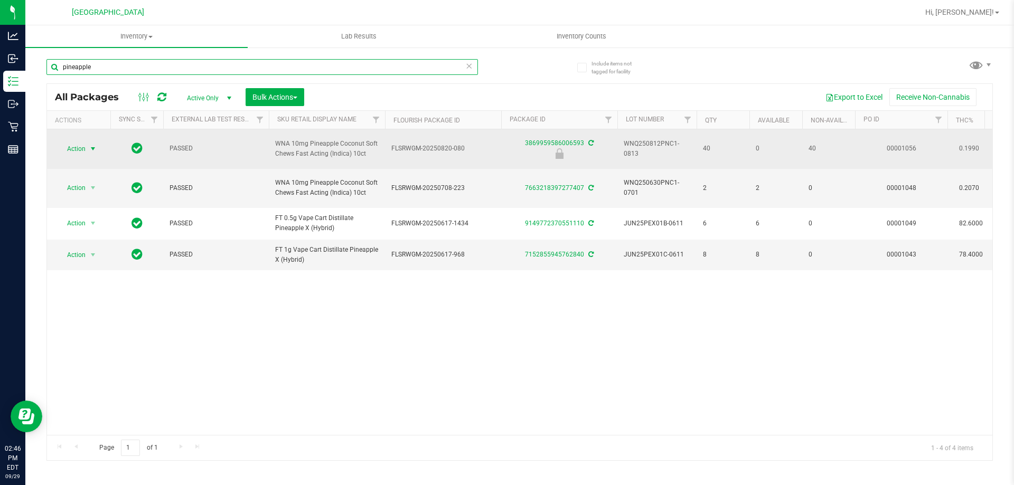
type input "pineapple"
click at [89, 148] on span "select" at bounding box center [93, 149] width 8 height 8
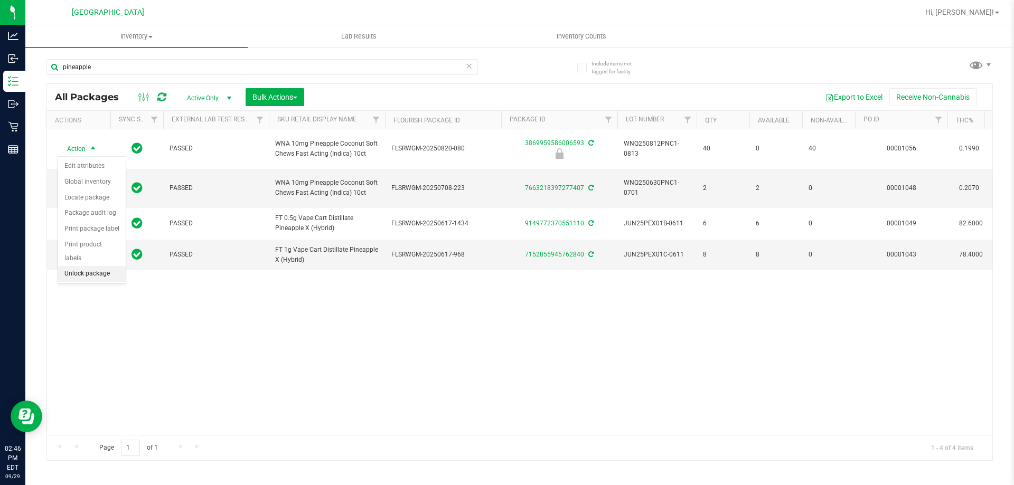
click at [88, 266] on li "Unlock package" at bounding box center [92, 274] width 68 height 16
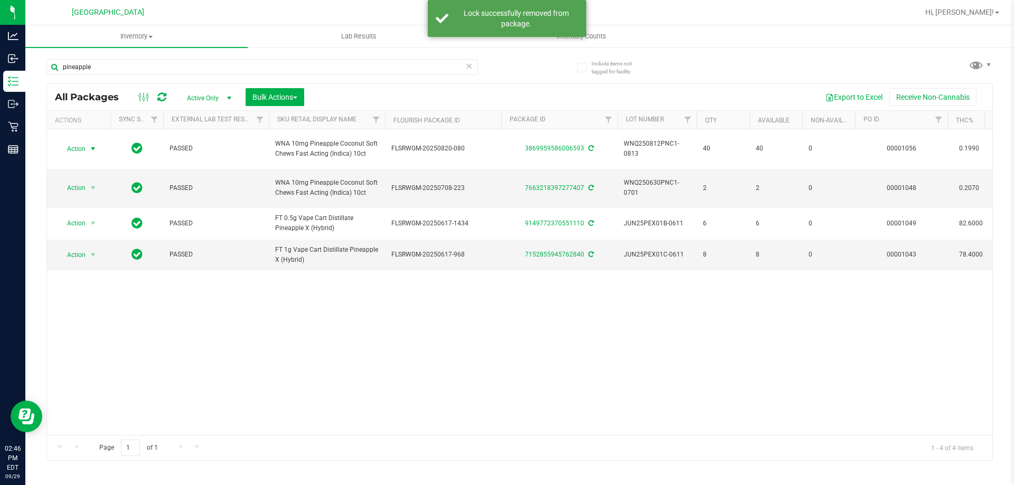
click at [88, 148] on span "select" at bounding box center [93, 148] width 13 height 15
click at [89, 244] on li "Lock package" at bounding box center [99, 245] width 82 height 16
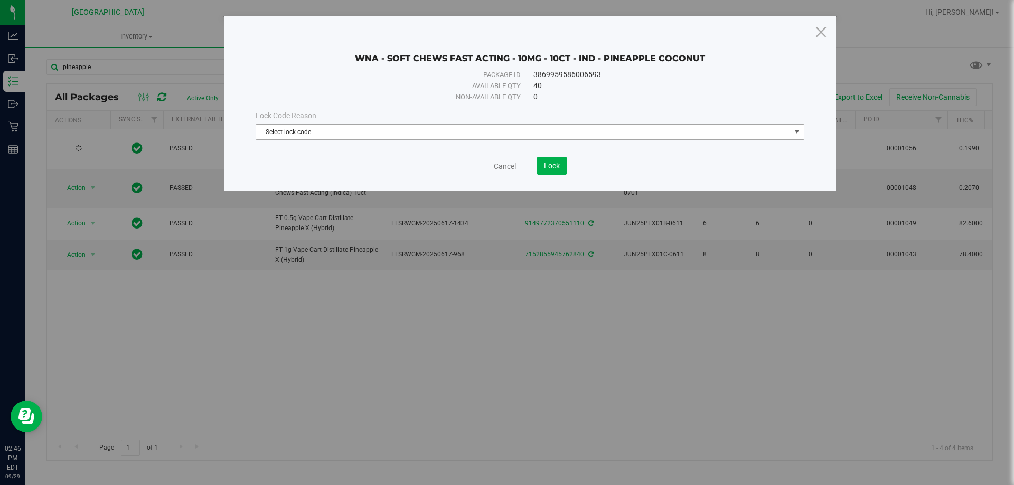
click at [355, 128] on span "Select lock code" at bounding box center [523, 132] width 534 height 15
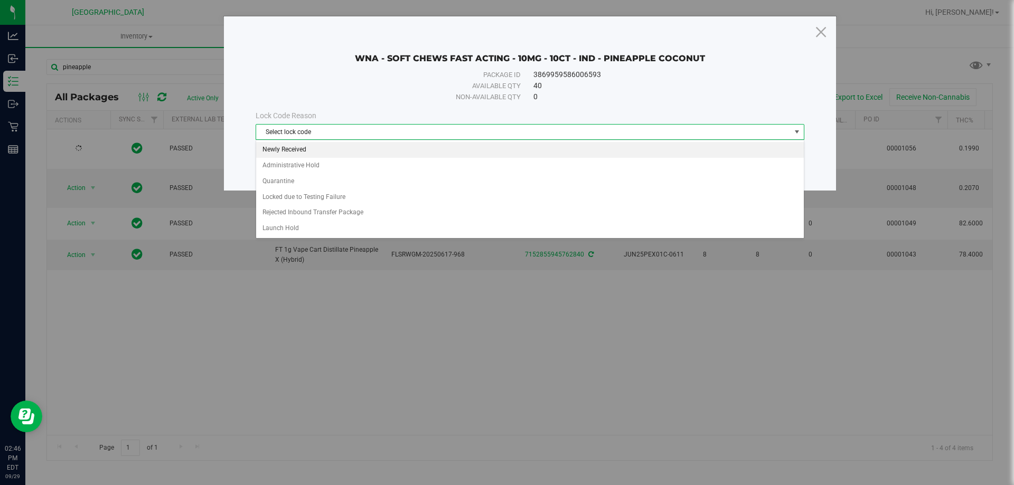
click at [329, 146] on li "Newly Received" at bounding box center [529, 150] width 547 height 16
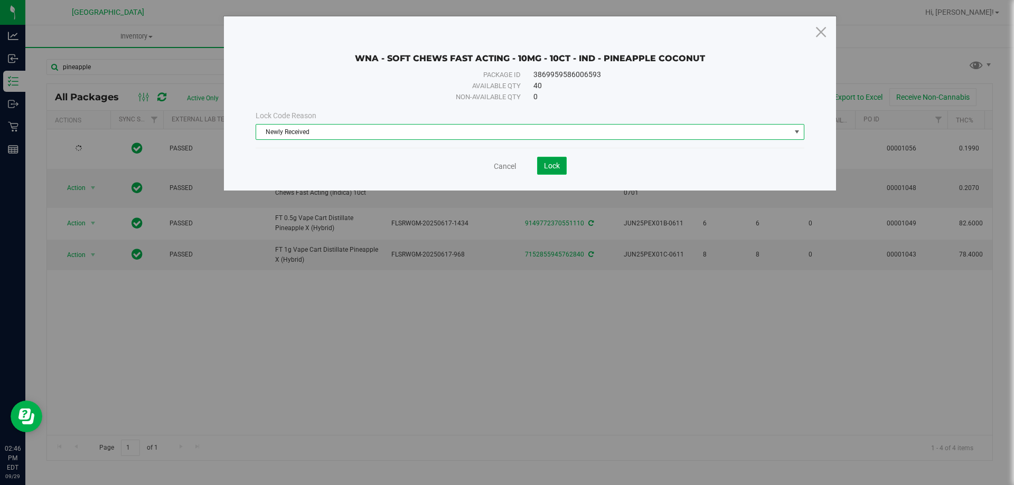
click at [554, 166] on span "Lock" at bounding box center [552, 166] width 16 height 8
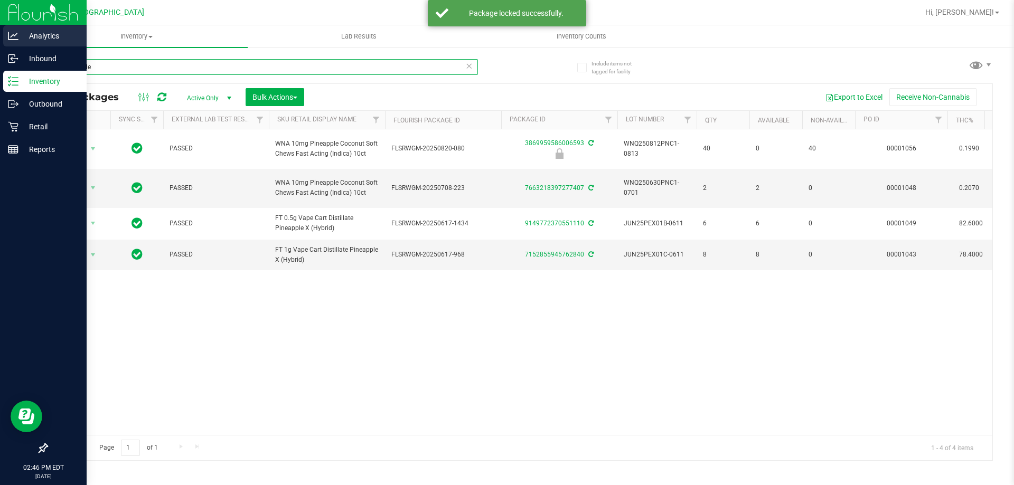
click at [0, 56] on div "Analytics Inbound Inventory Outbound Retail Reports 02:46 PM EDT 09/29/2025 09/…" at bounding box center [507, 242] width 1014 height 485
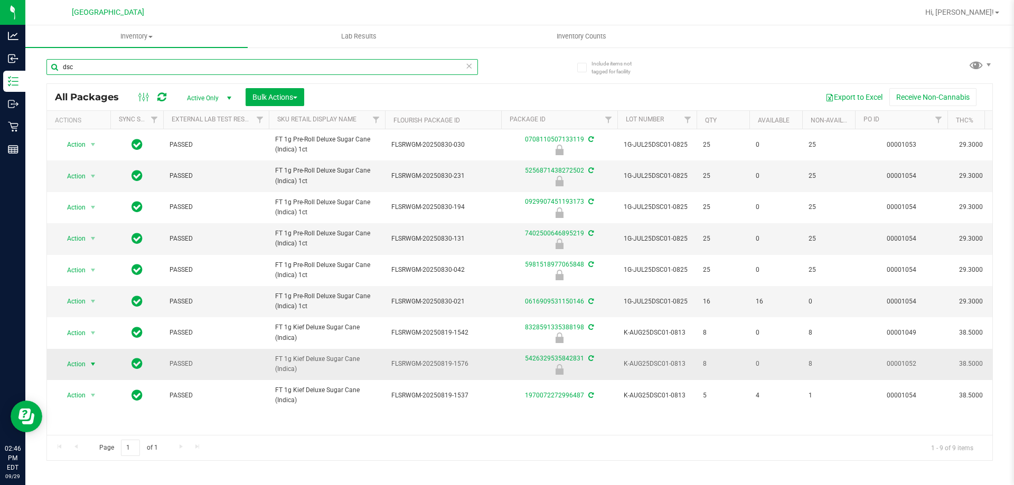
type input "dsc"
click at [67, 364] on span "Action" at bounding box center [72, 364] width 29 height 15
click at [92, 353] on li "Unlock package" at bounding box center [92, 361] width 68 height 16
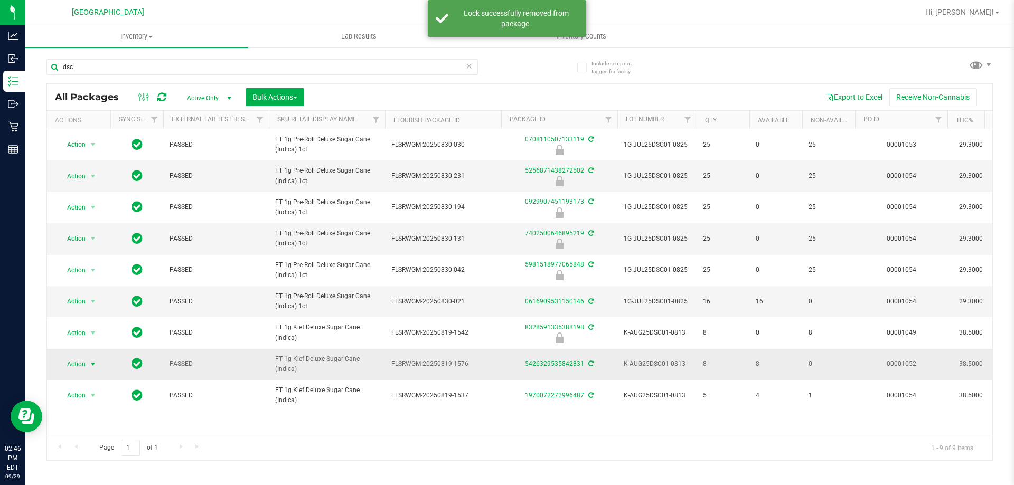
click at [83, 366] on span "Action" at bounding box center [72, 364] width 29 height 15
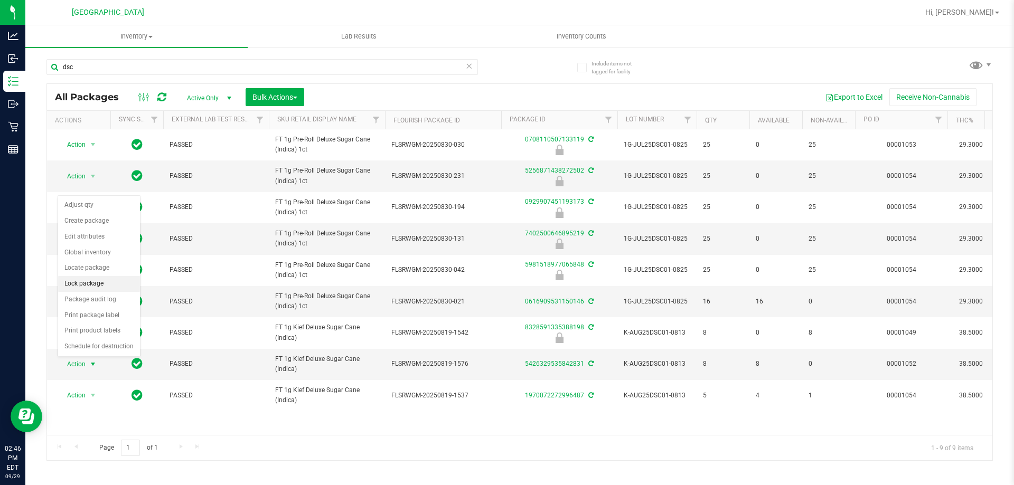
click at [95, 285] on li "Lock package" at bounding box center [99, 284] width 82 height 16
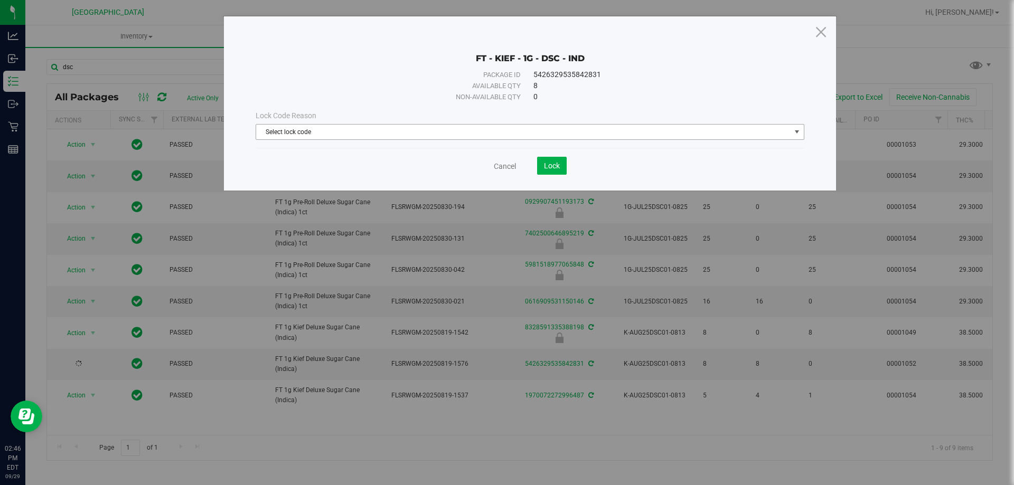
click at [508, 132] on span "Select lock code" at bounding box center [523, 132] width 534 height 15
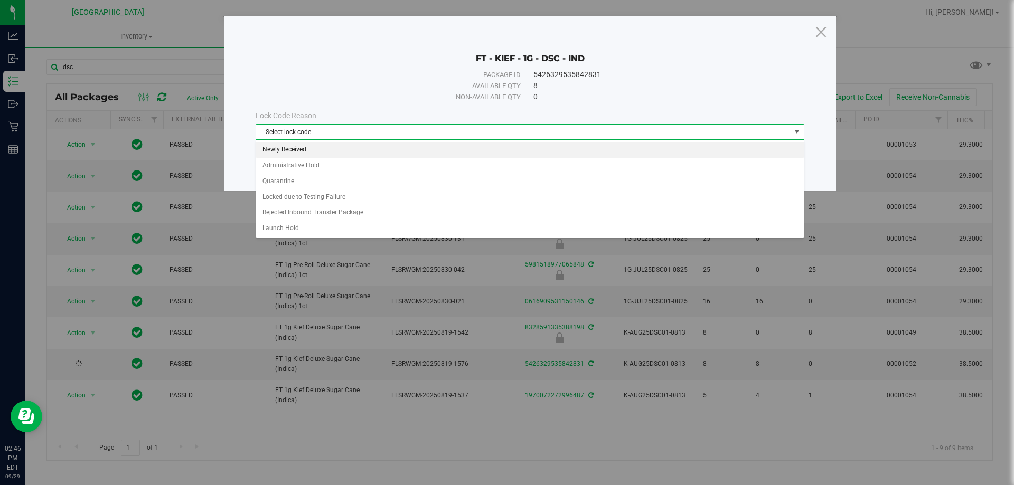
click at [325, 156] on li "Newly Received" at bounding box center [529, 150] width 547 height 16
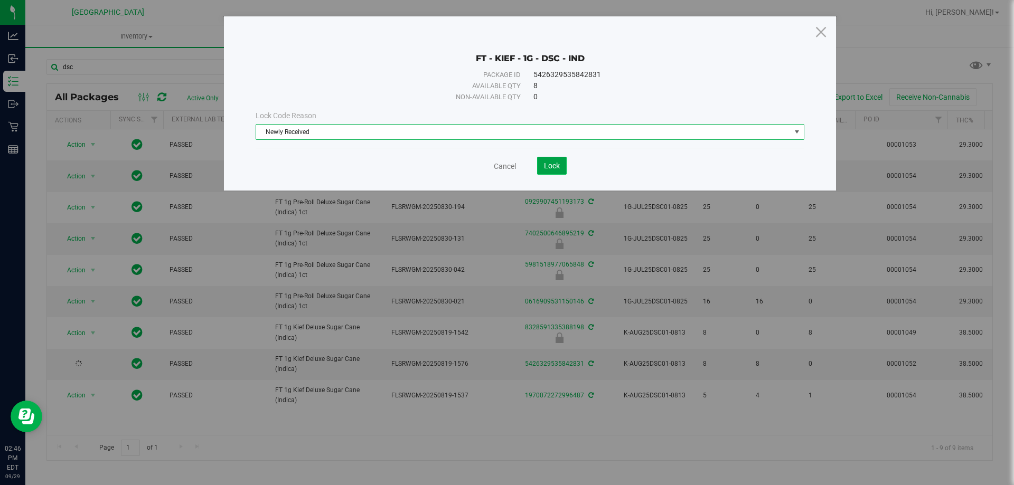
click at [562, 168] on button "Lock" at bounding box center [552, 166] width 30 height 18
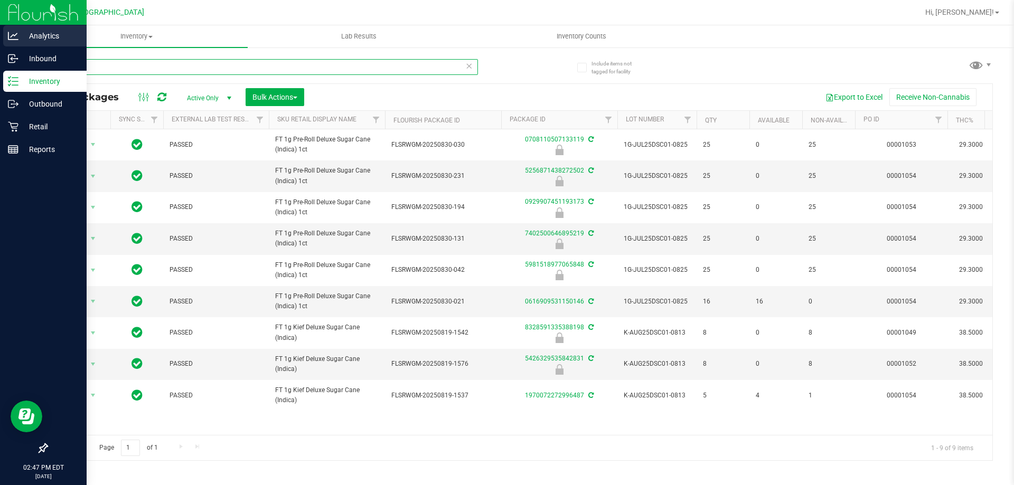
drag, startPoint x: 92, startPoint y: 63, endPoint x: 0, endPoint y: 33, distance: 96.5
click at [0, 34] on div "Analytics Inbound Inventory Outbound Retail Reports 02:47 PM EDT 09/29/2025 09/…" at bounding box center [507, 242] width 1014 height 485
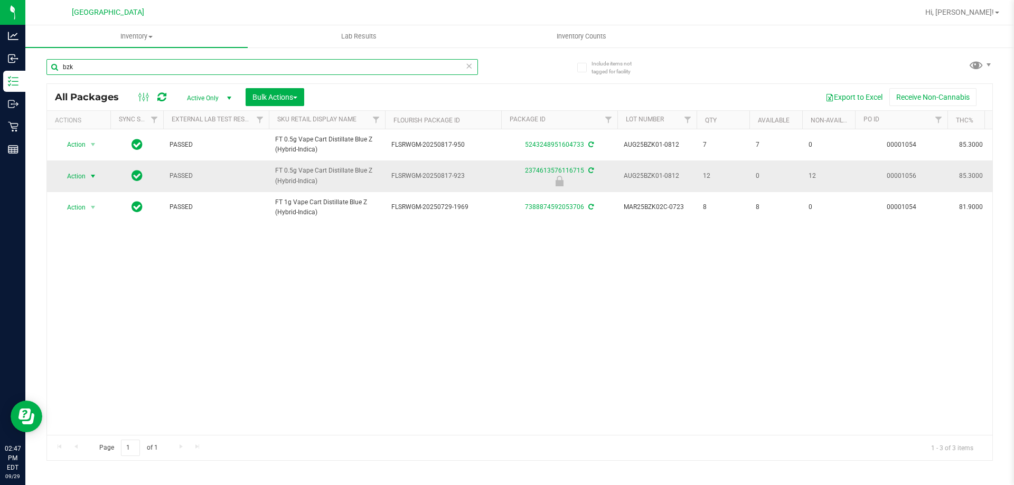
type input "bzk"
click at [93, 176] on span "select" at bounding box center [93, 176] width 8 height 8
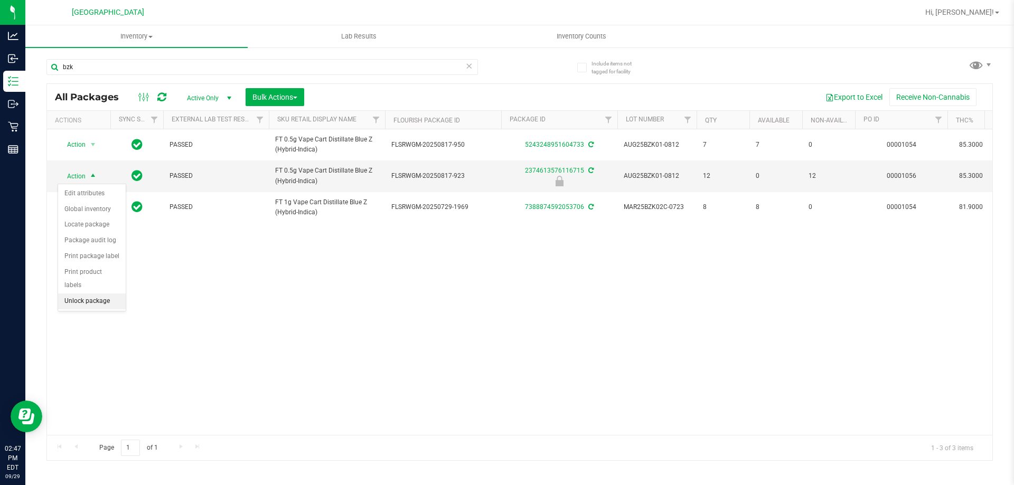
click at [74, 294] on li "Unlock package" at bounding box center [92, 302] width 68 height 16
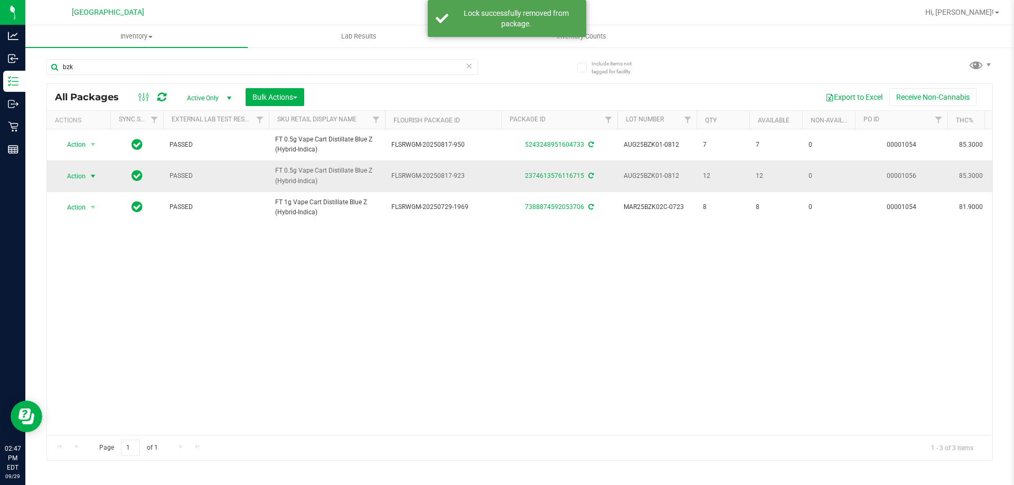
click at [95, 178] on span "select" at bounding box center [93, 176] width 8 height 8
click at [95, 270] on li "Lock package" at bounding box center [99, 272] width 82 height 16
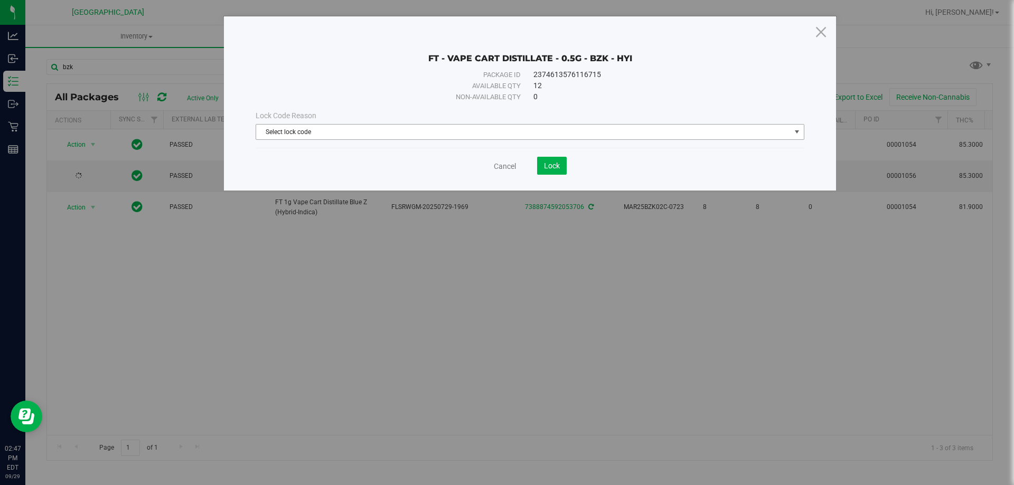
click at [301, 133] on span "Select lock code" at bounding box center [523, 132] width 534 height 15
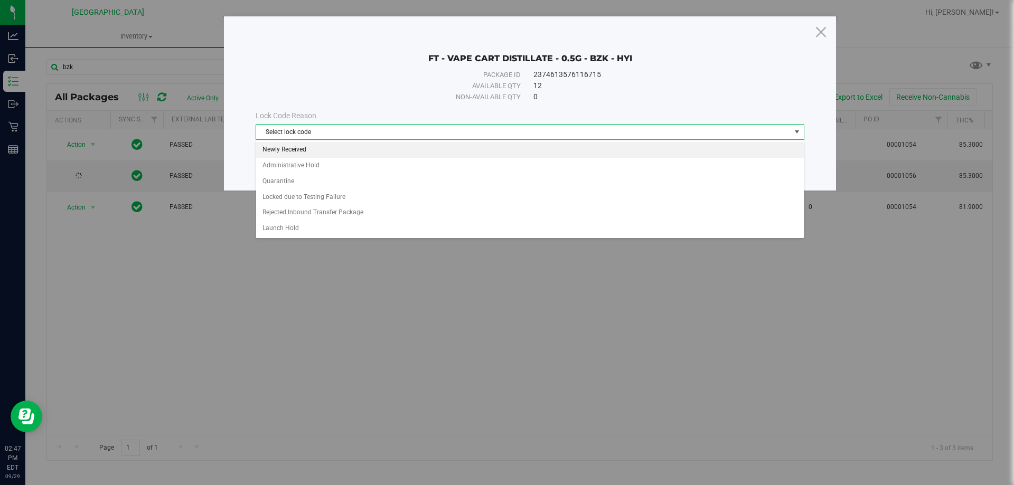
drag, startPoint x: 302, startPoint y: 149, endPoint x: 423, endPoint y: 171, distance: 122.7
click at [302, 150] on li "Newly Received" at bounding box center [529, 150] width 547 height 16
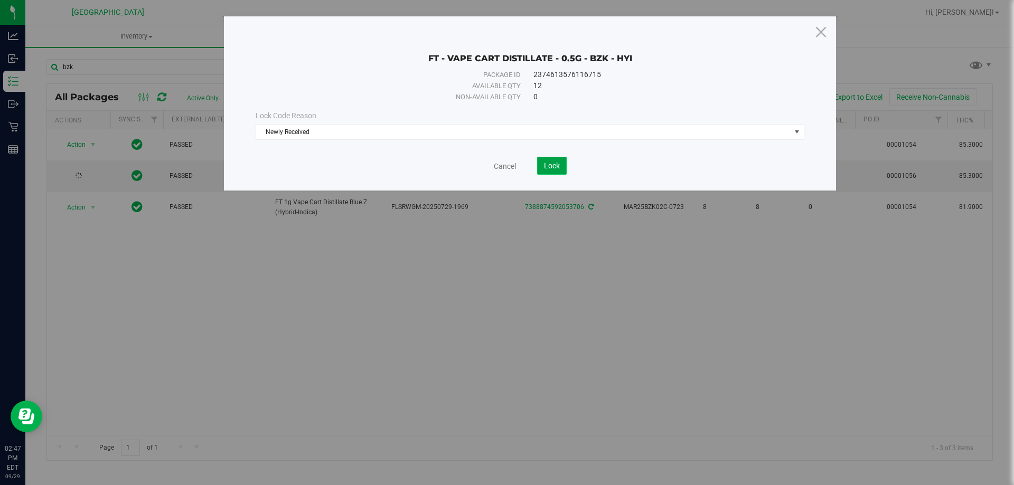
click at [550, 159] on button "Lock" at bounding box center [552, 166] width 30 height 18
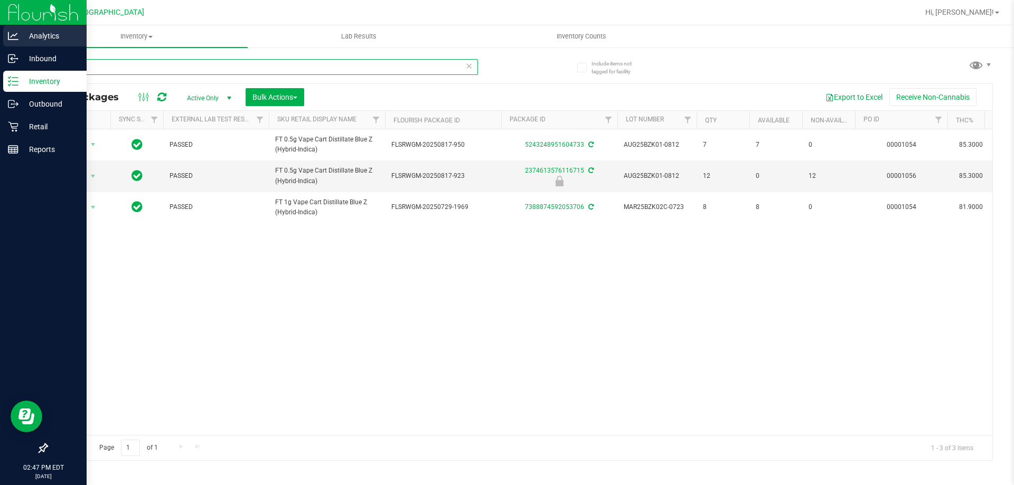
drag, startPoint x: 0, startPoint y: 55, endPoint x: 0, endPoint y: 30, distance: 25.3
click at [0, 34] on div "Analytics Inbound Inventory Outbound Retail Reports 02:47 PM EDT 09/29/2025 09/…" at bounding box center [507, 242] width 1014 height 485
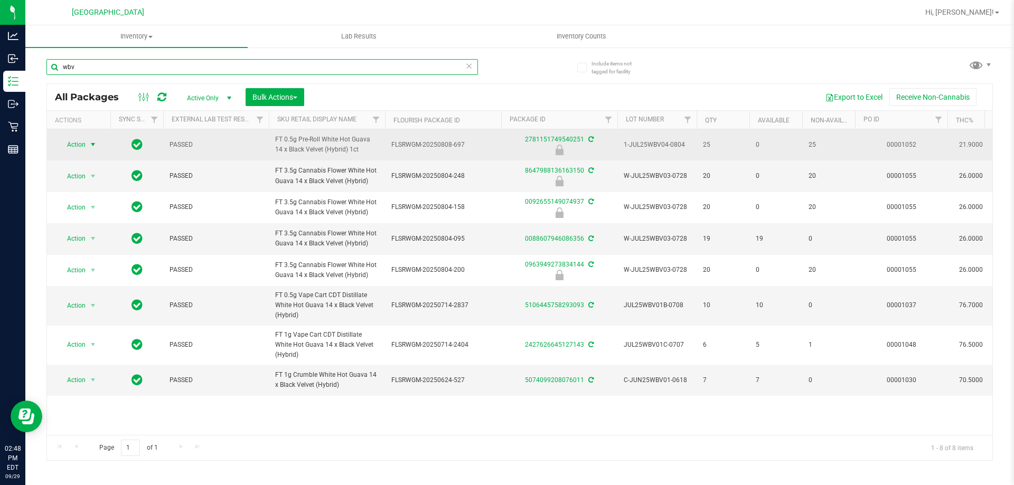
type input "wbv"
click at [95, 145] on span "select" at bounding box center [93, 144] width 8 height 8
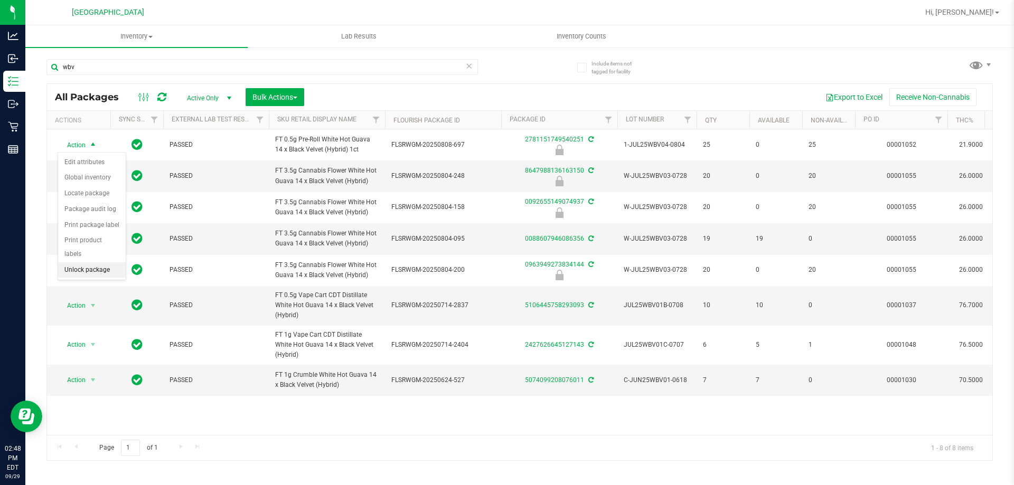
click at [89, 262] on li "Unlock package" at bounding box center [92, 270] width 68 height 16
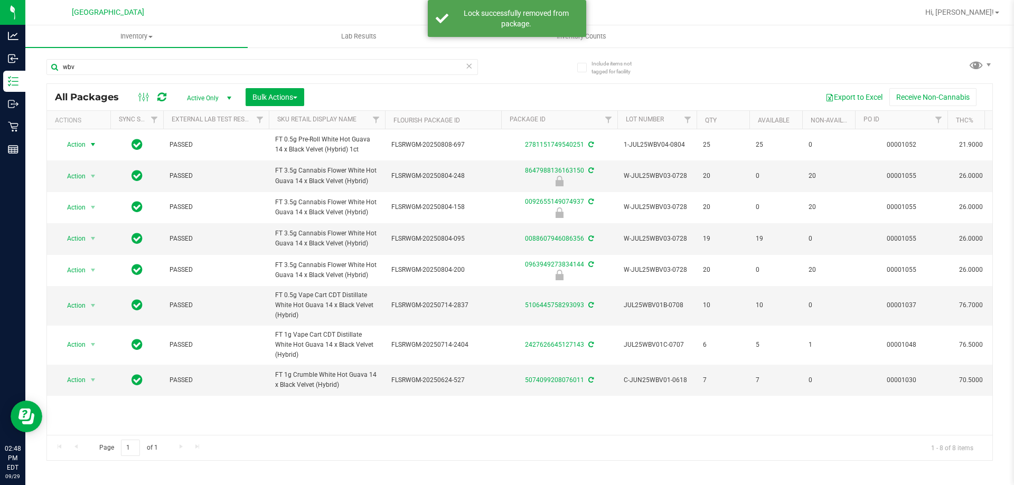
click at [85, 143] on span "Action" at bounding box center [72, 144] width 29 height 15
click at [92, 235] on li "Lock package" at bounding box center [99, 241] width 82 height 16
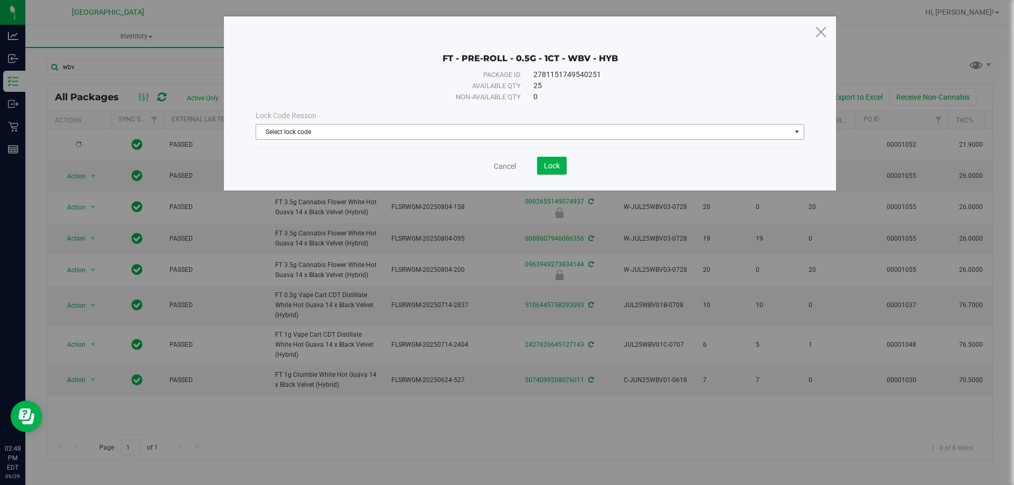
click at [302, 139] on span "Select lock code" at bounding box center [530, 132] width 549 height 16
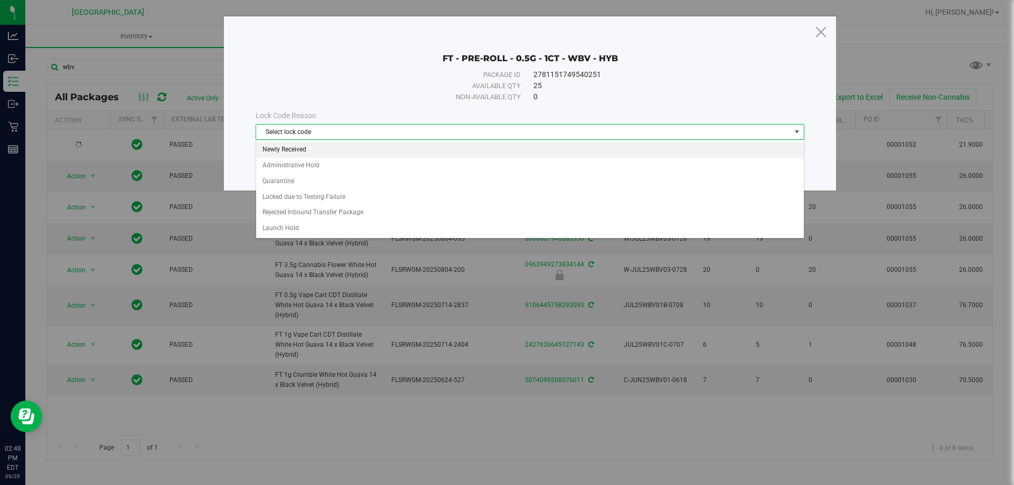
click at [304, 146] on li "Newly Received" at bounding box center [529, 150] width 547 height 16
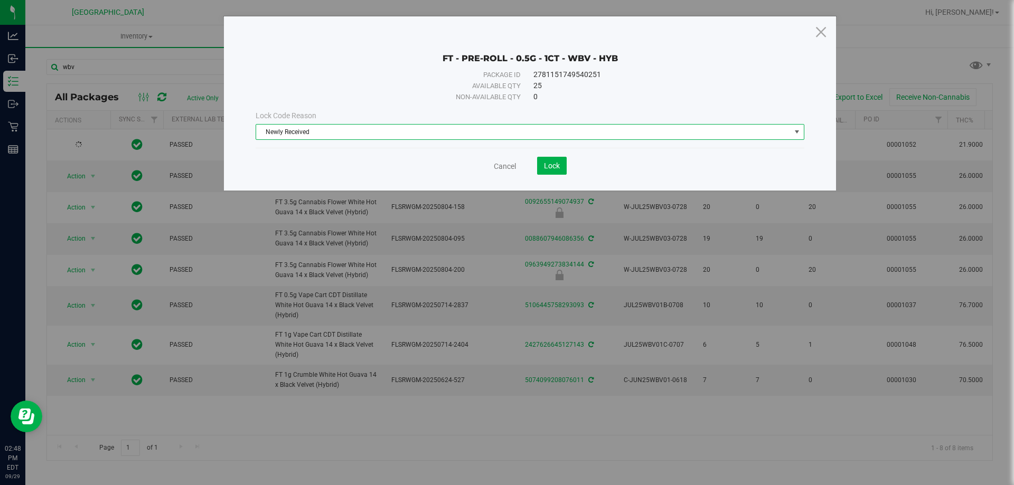
click at [535, 162] on save-button "Lock" at bounding box center [541, 166] width 51 height 18
click at [540, 162] on button "Lock" at bounding box center [552, 166] width 30 height 18
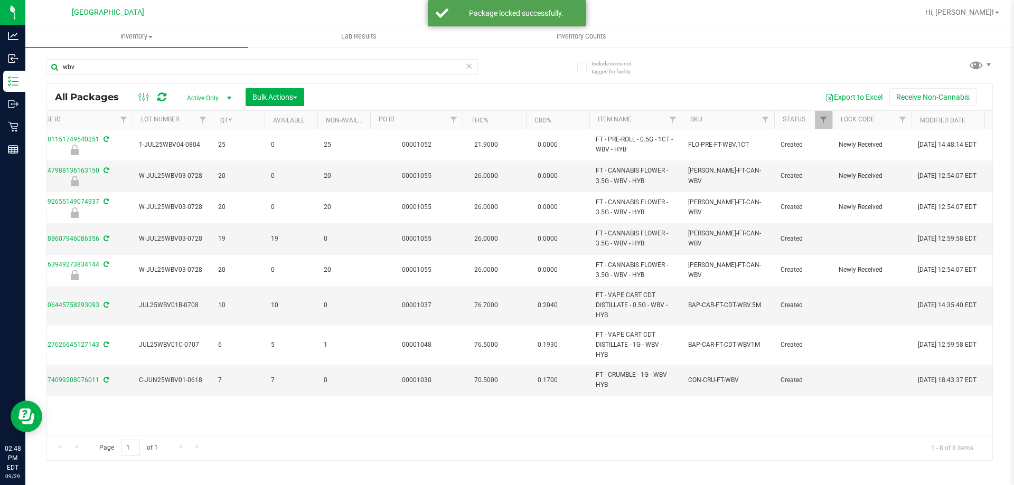
scroll to position [0, 500]
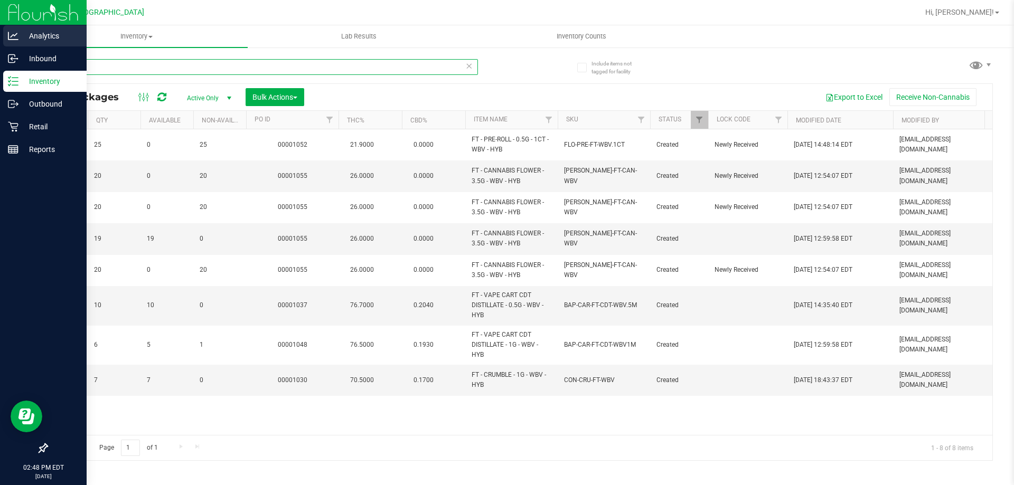
drag, startPoint x: 86, startPoint y: 64, endPoint x: 0, endPoint y: 35, distance: 91.0
click at [0, 35] on div "Analytics Inbound Inventory Outbound Retail Reports 02:48 PM EDT 09/29/2025 09/…" at bounding box center [507, 242] width 1014 height 485
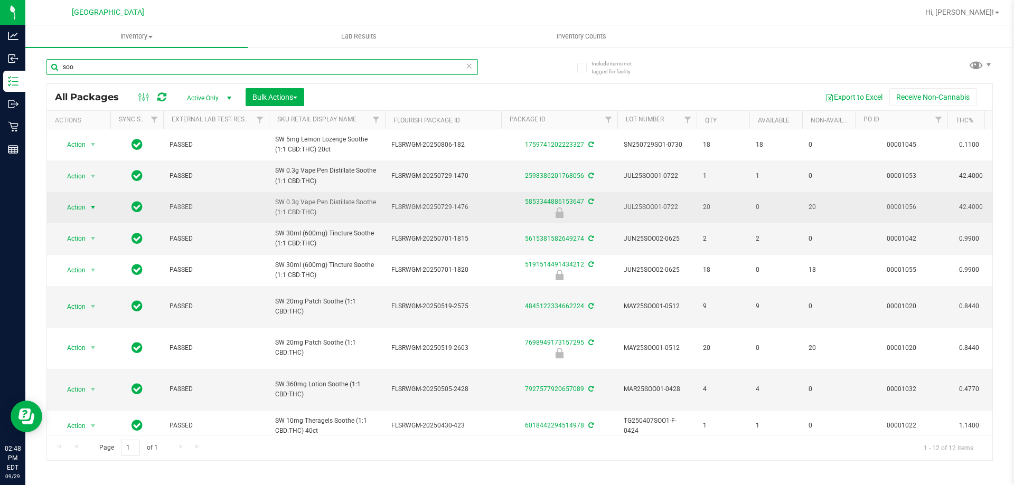
type input "soo"
click at [92, 211] on span "select" at bounding box center [93, 207] width 13 height 15
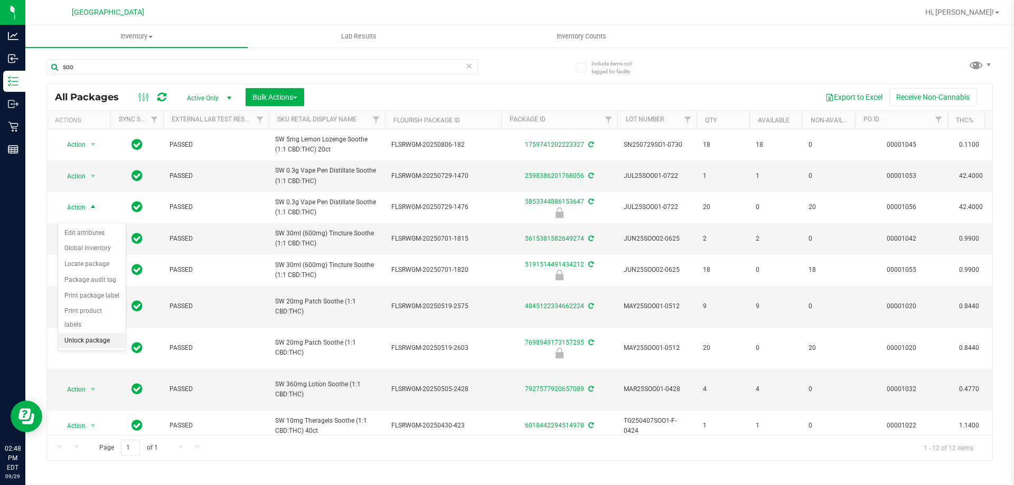
click at [94, 333] on li "Unlock package" at bounding box center [92, 341] width 68 height 16
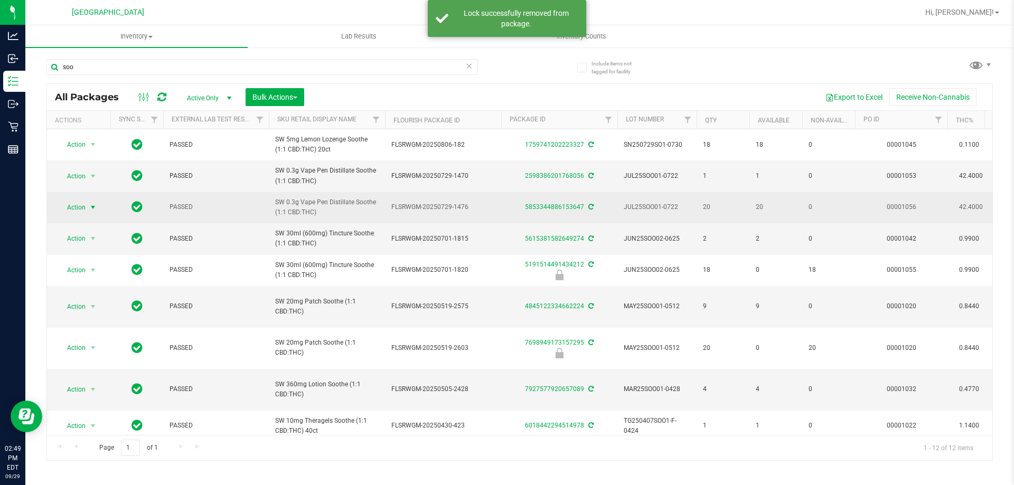
click at [75, 213] on span "Action" at bounding box center [72, 207] width 29 height 15
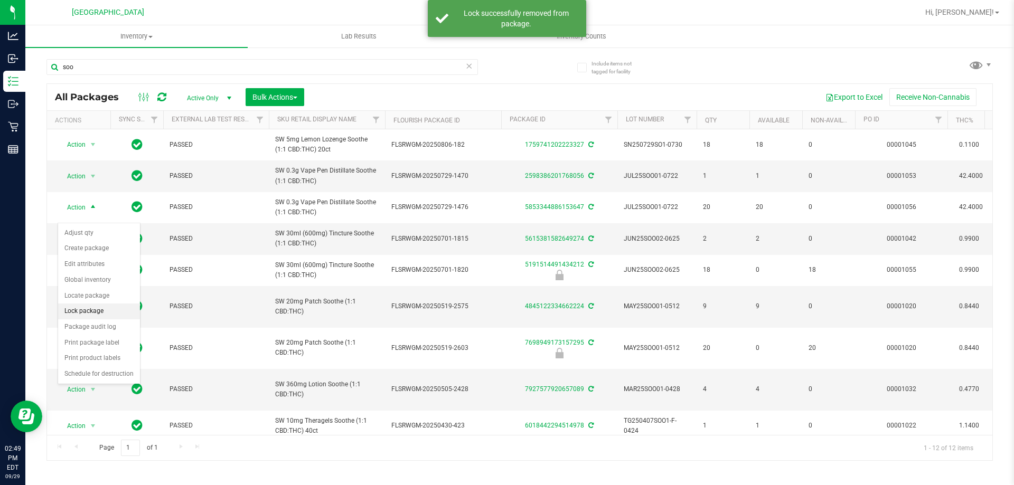
click at [75, 307] on li "Lock package" at bounding box center [99, 312] width 82 height 16
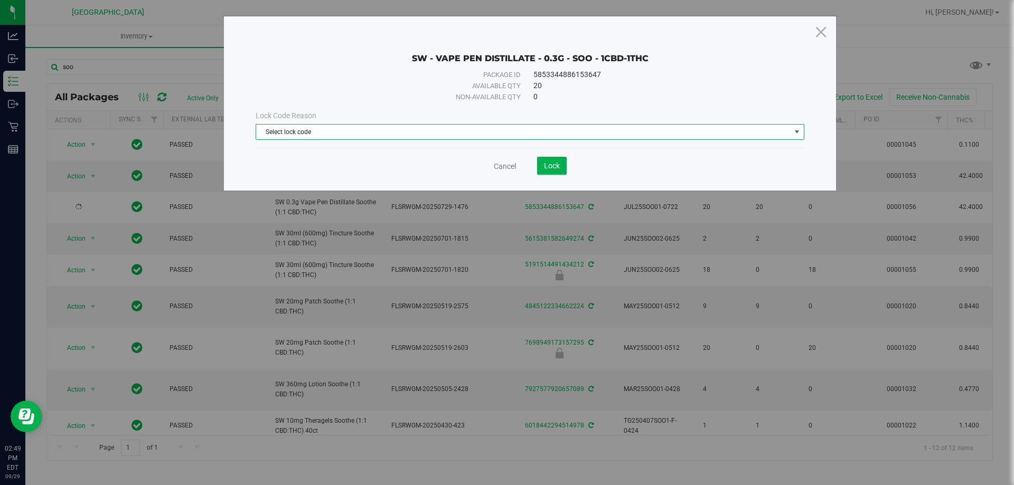
click at [407, 128] on span "Select lock code" at bounding box center [523, 132] width 534 height 15
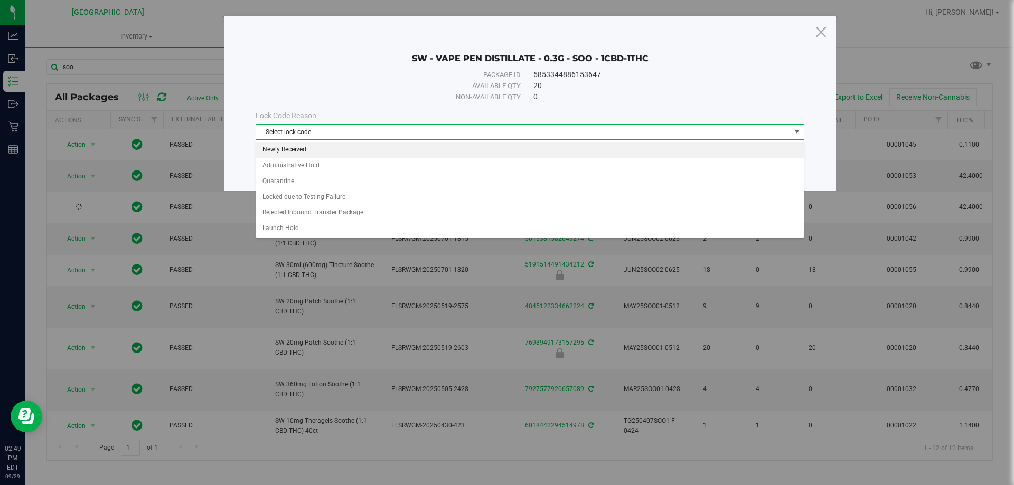
click at [356, 149] on li "Newly Received" at bounding box center [529, 150] width 547 height 16
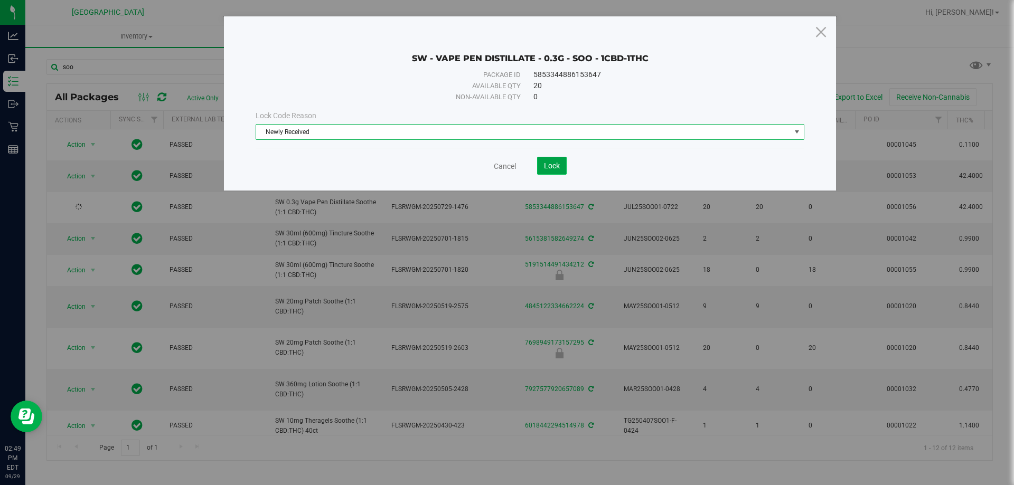
click at [546, 165] on span "Lock" at bounding box center [552, 166] width 16 height 8
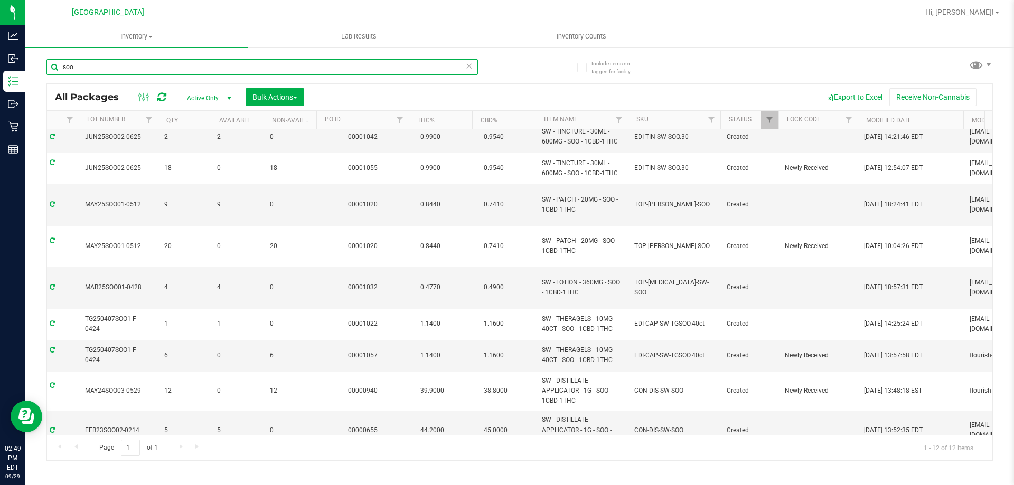
click at [0, 0] on html "Analytics Inbound Inventory Outbound Retail Reports 02:49 PM EDT 09/29/2025 09/…" at bounding box center [507, 242] width 1014 height 485
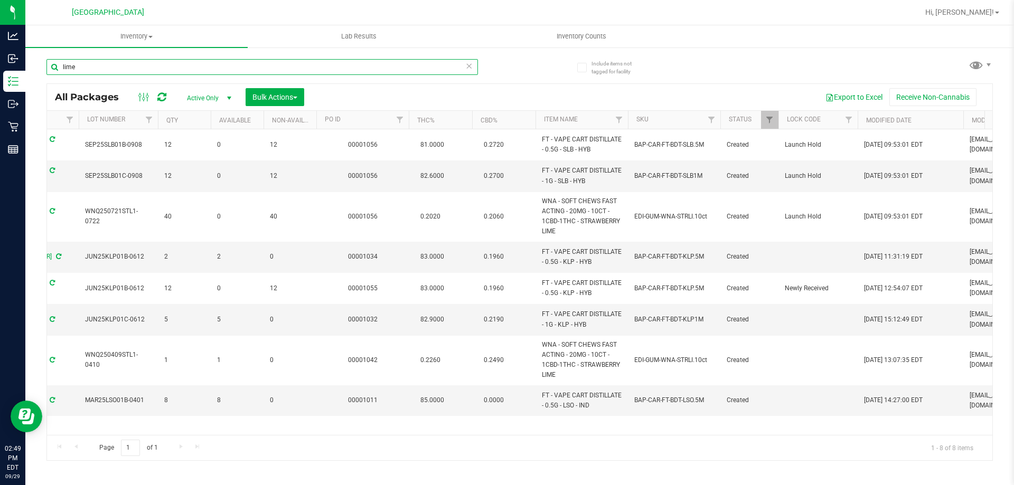
type input "lime"
drag, startPoint x: 447, startPoint y: 436, endPoint x: 420, endPoint y: 436, distance: 26.9
click at [420, 436] on div "Page 1 of 1 1 - 8 of 8 items" at bounding box center [519, 447] width 945 height 25
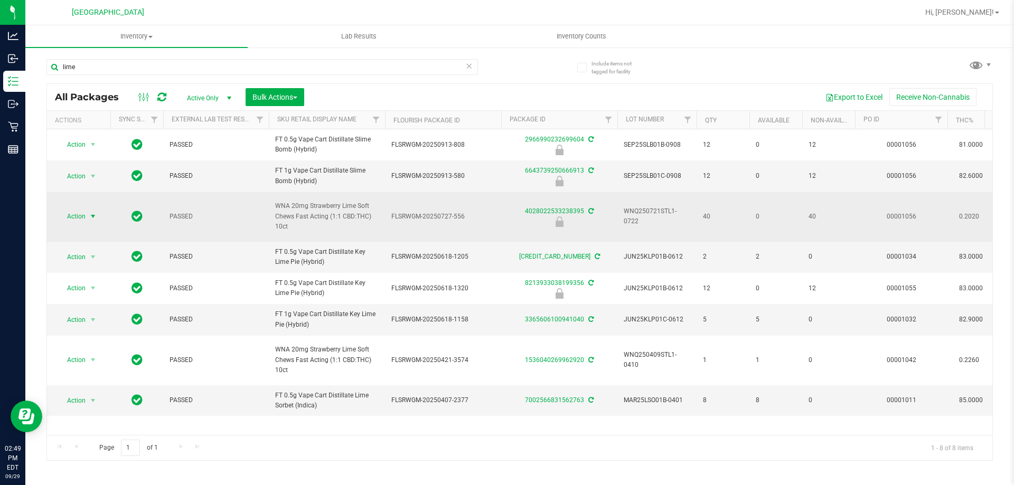
click at [87, 221] on span "select" at bounding box center [93, 216] width 13 height 15
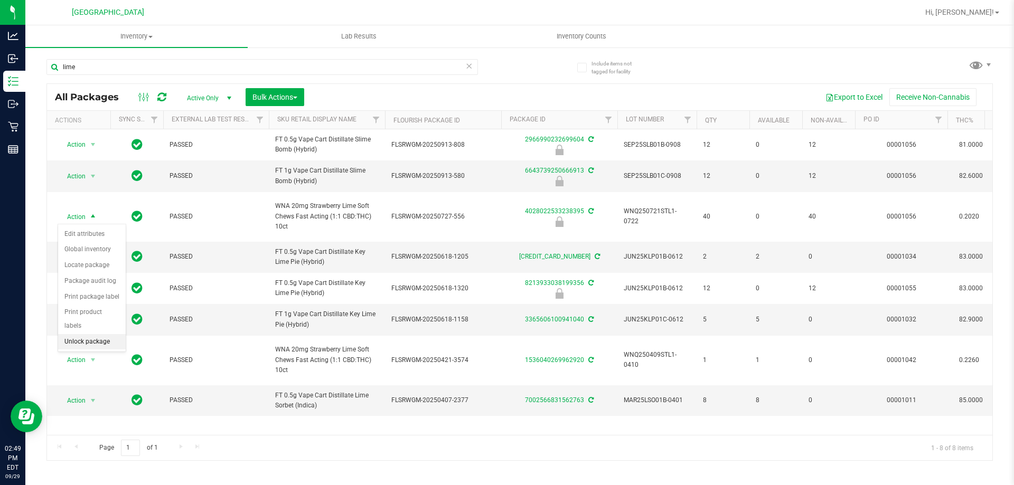
click at [96, 334] on li "Unlock package" at bounding box center [92, 342] width 68 height 16
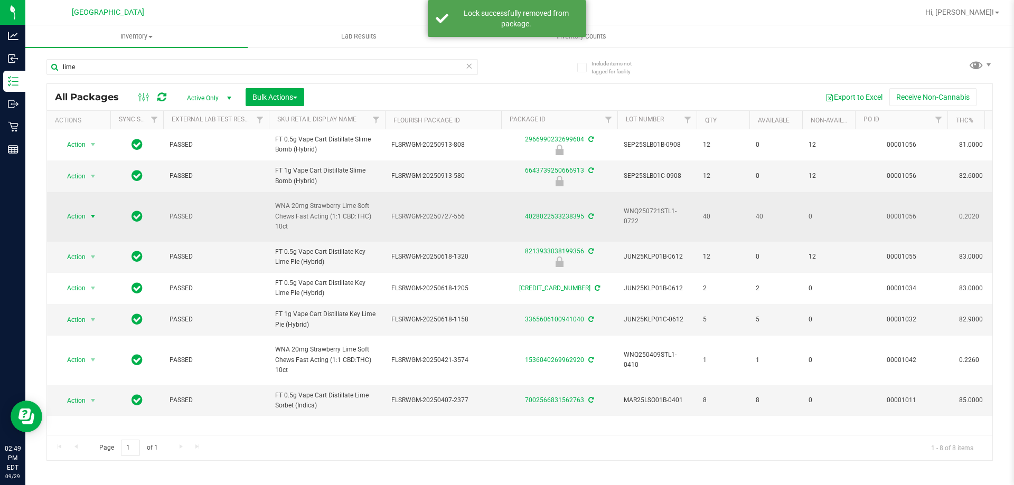
click at [90, 214] on span "select" at bounding box center [93, 216] width 8 height 8
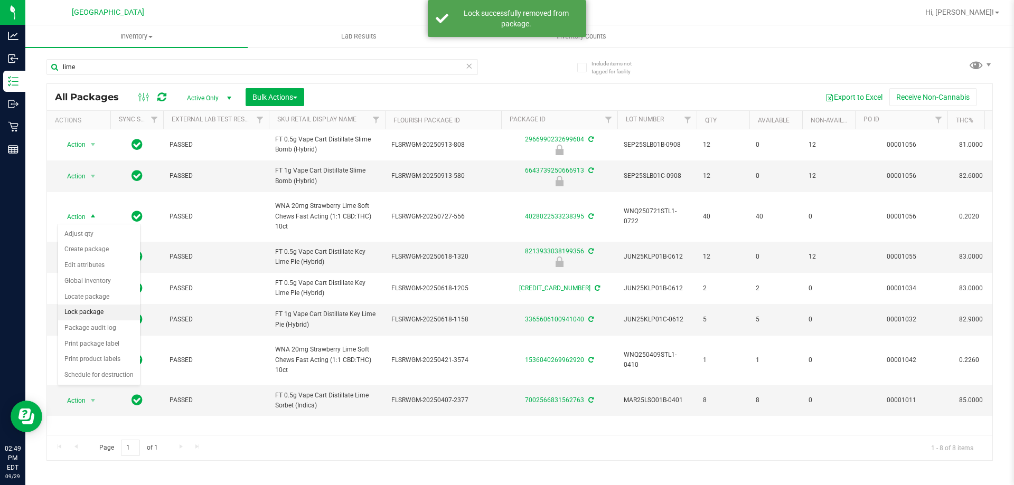
click at [90, 307] on li "Lock package" at bounding box center [99, 313] width 82 height 16
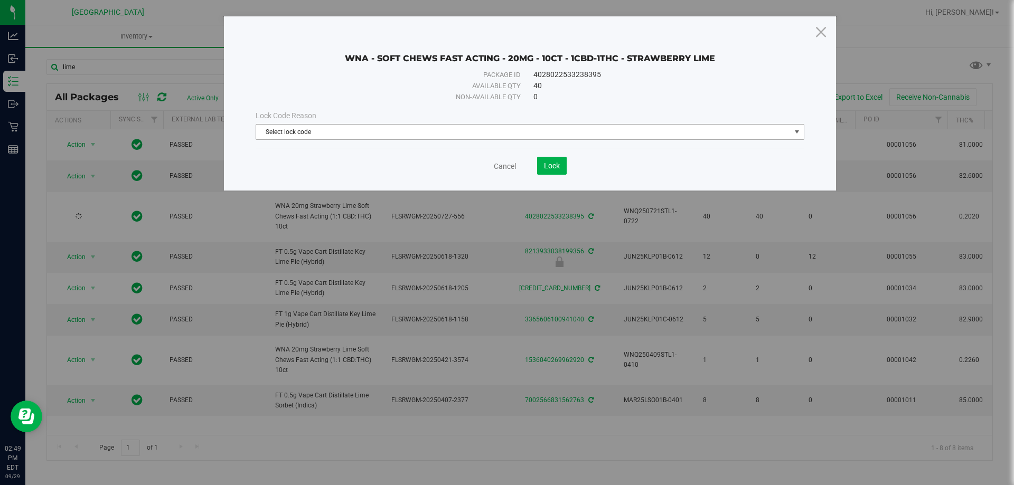
click at [327, 134] on span "Select lock code" at bounding box center [523, 132] width 534 height 15
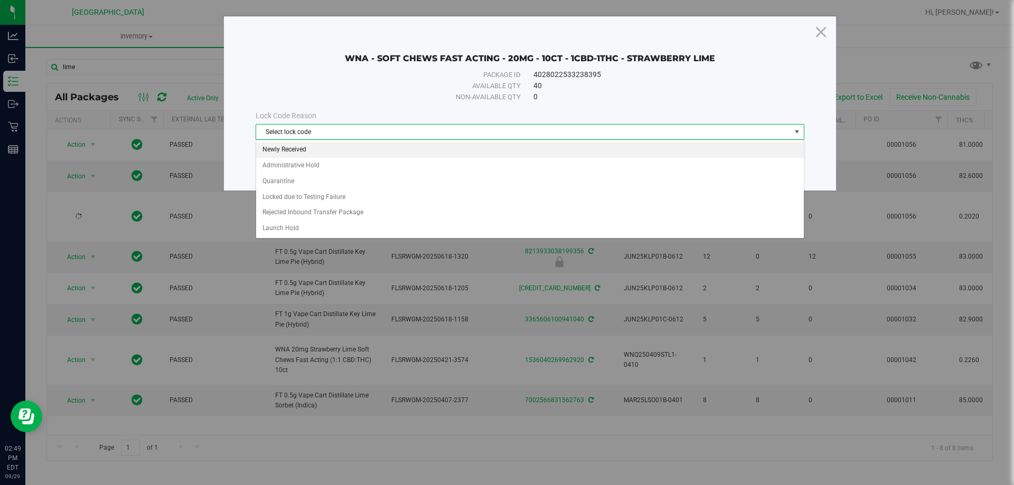
click at [313, 147] on li "Newly Received" at bounding box center [529, 150] width 547 height 16
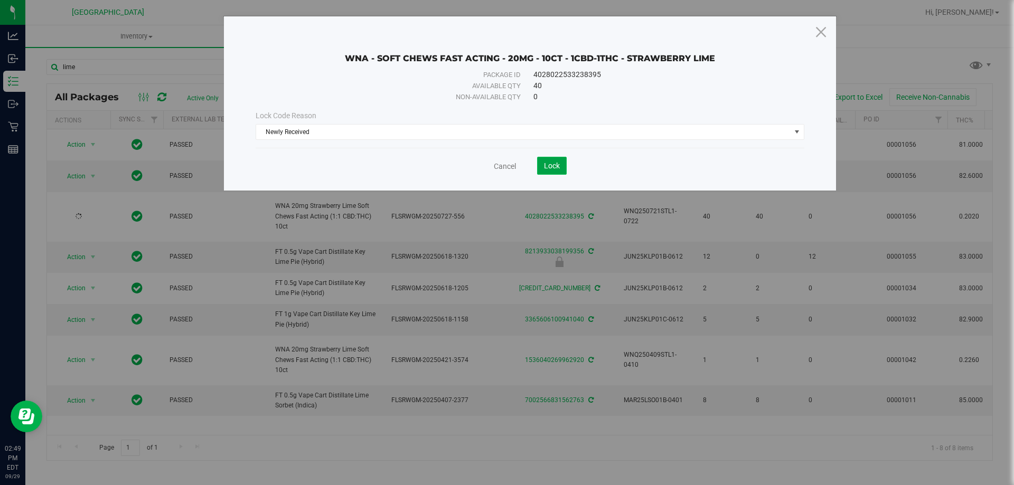
click at [551, 170] on button "Lock" at bounding box center [552, 166] width 30 height 18
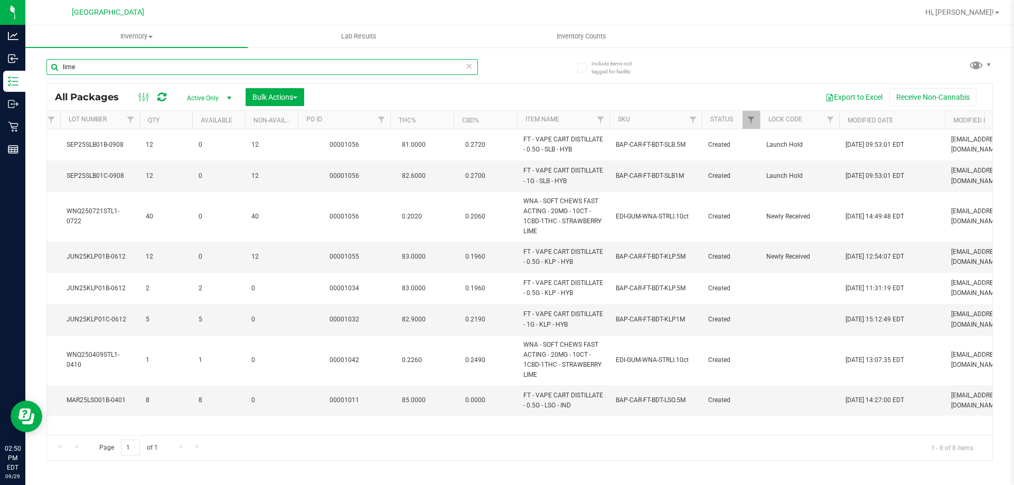
drag, startPoint x: 106, startPoint y: 66, endPoint x: 0, endPoint y: -18, distance: 135.6
click at [0, 0] on html "Analytics Inbound Inventory Outbound Retail Reports 02:50 PM EDT 09/29/2025 09/…" at bounding box center [507, 242] width 1014 height 485
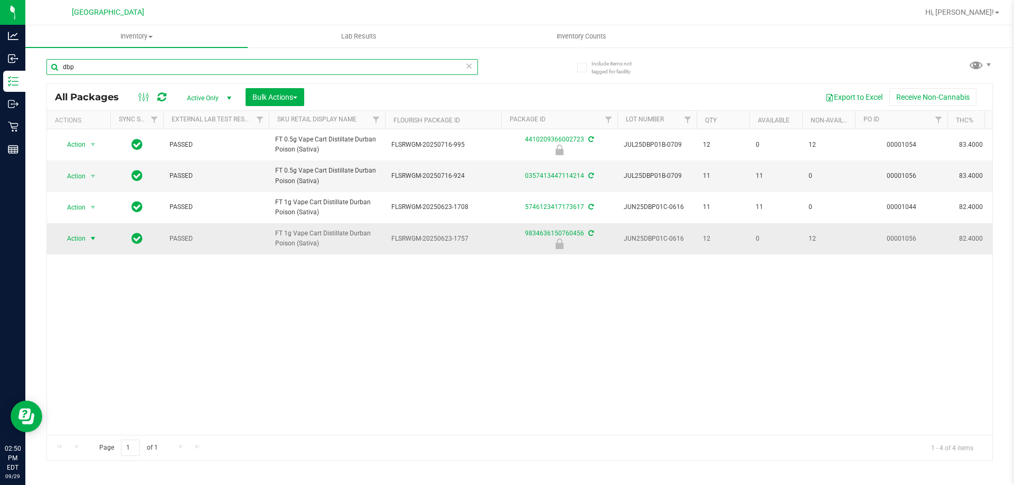
type input "dbp"
click at [81, 240] on span "Action" at bounding box center [72, 238] width 29 height 15
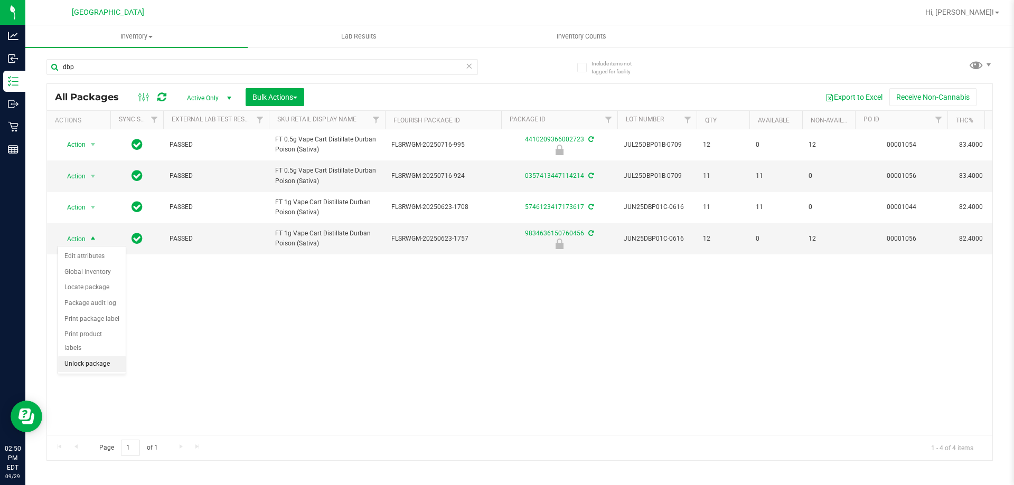
click at [77, 356] on li "Unlock package" at bounding box center [92, 364] width 68 height 16
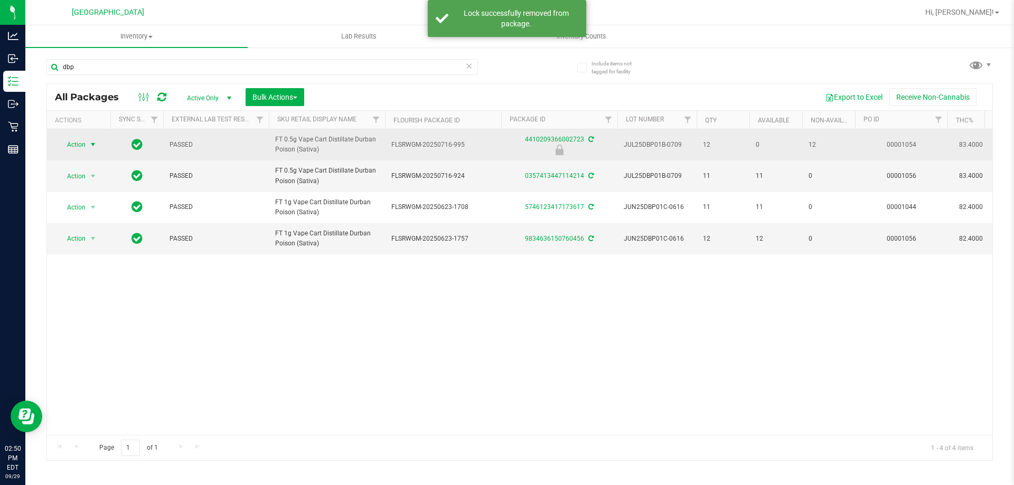
click at [81, 142] on span "Action" at bounding box center [72, 144] width 29 height 15
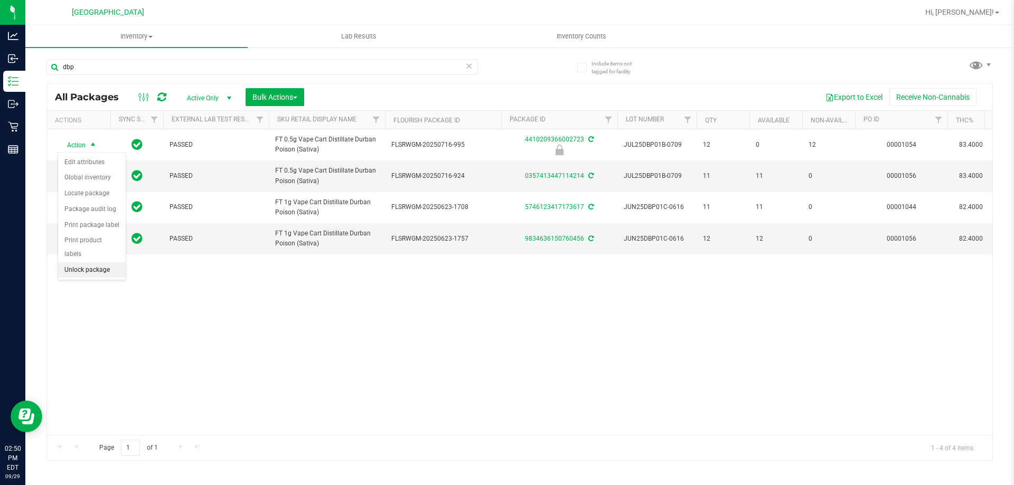
click at [85, 262] on li "Unlock package" at bounding box center [92, 270] width 68 height 16
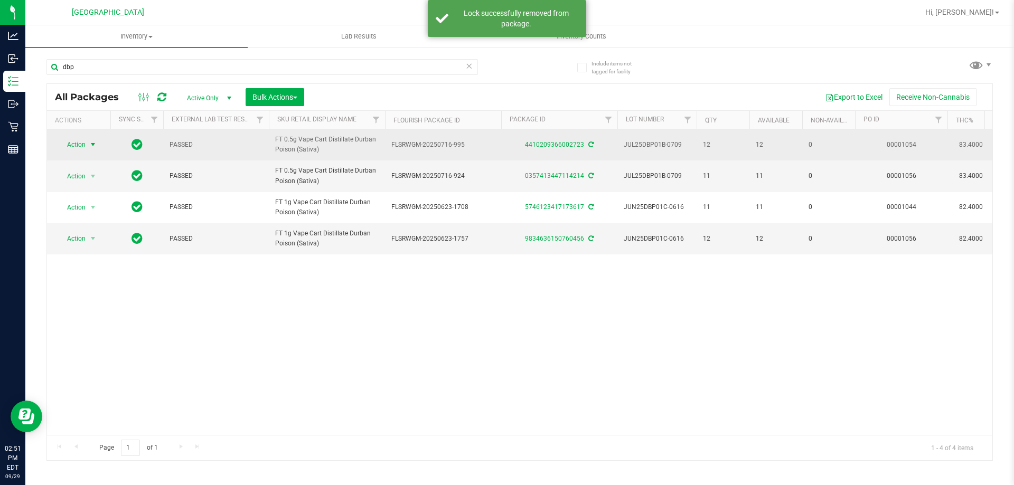
click at [90, 143] on span "select" at bounding box center [93, 144] width 8 height 8
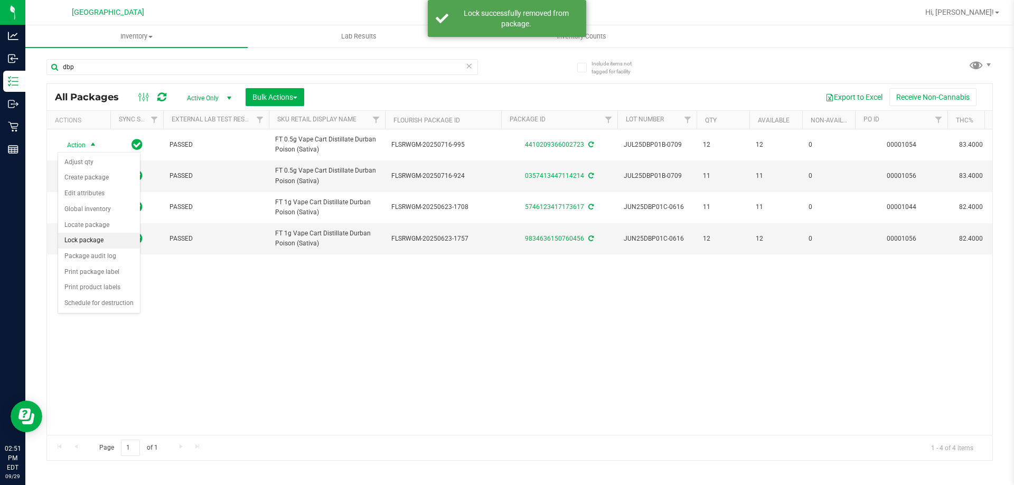
click at [98, 241] on li "Lock package" at bounding box center [99, 241] width 82 height 16
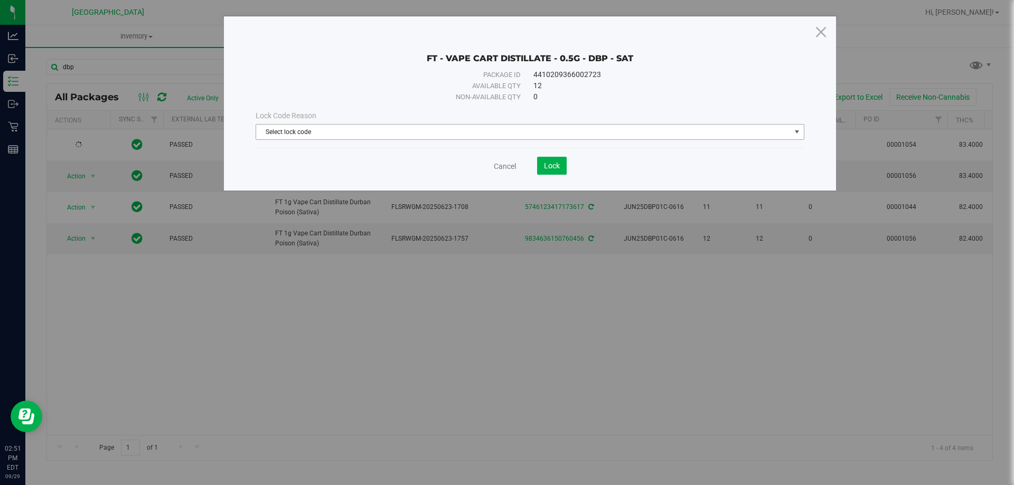
click at [390, 138] on span "Select lock code" at bounding box center [523, 132] width 534 height 15
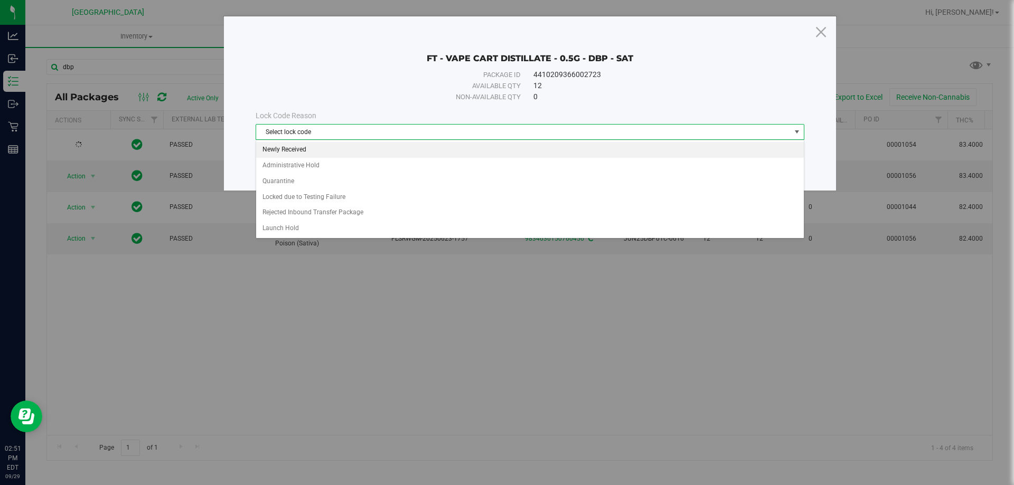
click at [344, 150] on li "Newly Received" at bounding box center [529, 150] width 547 height 16
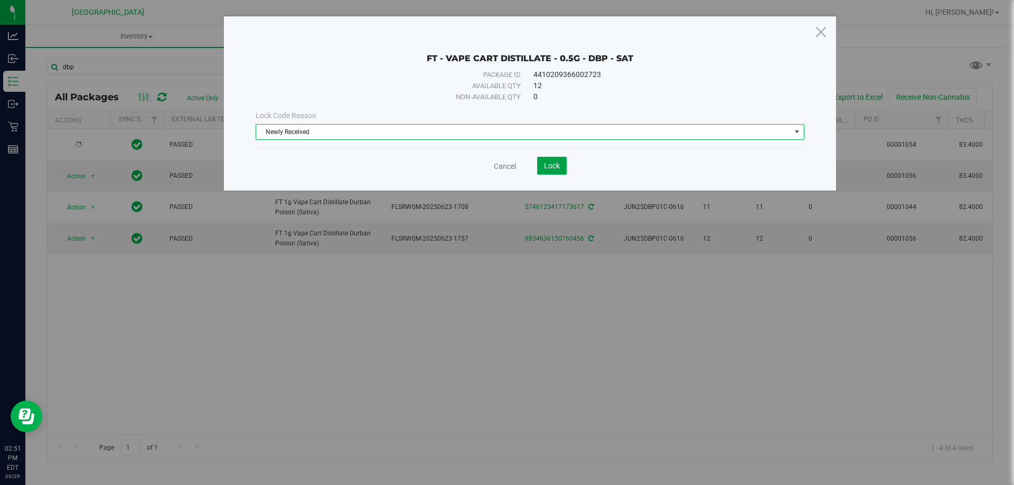
click at [548, 164] on span "Lock" at bounding box center [552, 166] width 16 height 8
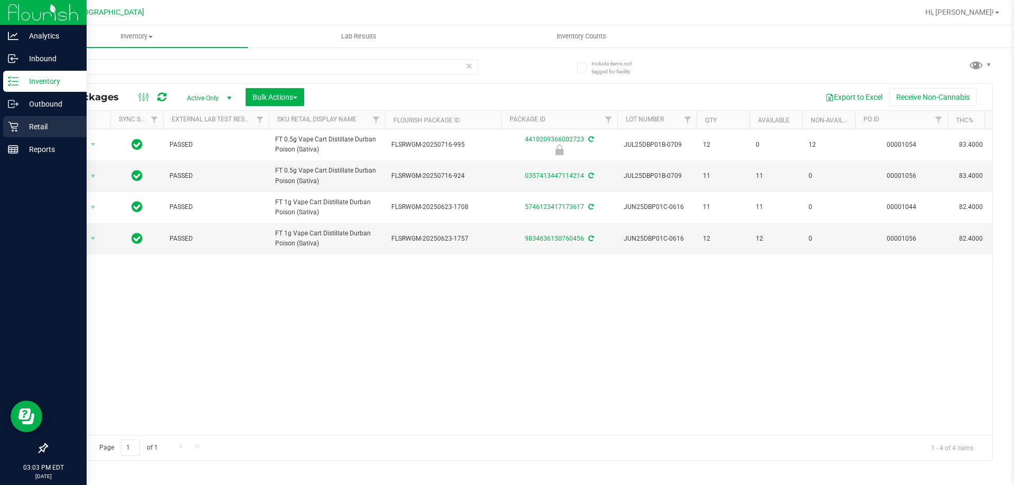
click at [34, 128] on p "Retail" at bounding box center [49, 126] width 63 height 13
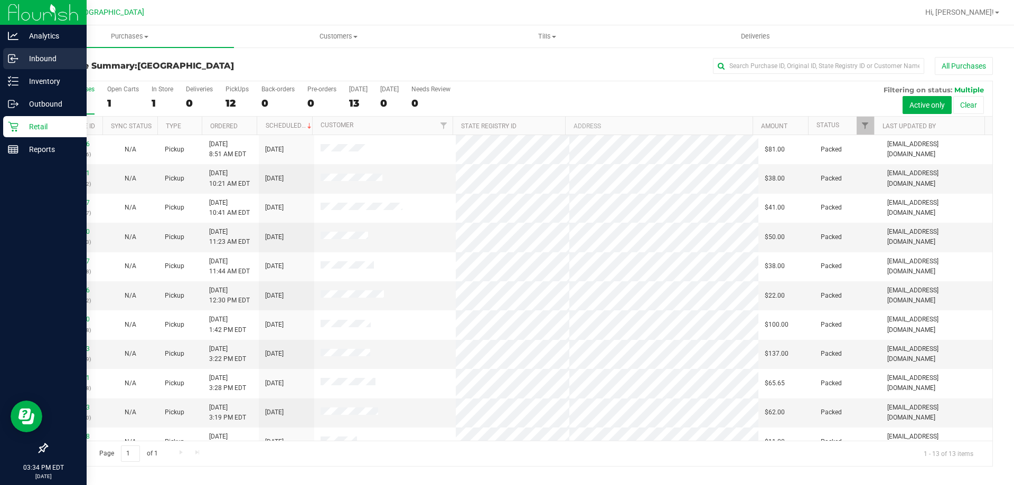
click at [27, 61] on p "Inbound" at bounding box center [49, 58] width 63 height 13
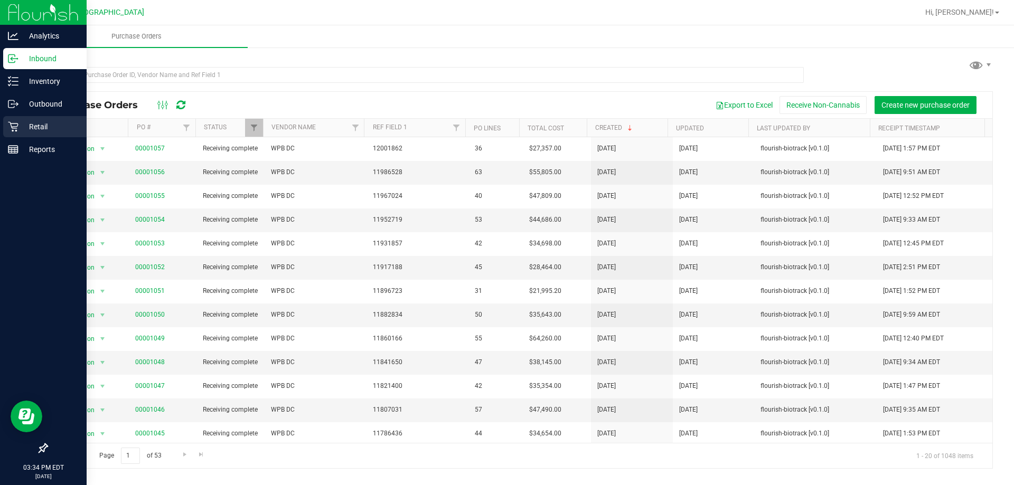
click at [34, 125] on p "Retail" at bounding box center [49, 126] width 63 height 13
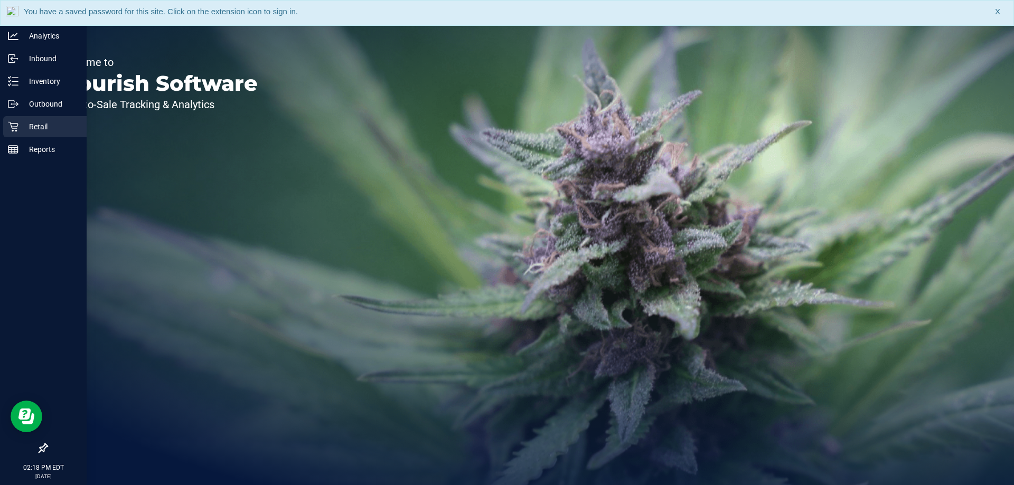
click at [25, 126] on p "Retail" at bounding box center [49, 126] width 63 height 13
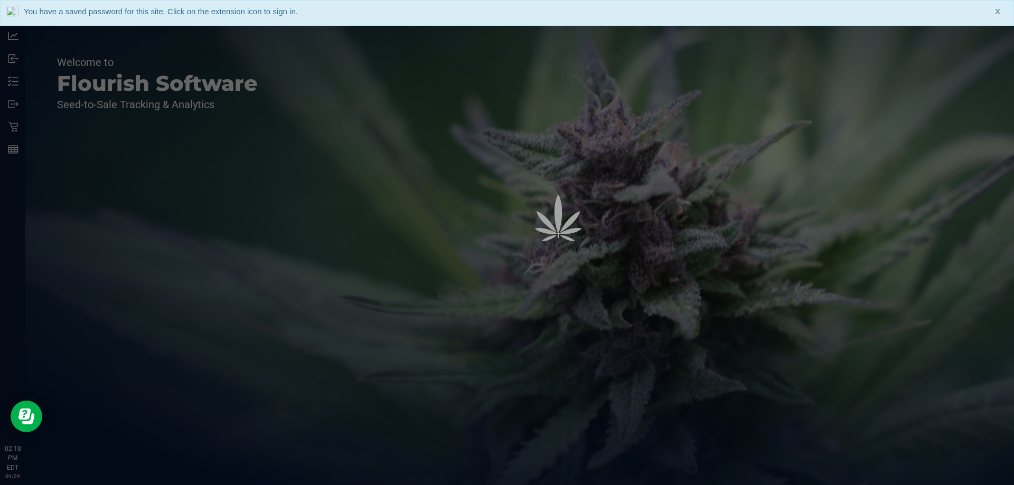
click at [997, 15] on span "X" at bounding box center [997, 12] width 5 height 12
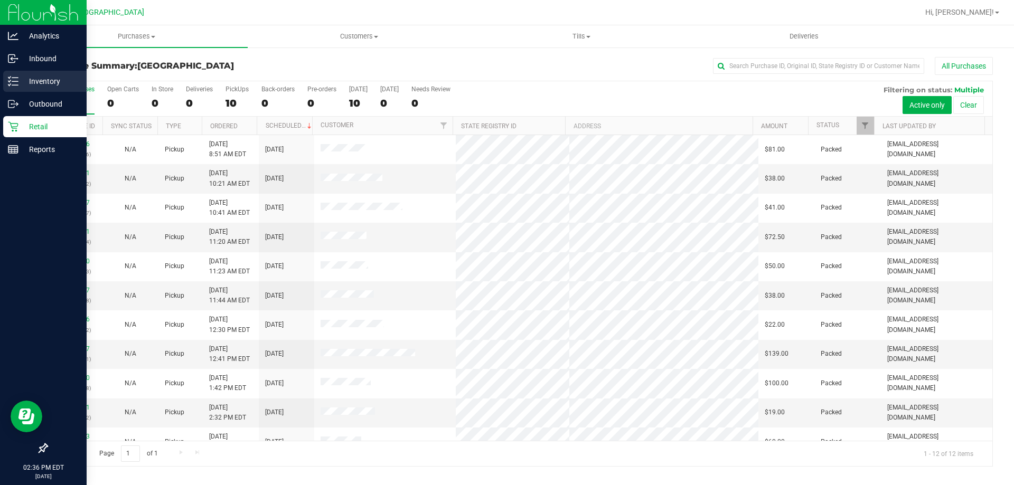
click at [52, 82] on p "Inventory" at bounding box center [49, 81] width 63 height 13
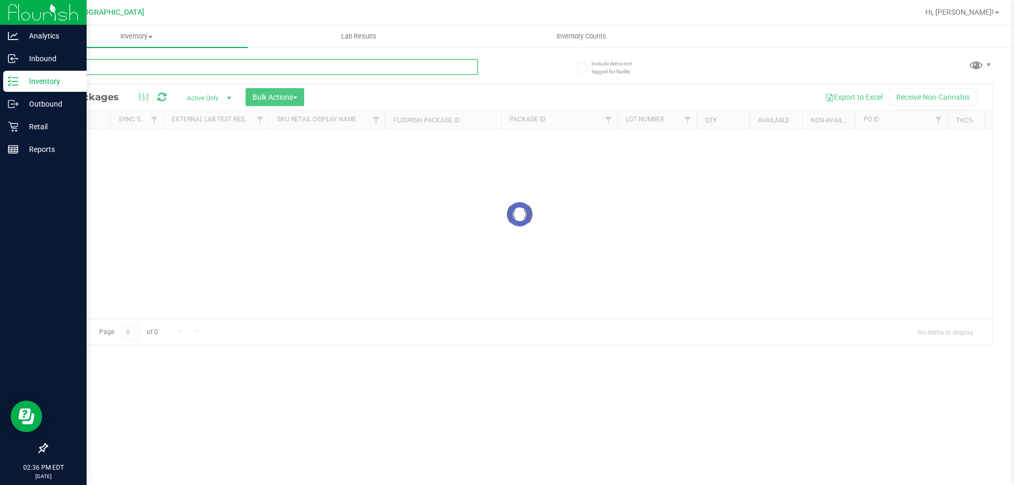
click at [127, 63] on input "text" at bounding box center [261, 67] width 431 height 16
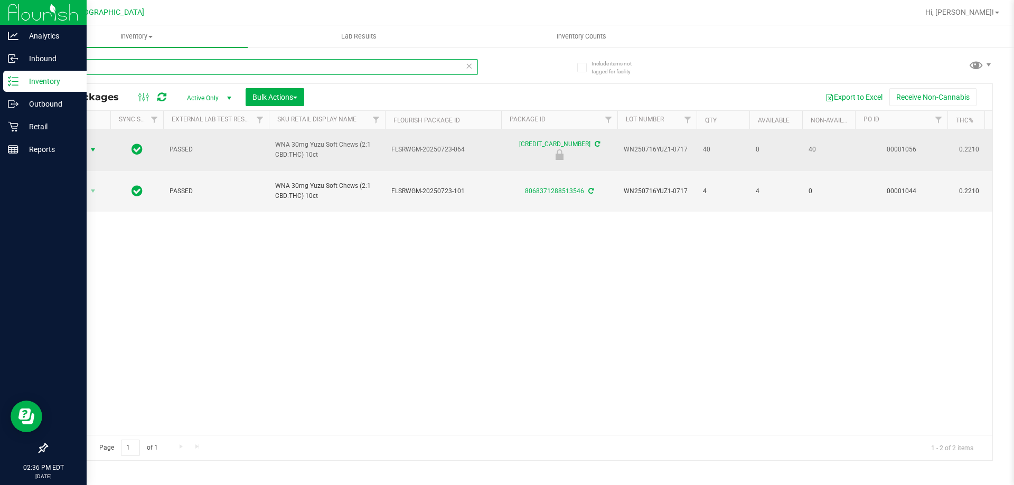
type input "yuzu"
click at [80, 154] on span "Action" at bounding box center [72, 150] width 29 height 15
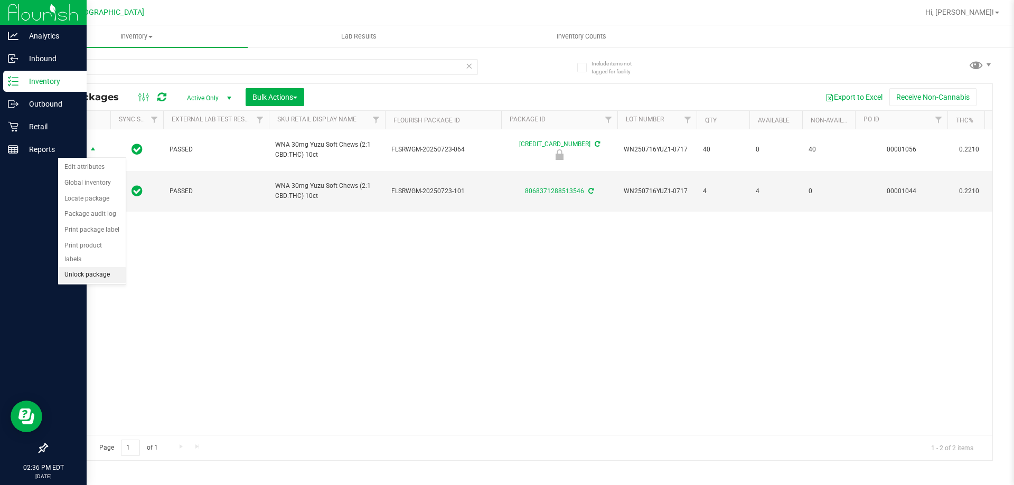
click at [91, 267] on li "Unlock package" at bounding box center [92, 275] width 68 height 16
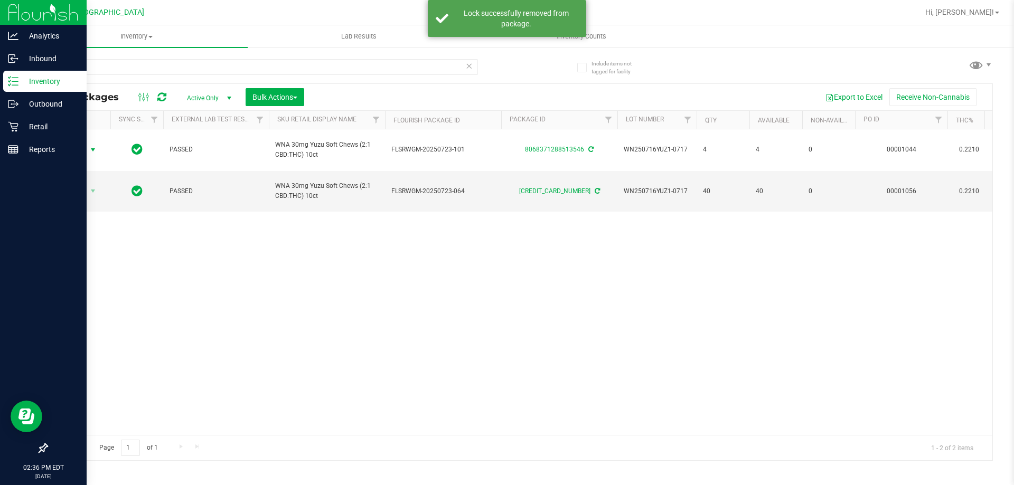
click at [82, 150] on span "Action" at bounding box center [72, 150] width 29 height 15
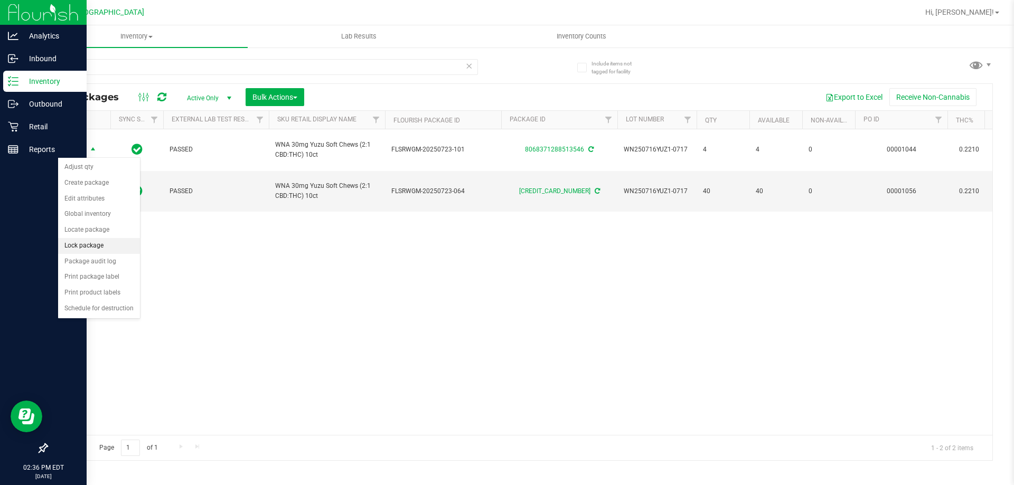
click at [90, 244] on li "Lock package" at bounding box center [99, 246] width 82 height 16
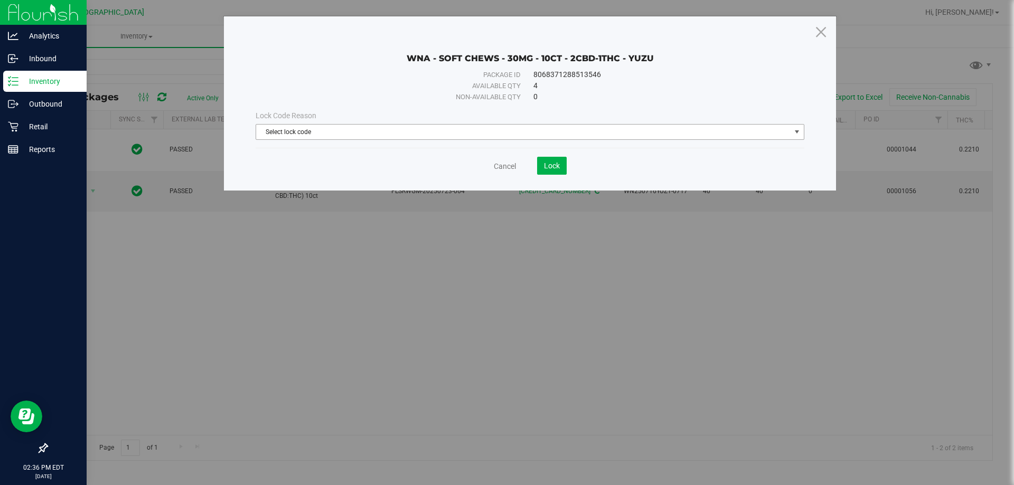
click at [480, 137] on span "Select lock code" at bounding box center [523, 132] width 534 height 15
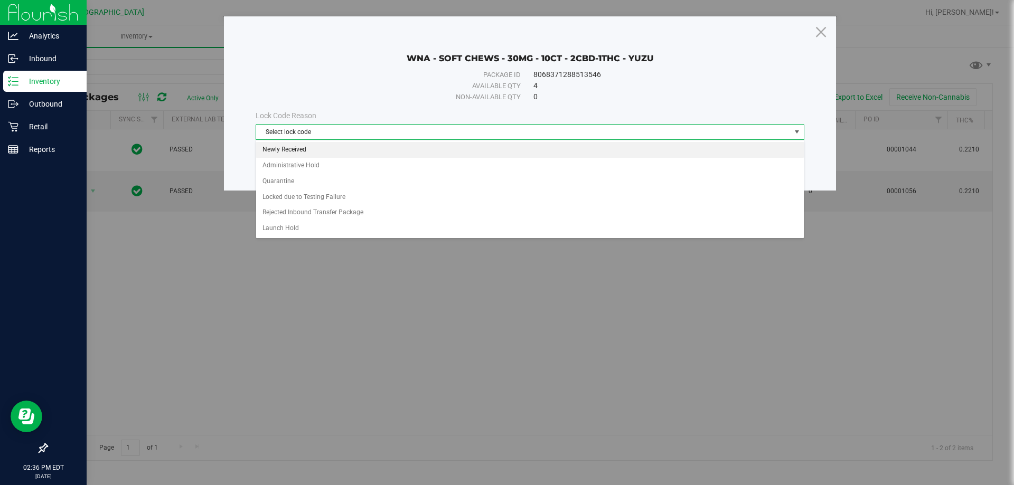
click at [358, 157] on li "Newly Received" at bounding box center [529, 150] width 547 height 16
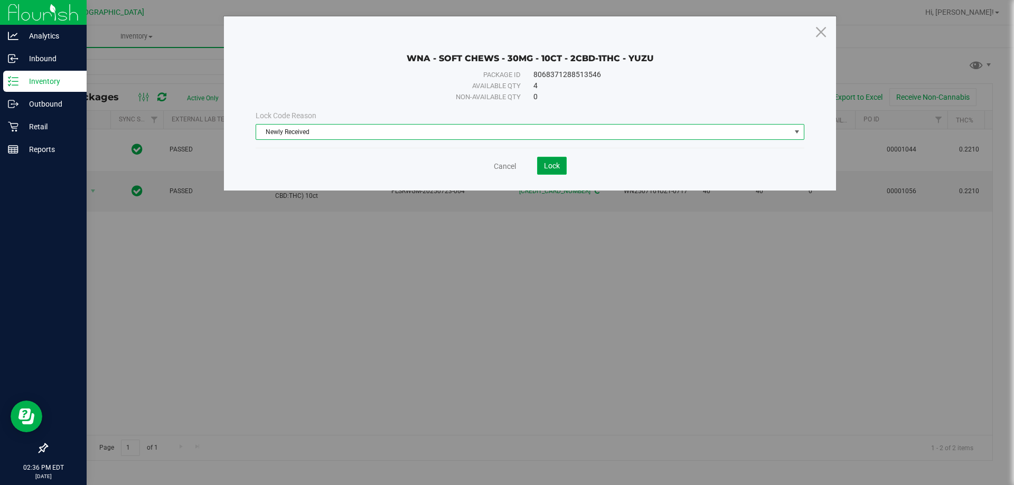
click at [556, 167] on span "Lock" at bounding box center [552, 166] width 16 height 8
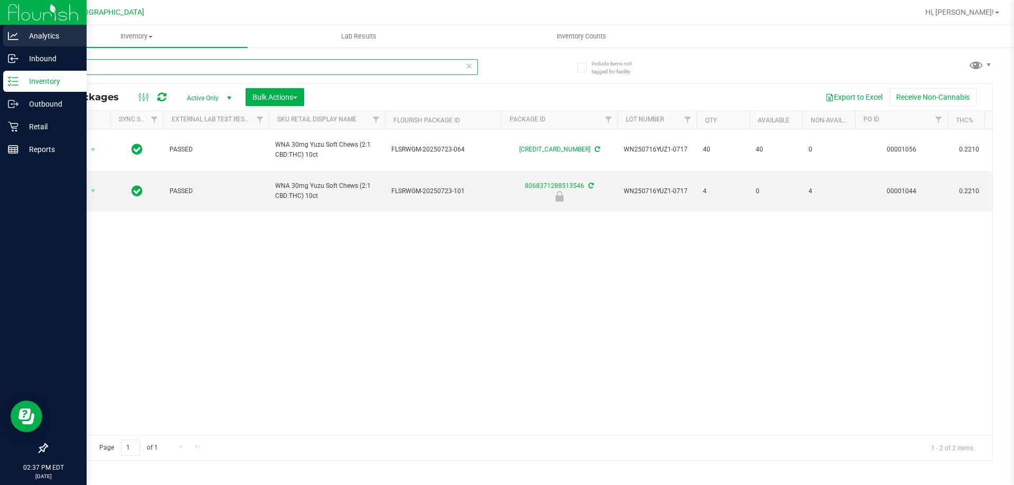
drag, startPoint x: 101, startPoint y: 67, endPoint x: 0, endPoint y: 31, distance: 107.0
click at [0, 38] on div "Analytics Inbound Inventory Outbound Retail Reports 02:37 PM EDT [DATE] 09/29 […" at bounding box center [507, 242] width 1014 height 485
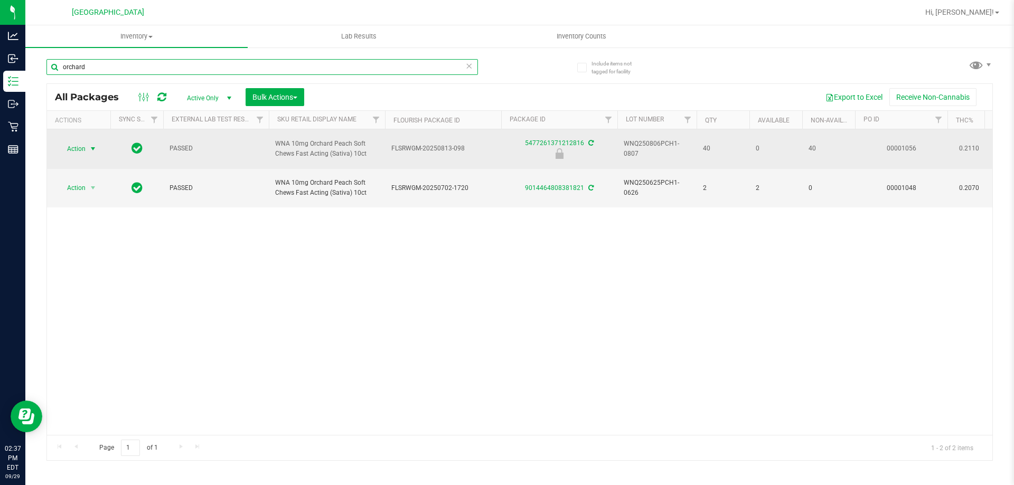
type input "orchard"
click at [90, 148] on span "select" at bounding box center [93, 149] width 8 height 8
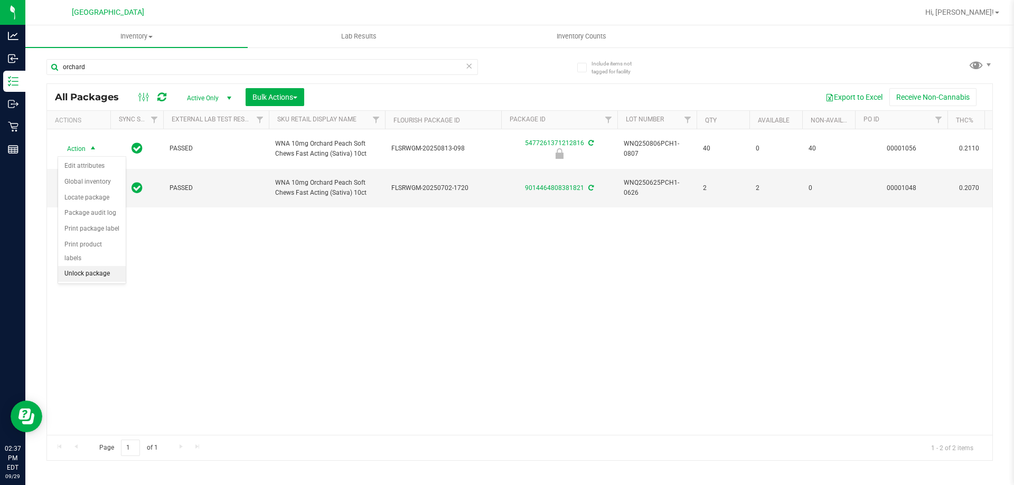
click at [94, 266] on li "Unlock package" at bounding box center [92, 274] width 68 height 16
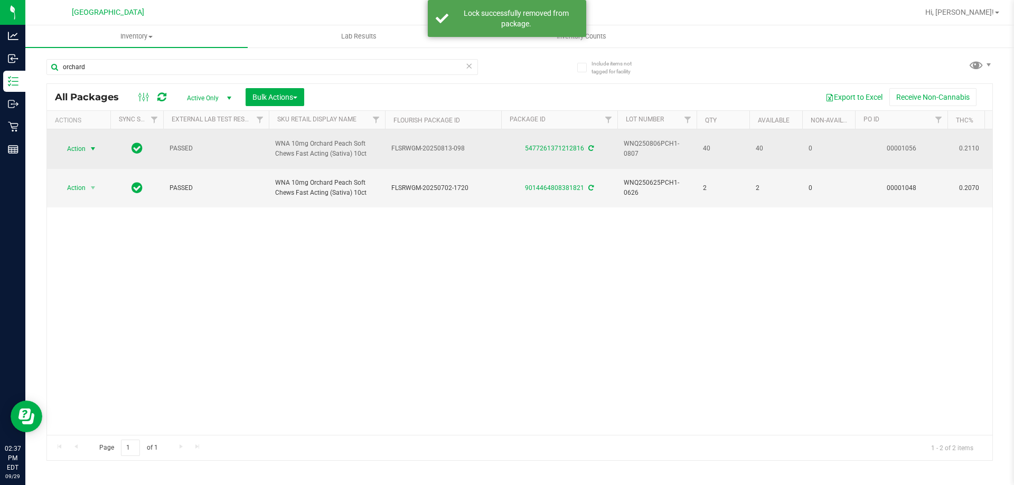
click at [89, 145] on span "select" at bounding box center [93, 149] width 8 height 8
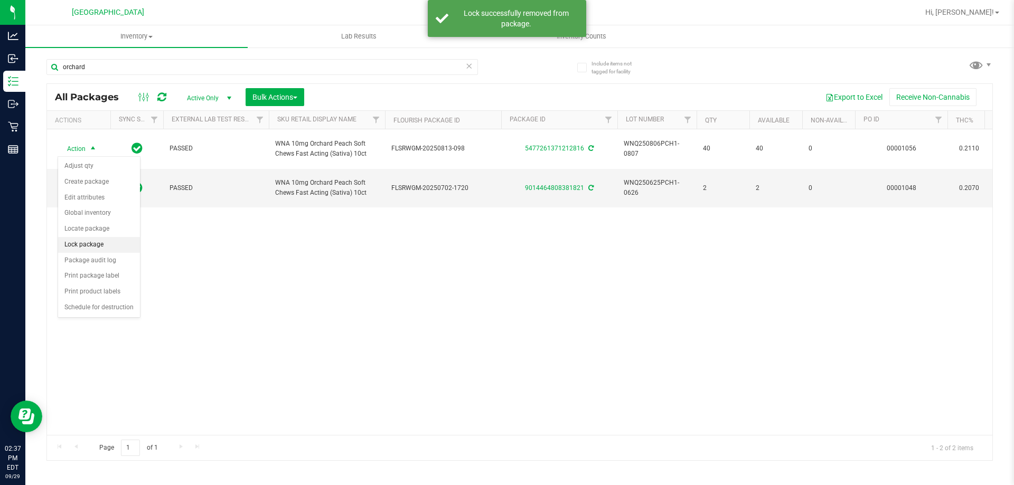
click at [98, 248] on li "Lock package" at bounding box center [99, 245] width 82 height 16
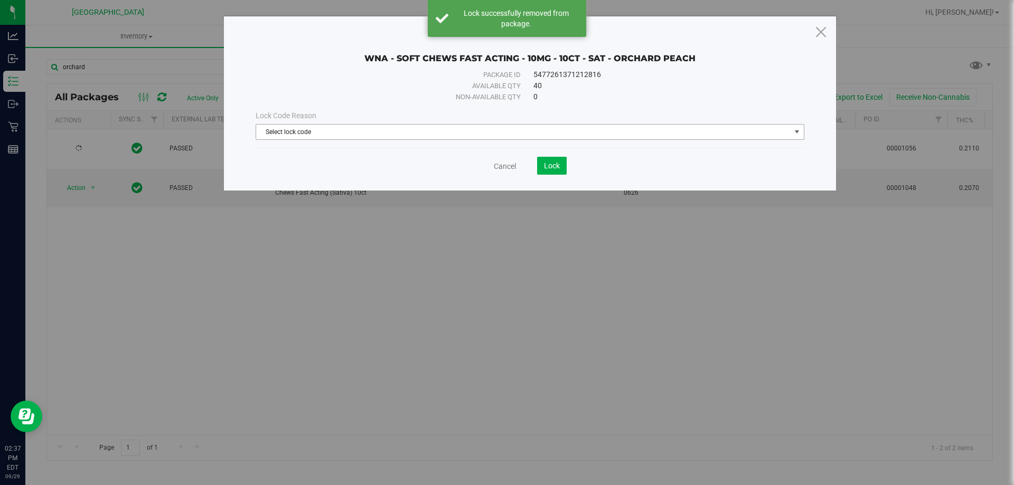
click at [336, 132] on span "Select lock code" at bounding box center [523, 132] width 534 height 15
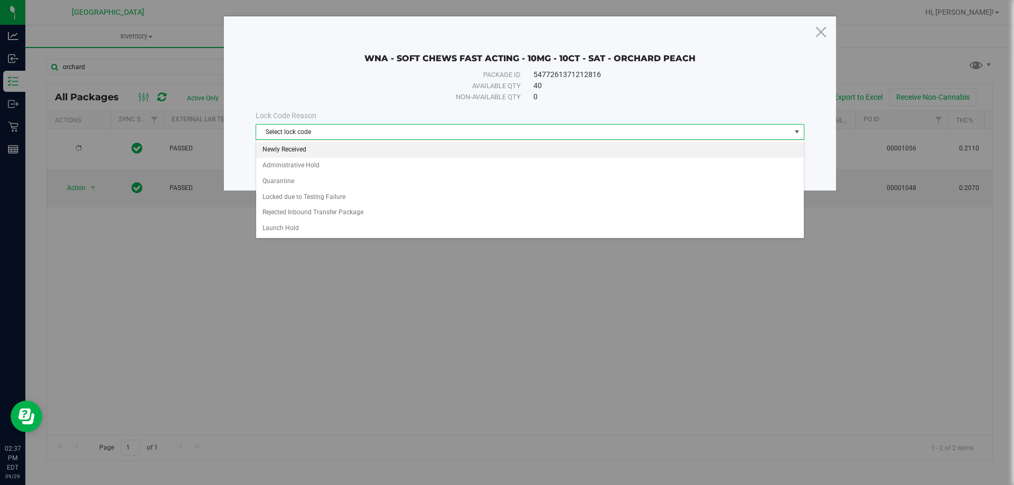
click at [310, 150] on li "Newly Received" at bounding box center [529, 150] width 547 height 16
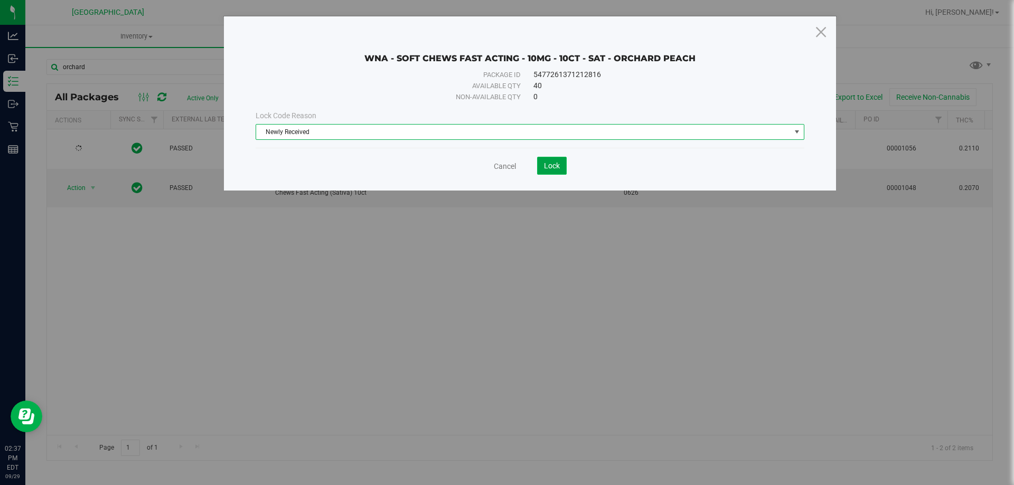
click at [546, 160] on button "Lock" at bounding box center [552, 166] width 30 height 18
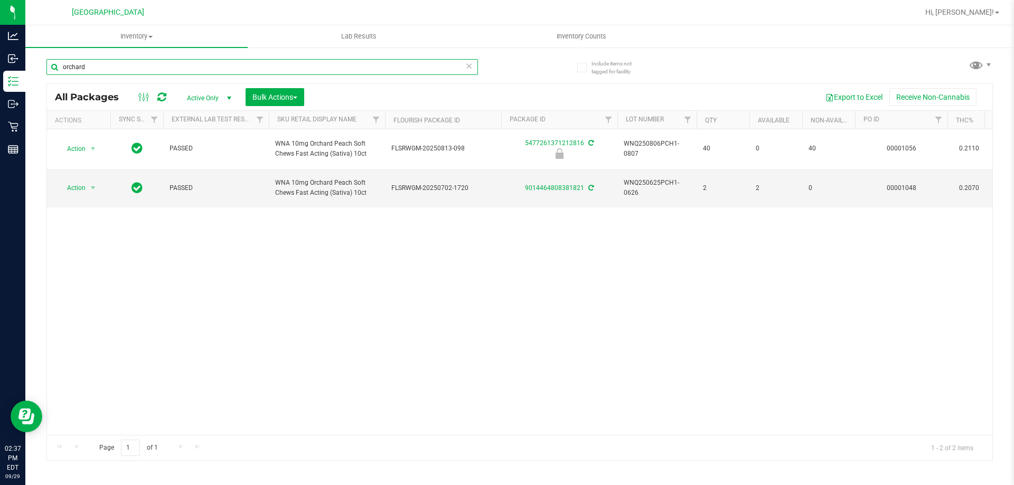
drag, startPoint x: 129, startPoint y: 63, endPoint x: 0, endPoint y: -14, distance: 150.1
click at [0, 0] on html "Analytics Inbound Inventory Outbound Retail Reports 02:37 PM EDT [DATE] 09/29 […" at bounding box center [507, 242] width 1014 height 485
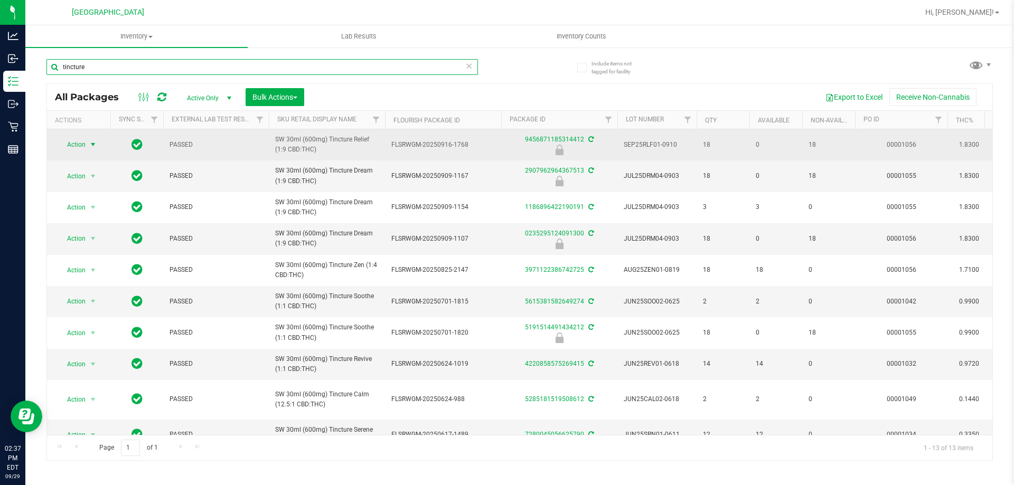
type input "tincture"
click at [87, 141] on span "select" at bounding box center [93, 144] width 13 height 15
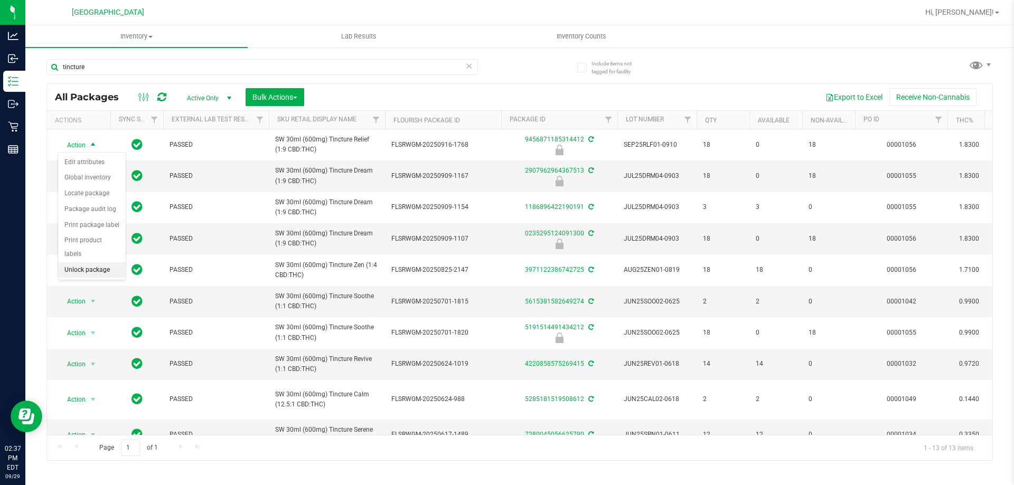
click at [92, 262] on li "Unlock package" at bounding box center [92, 270] width 68 height 16
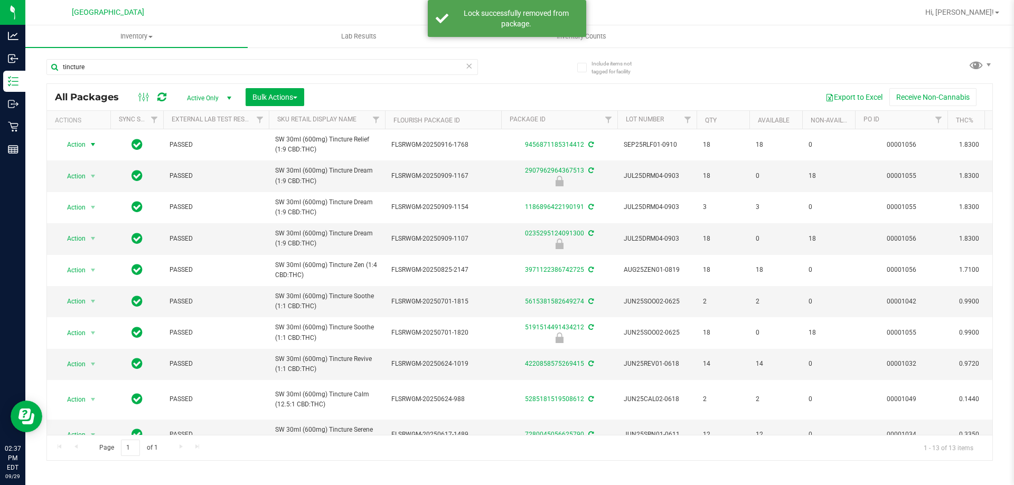
click at [92, 144] on span "select" at bounding box center [93, 144] width 8 height 8
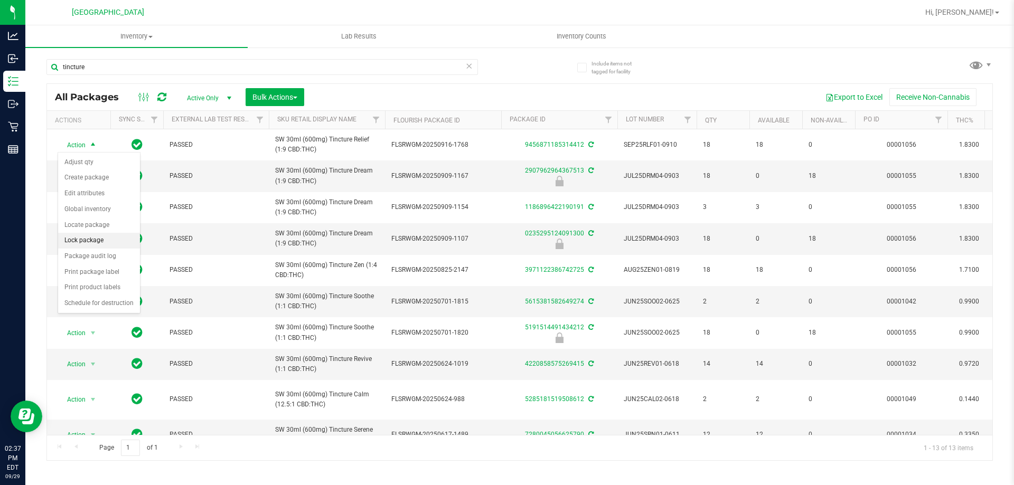
click at [80, 234] on li "Lock package" at bounding box center [99, 241] width 82 height 16
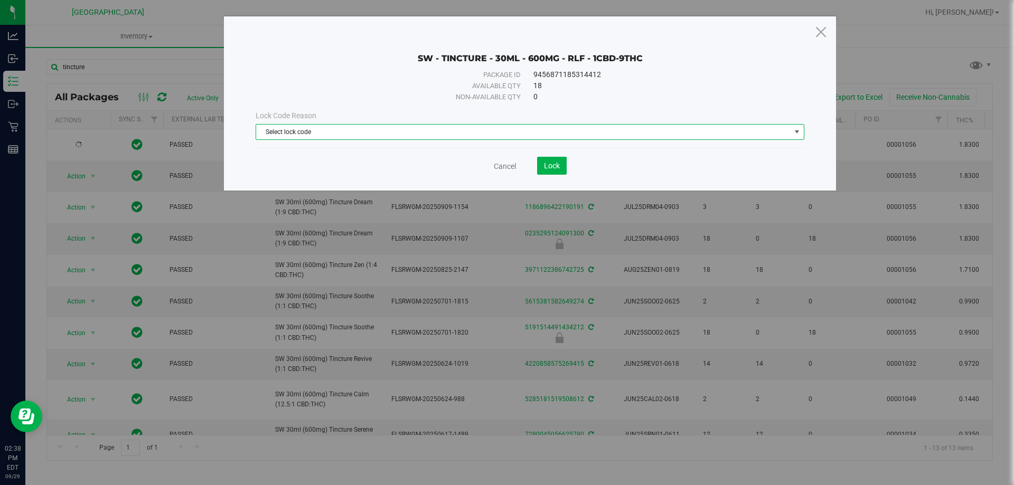
click at [356, 135] on span "Select lock code" at bounding box center [523, 132] width 534 height 15
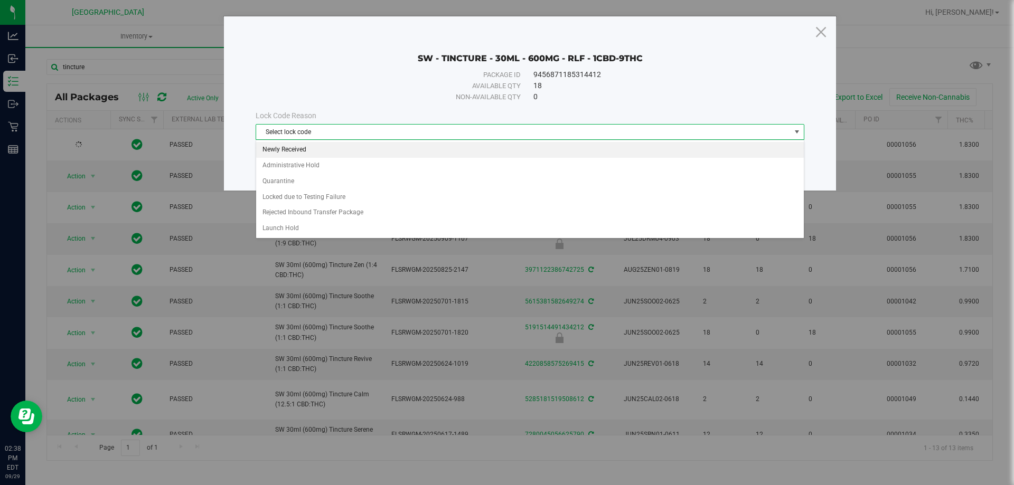
click at [338, 146] on li "Newly Received" at bounding box center [529, 150] width 547 height 16
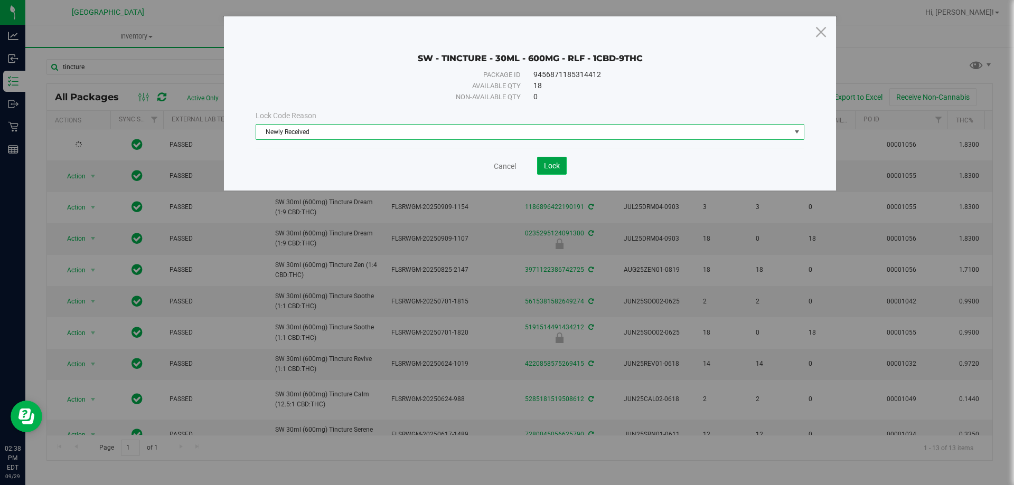
click at [541, 166] on button "Lock" at bounding box center [552, 166] width 30 height 18
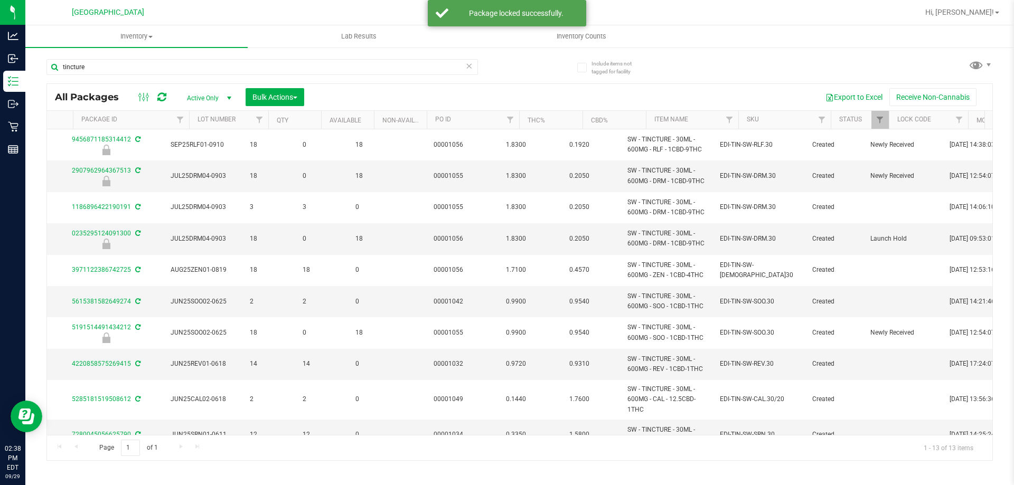
scroll to position [0, 453]
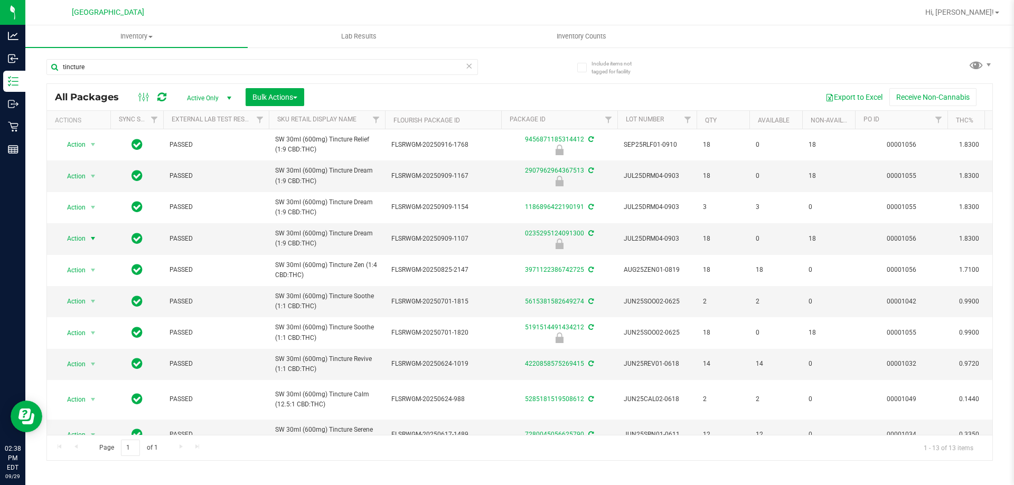
drag, startPoint x: 74, startPoint y: 239, endPoint x: 66, endPoint y: 247, distance: 11.2
click at [73, 239] on span "Action" at bounding box center [72, 238] width 29 height 15
click at [87, 356] on li "Unlock package" at bounding box center [92, 364] width 68 height 16
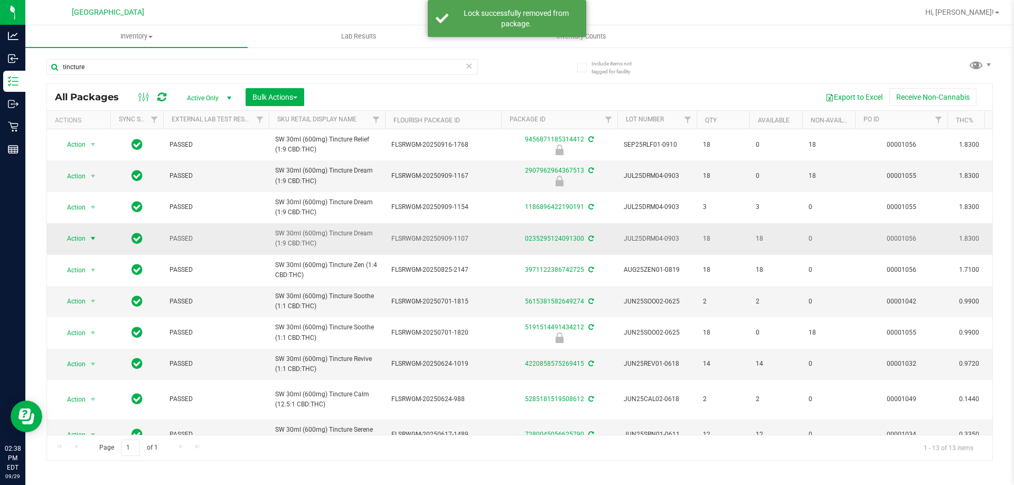
click at [91, 240] on span "select" at bounding box center [93, 238] width 8 height 8
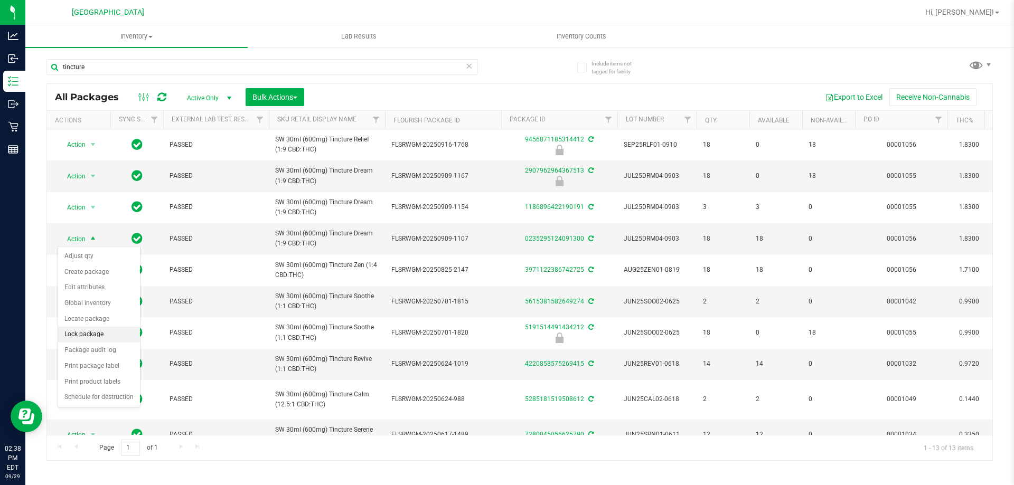
click at [89, 330] on li "Lock package" at bounding box center [99, 335] width 82 height 16
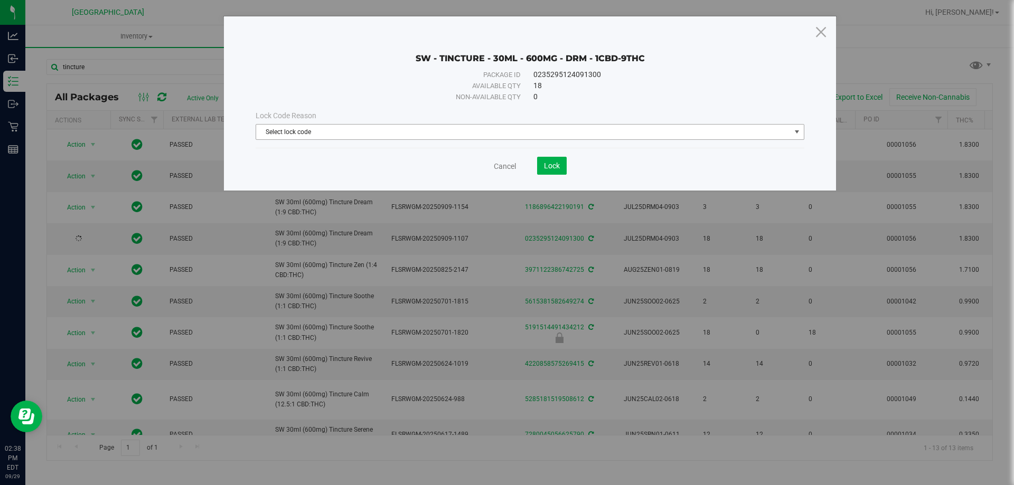
click at [315, 128] on span "Select lock code" at bounding box center [523, 132] width 534 height 15
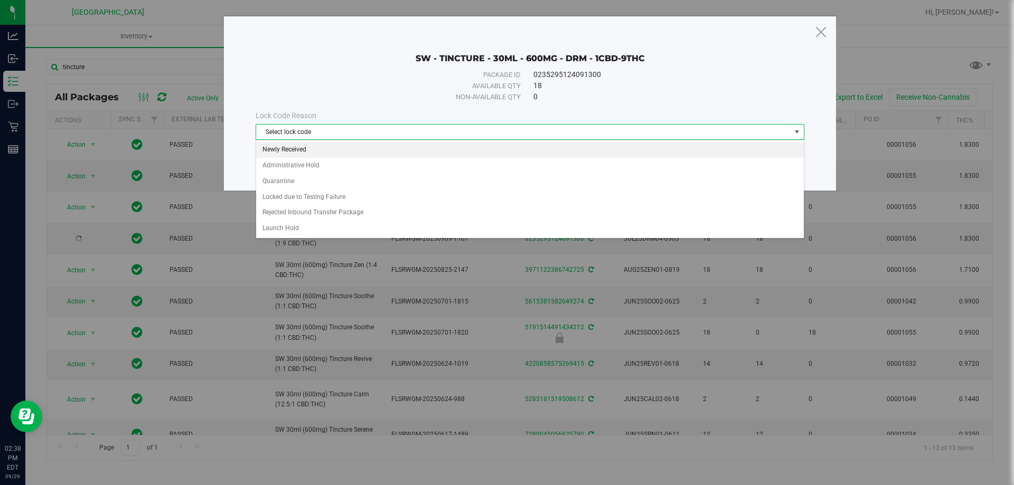
click at [308, 152] on li "Newly Received" at bounding box center [529, 150] width 547 height 16
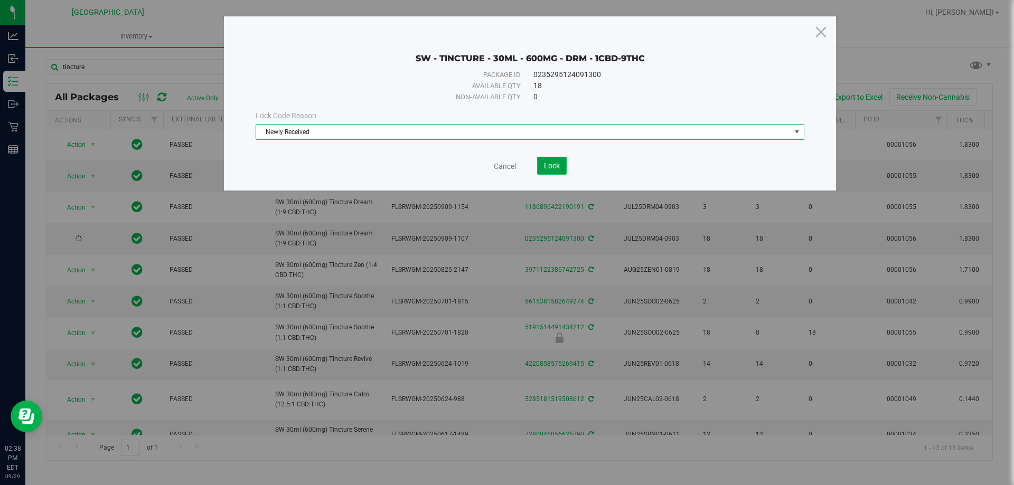
click at [561, 165] on button "Lock" at bounding box center [552, 166] width 30 height 18
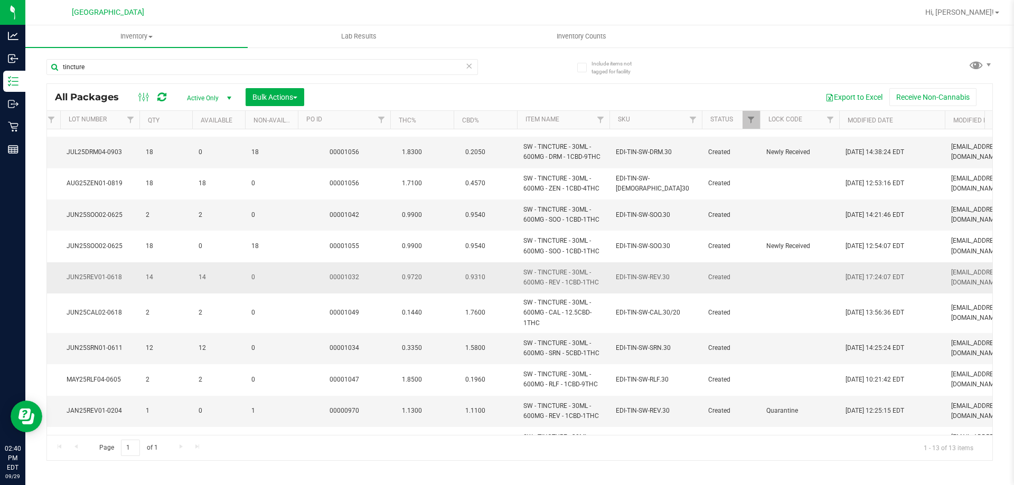
scroll to position [117, 557]
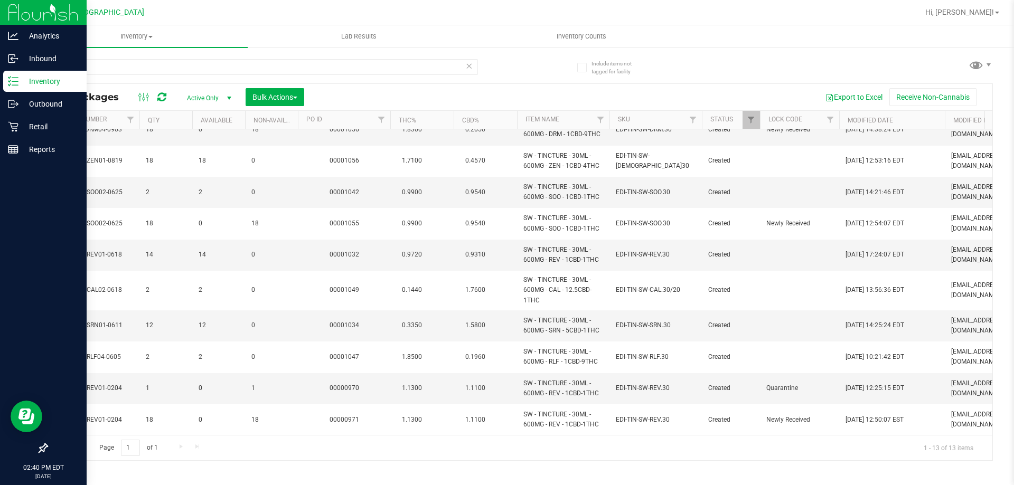
click at [54, 79] on p "Inventory" at bounding box center [49, 81] width 63 height 13
click at [23, 128] on p "Retail" at bounding box center [49, 126] width 63 height 13
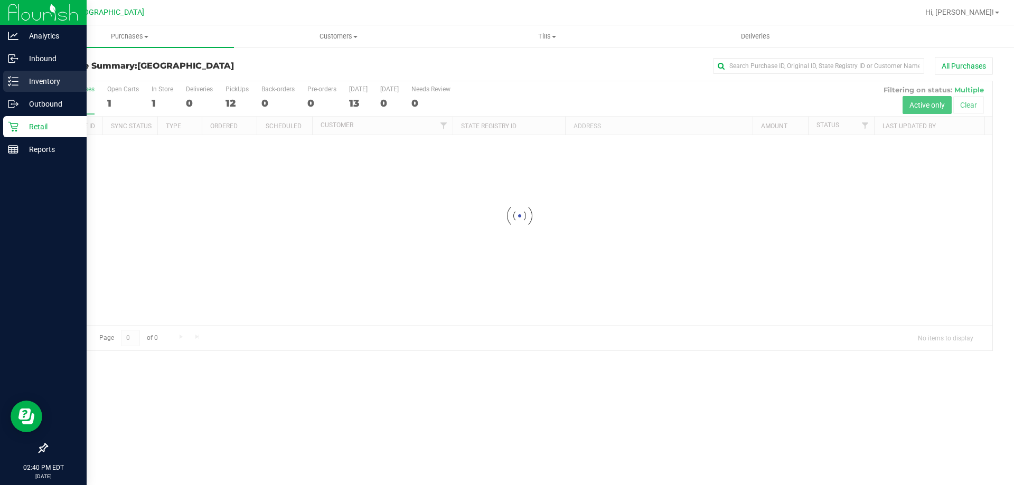
click at [27, 79] on p "Inventory" at bounding box center [49, 81] width 63 height 13
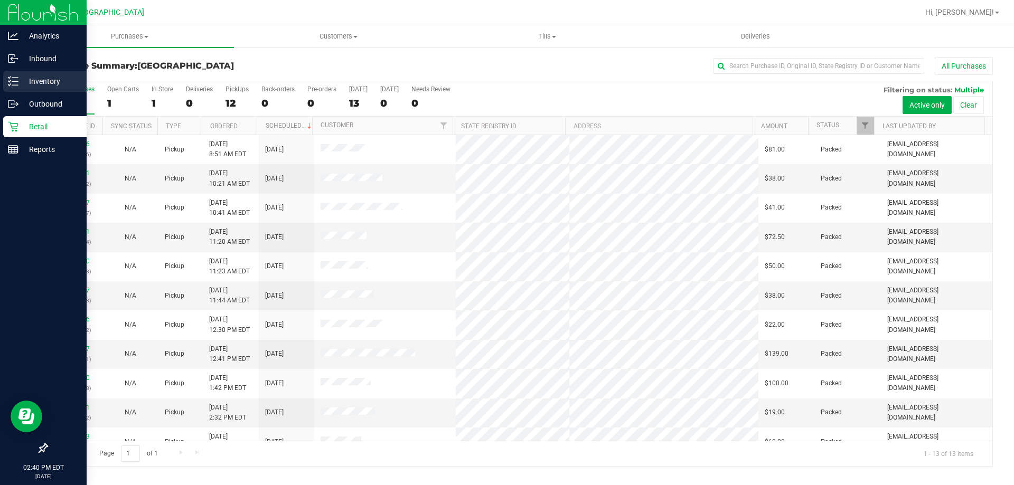
click at [27, 79] on p "Inventory" at bounding box center [49, 81] width 63 height 13
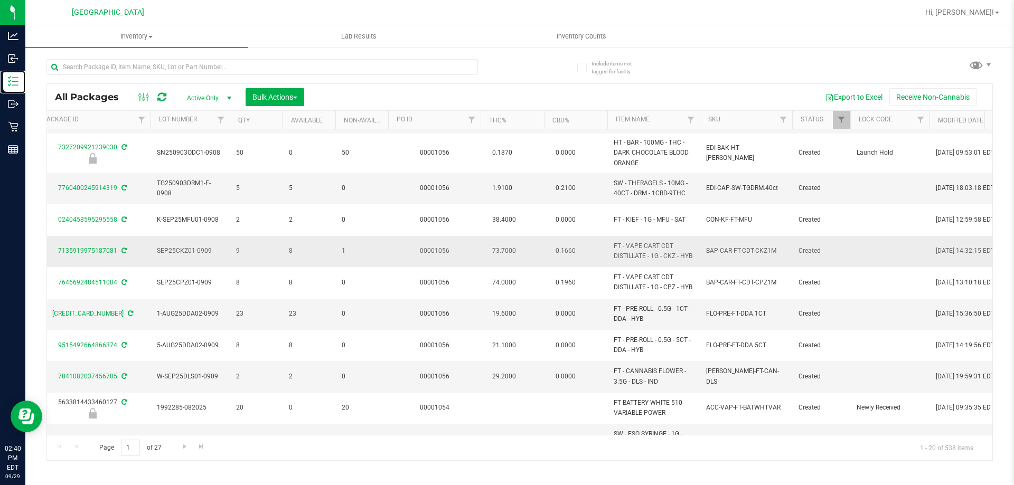
scroll to position [345, 467]
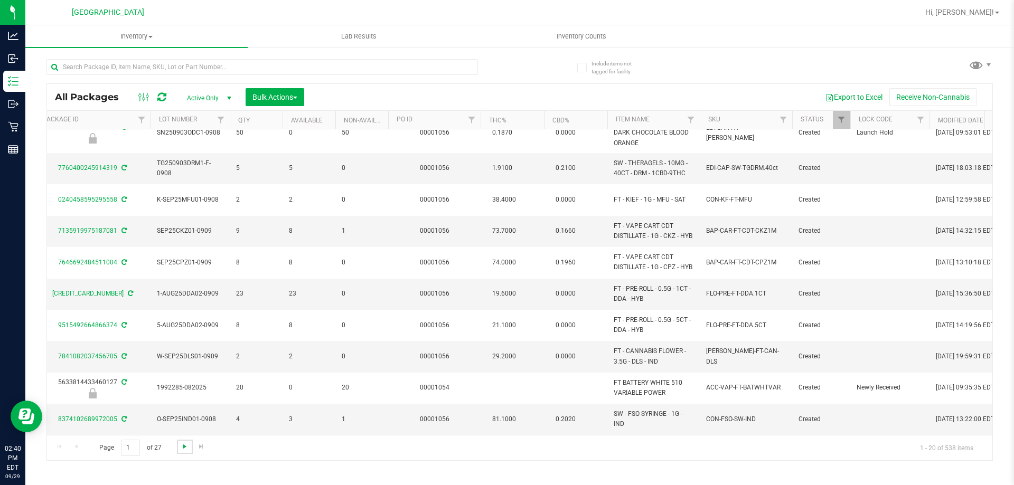
click at [181, 448] on span "Go to the next page" at bounding box center [185, 446] width 8 height 8
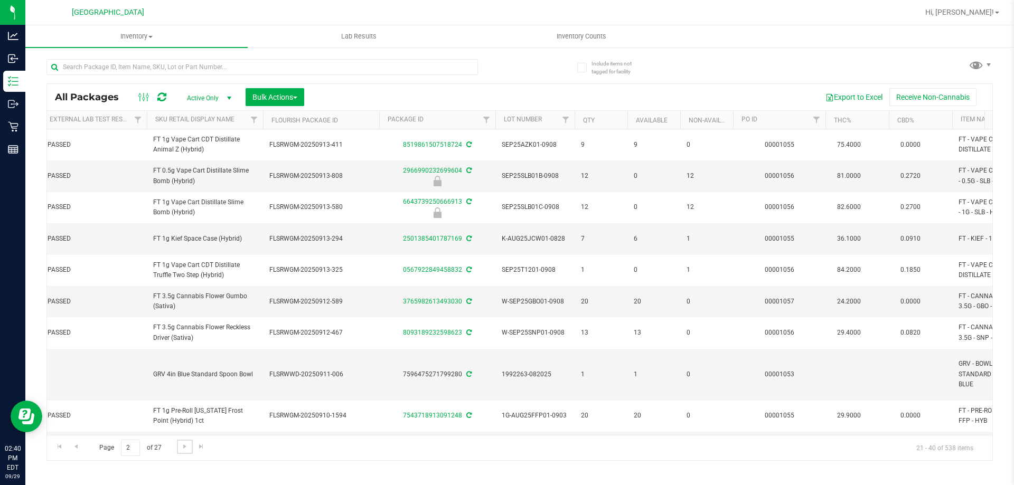
scroll to position [0, 257]
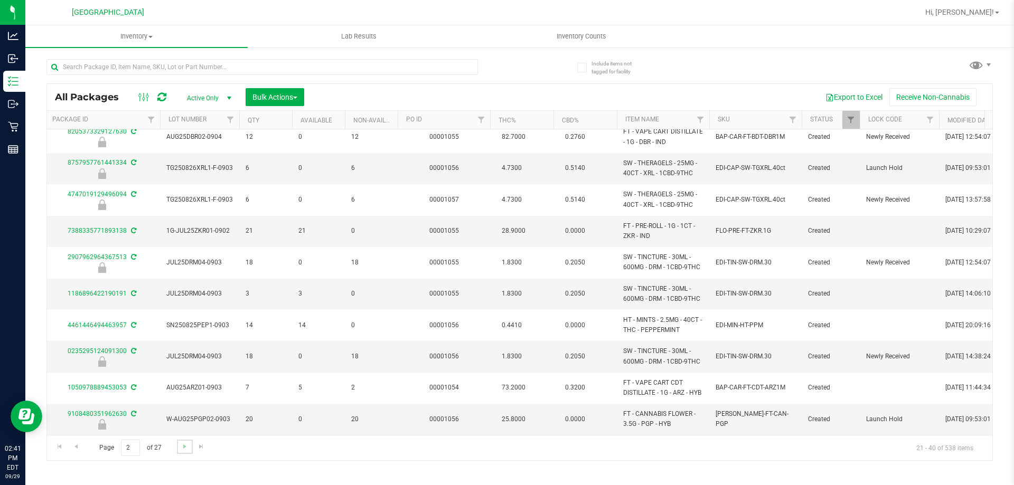
click at [187, 451] on link "Go to the next page" at bounding box center [184, 447] width 15 height 14
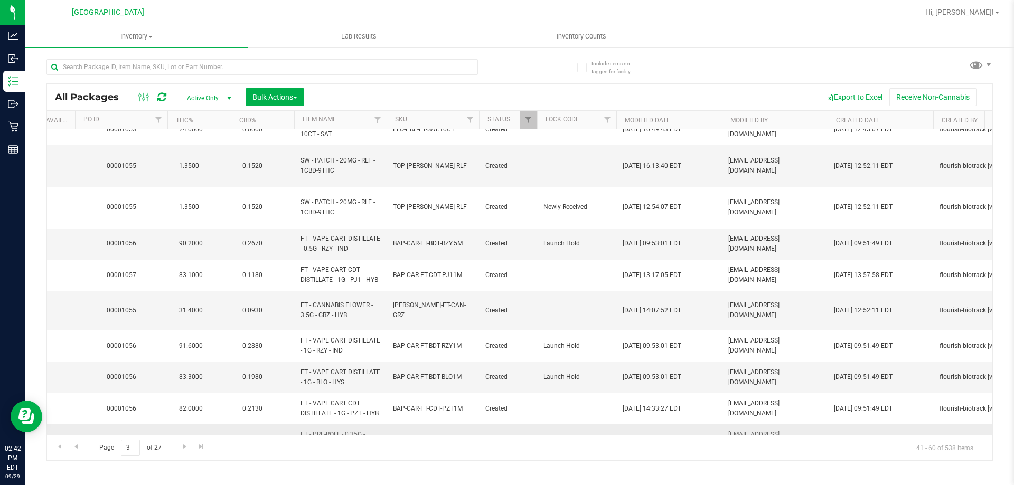
drag, startPoint x: 497, startPoint y: 426, endPoint x: 533, endPoint y: 424, distance: 36.5
click at [533, 424] on tbody "Action Action Edit attributes Global inventory Locate package Package audit log…" at bounding box center [597, 127] width 2661 height 655
click at [461, 463] on div "Inventory All packages All inventory Waste log Create inventory Lab Results Inv…" at bounding box center [519, 255] width 988 height 460
click at [184, 452] on link "Go to the next page" at bounding box center [184, 447] width 15 height 14
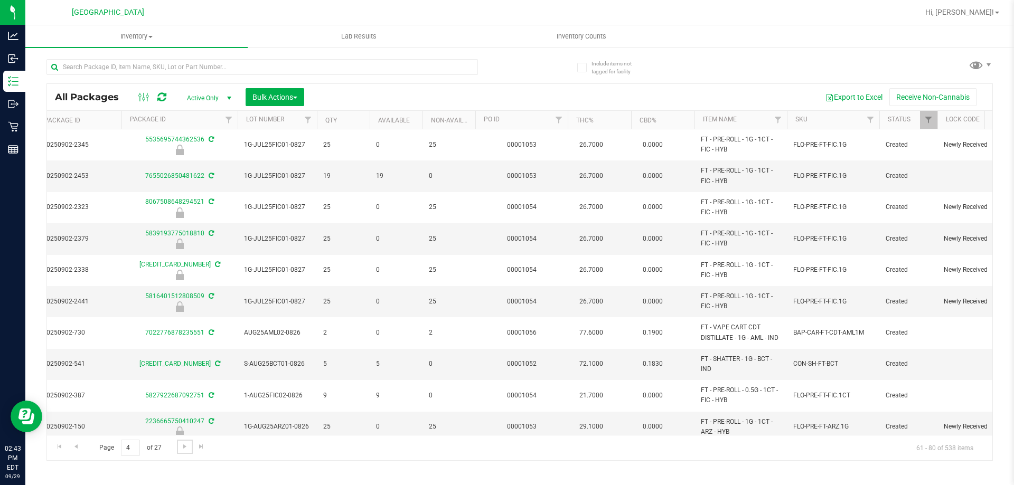
scroll to position [0, 409]
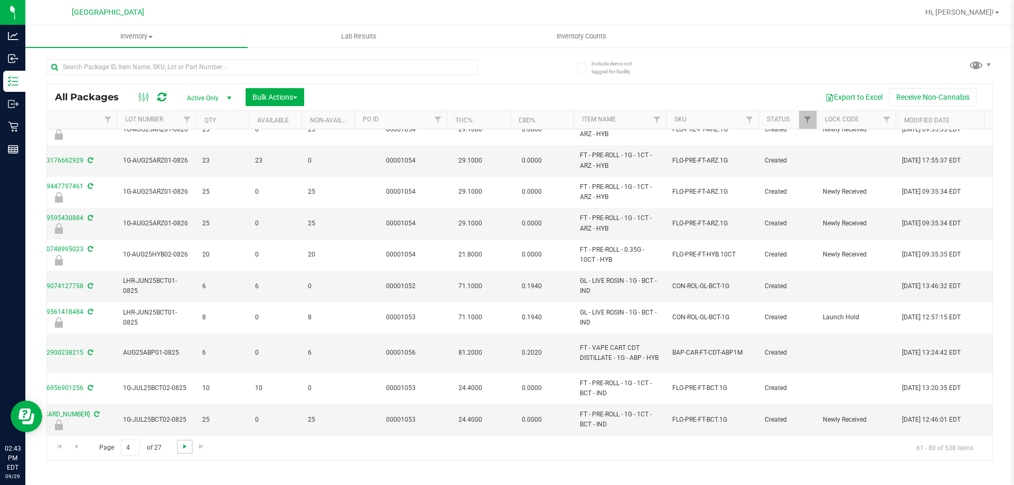
click at [181, 448] on span "Go to the next page" at bounding box center [185, 446] width 8 height 8
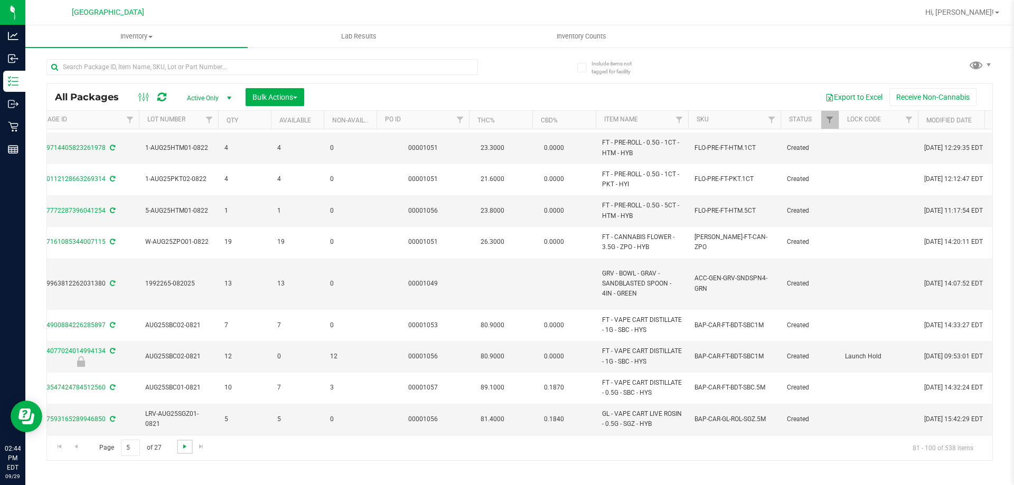
click at [184, 443] on span "Go to the next page" at bounding box center [185, 446] width 8 height 8
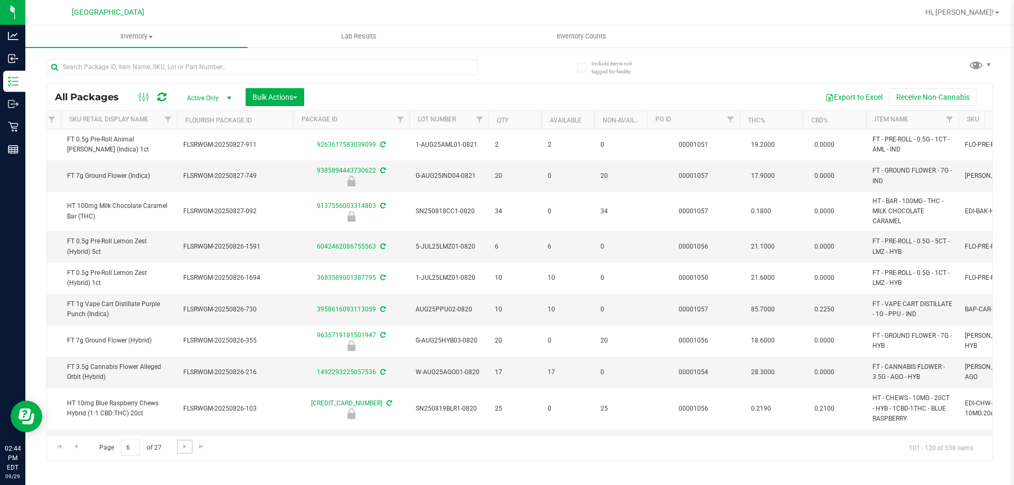
scroll to position [0, 222]
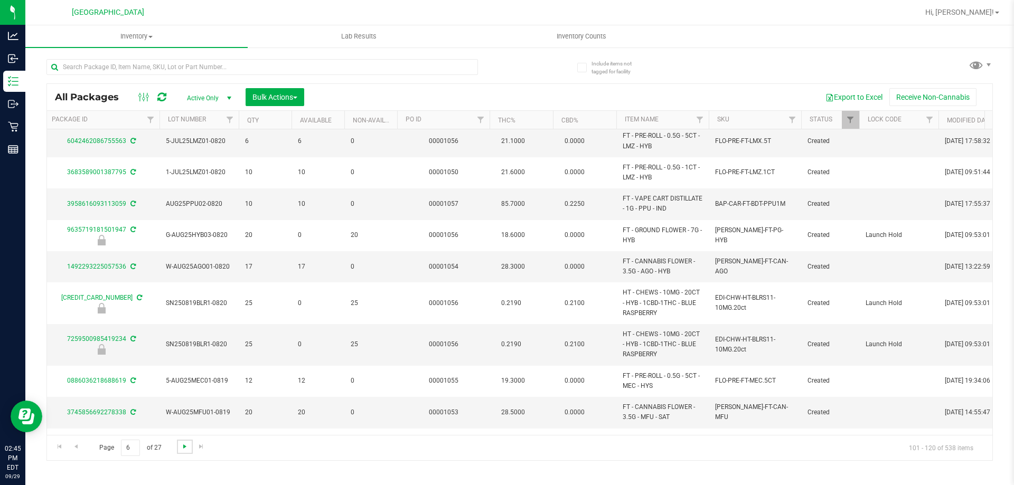
click at [181, 448] on span "Go to the next page" at bounding box center [185, 446] width 8 height 8
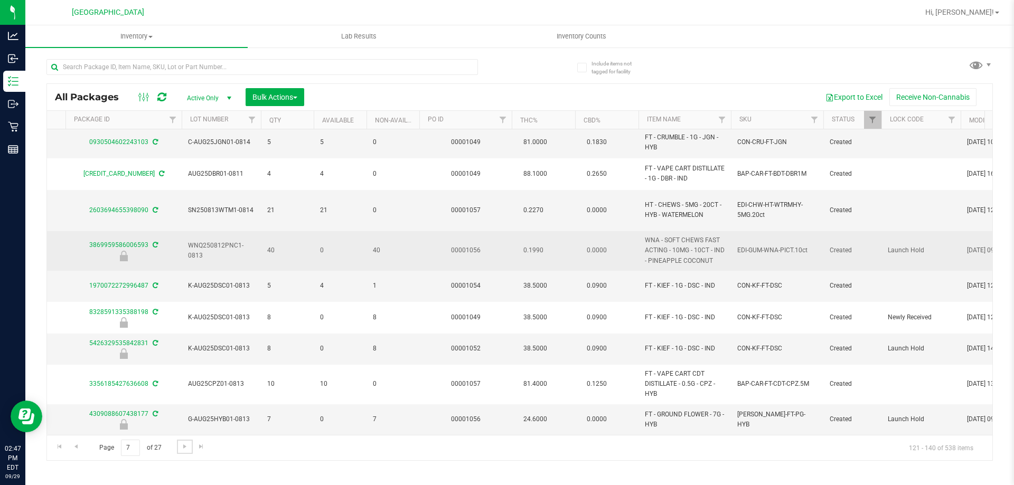
scroll to position [373, 436]
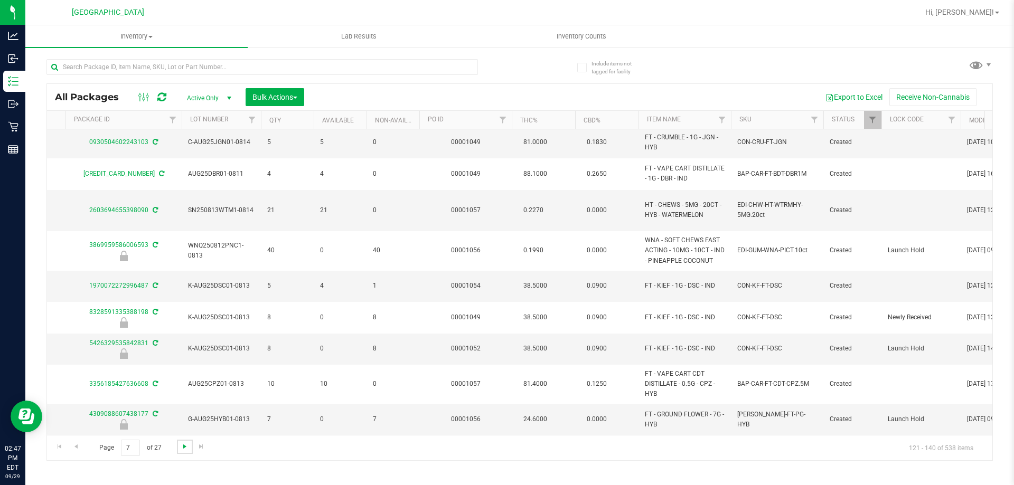
click at [181, 448] on span "Go to the next page" at bounding box center [185, 446] width 8 height 8
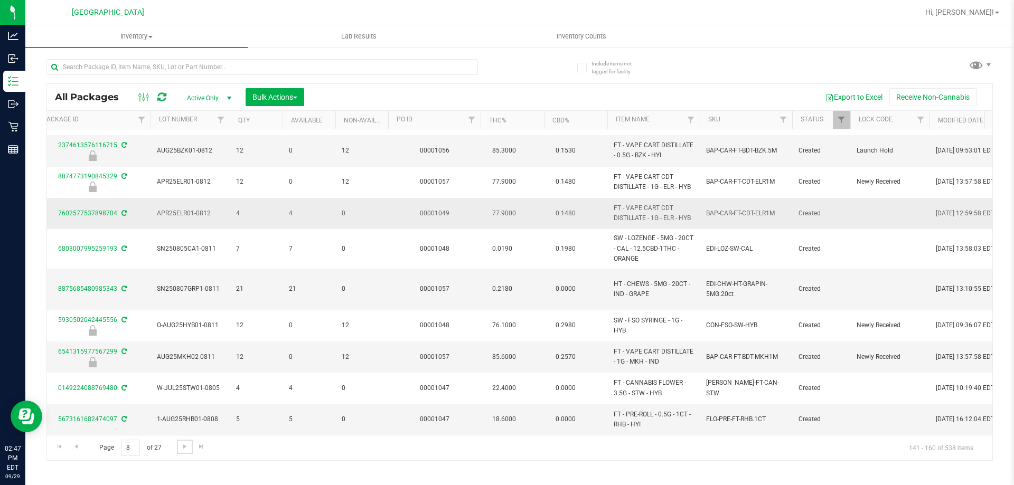
scroll to position [375, 467]
click at [186, 447] on span "Go to the next page" at bounding box center [185, 446] width 8 height 8
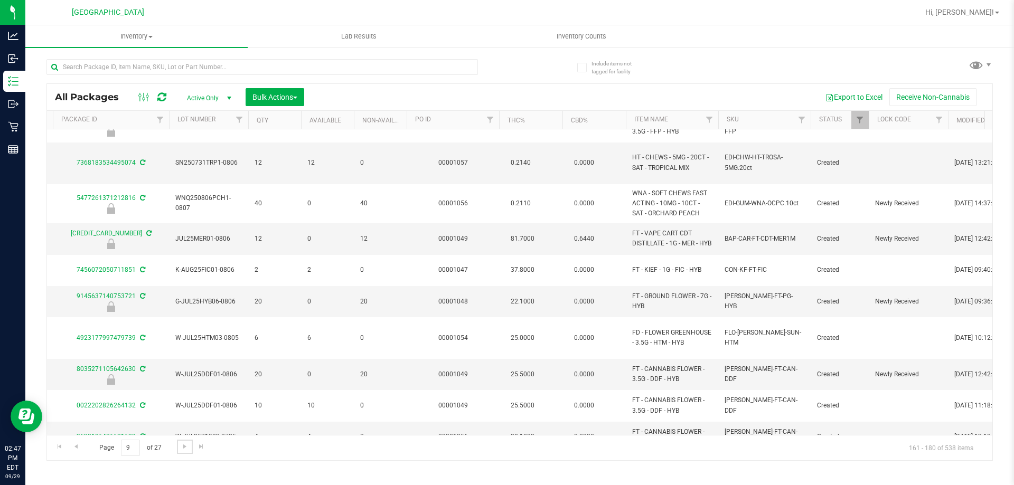
scroll to position [363, 448]
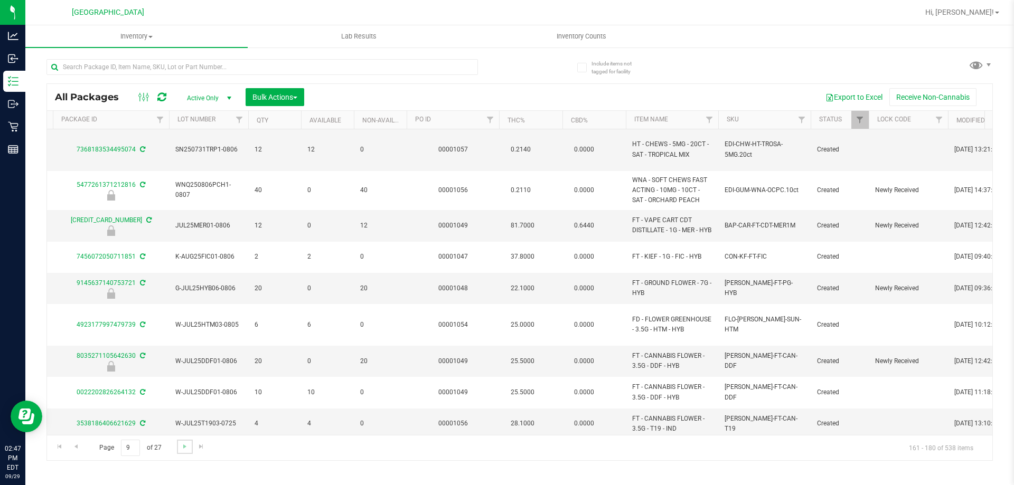
click at [183, 441] on link "Go to the next page" at bounding box center [184, 447] width 15 height 14
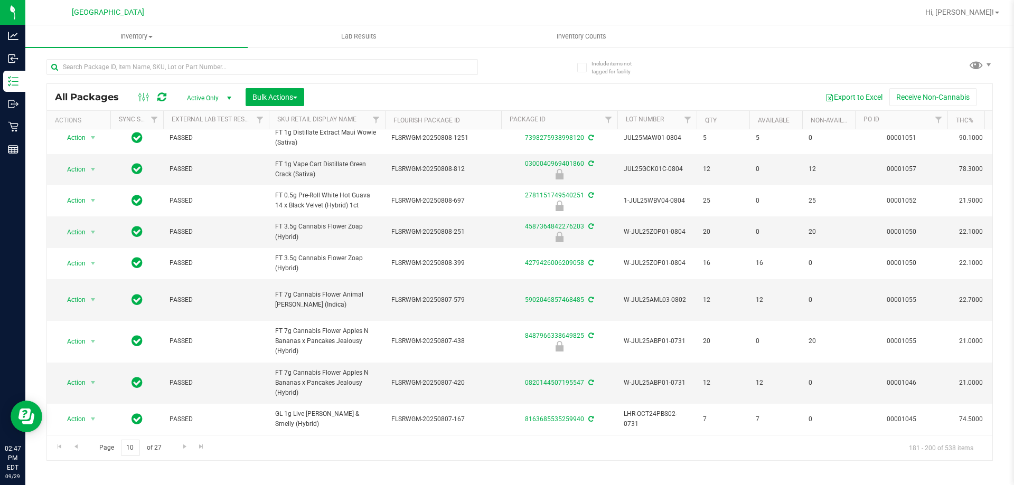
drag, startPoint x: 366, startPoint y: 427, endPoint x: 445, endPoint y: 428, distance: 78.7
click at [445, 428] on div "Action Action Edit attributes Global inventory Locate package Package audit log…" at bounding box center [519, 282] width 945 height 306
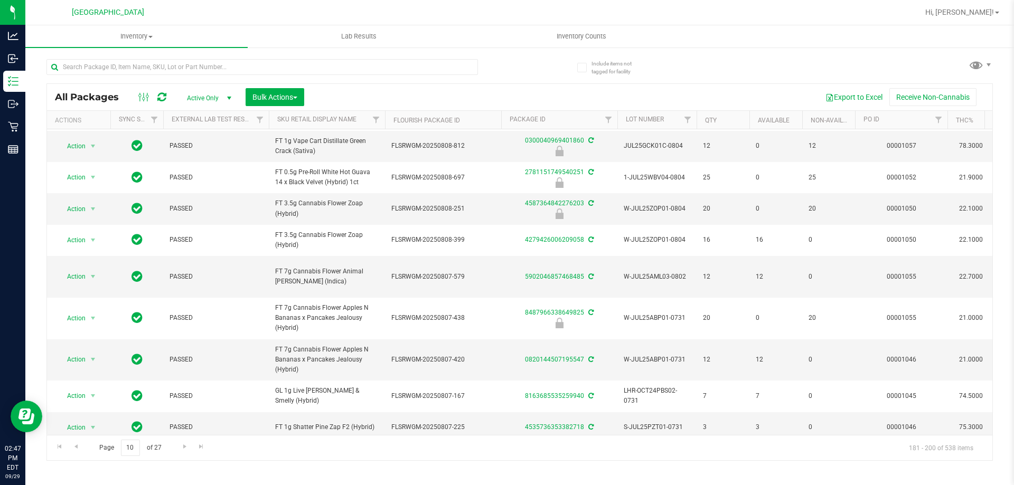
click at [526, 468] on div "Inventory All packages All inventory Waste log Create inventory Lab Results Inv…" at bounding box center [519, 255] width 988 height 460
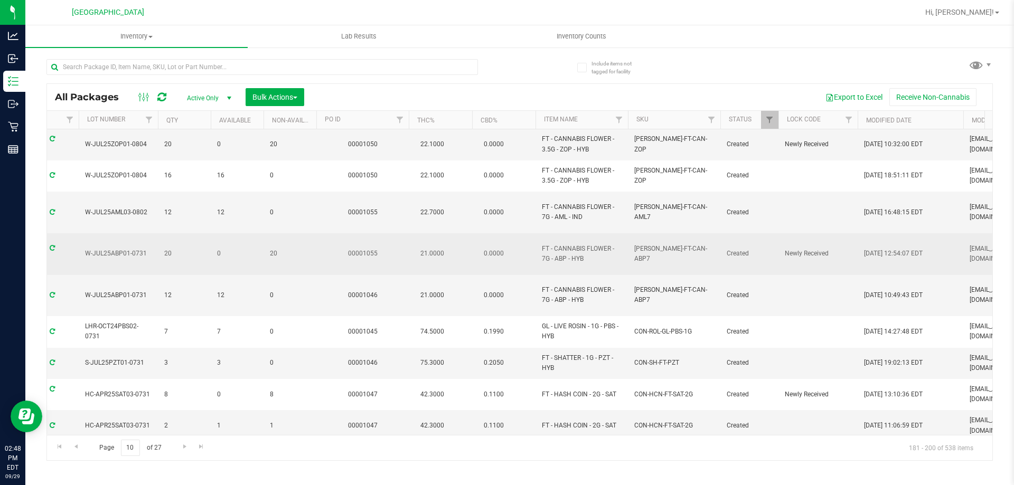
scroll to position [355, 538]
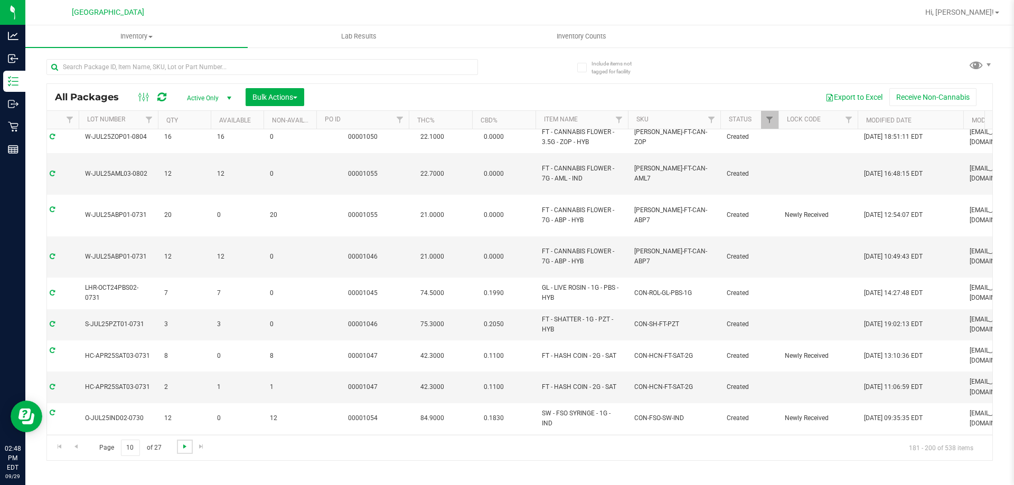
click at [183, 450] on span "Go to the next page" at bounding box center [185, 446] width 8 height 8
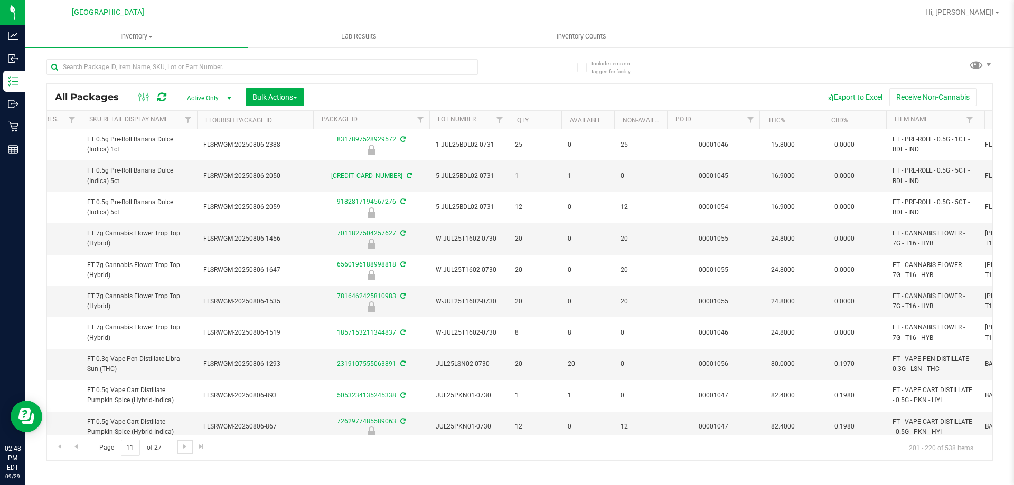
scroll to position [0, 301]
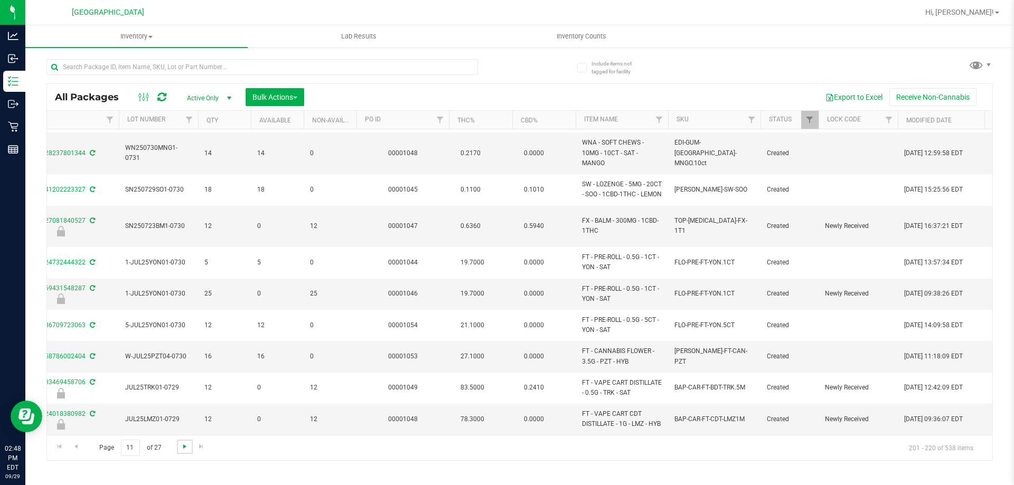
click at [185, 448] on span "Go to the next page" at bounding box center [185, 446] width 8 height 8
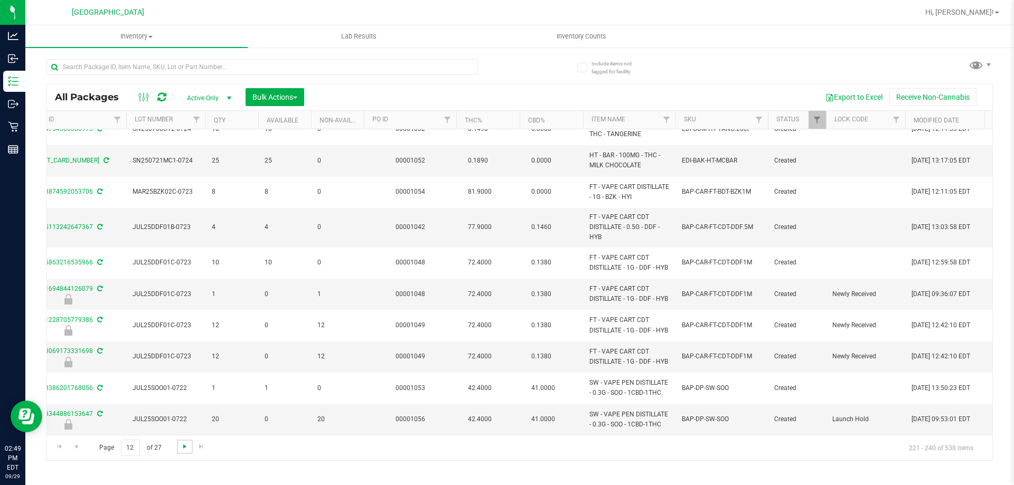
click at [187, 450] on span "Go to the next page" at bounding box center [185, 446] width 8 height 8
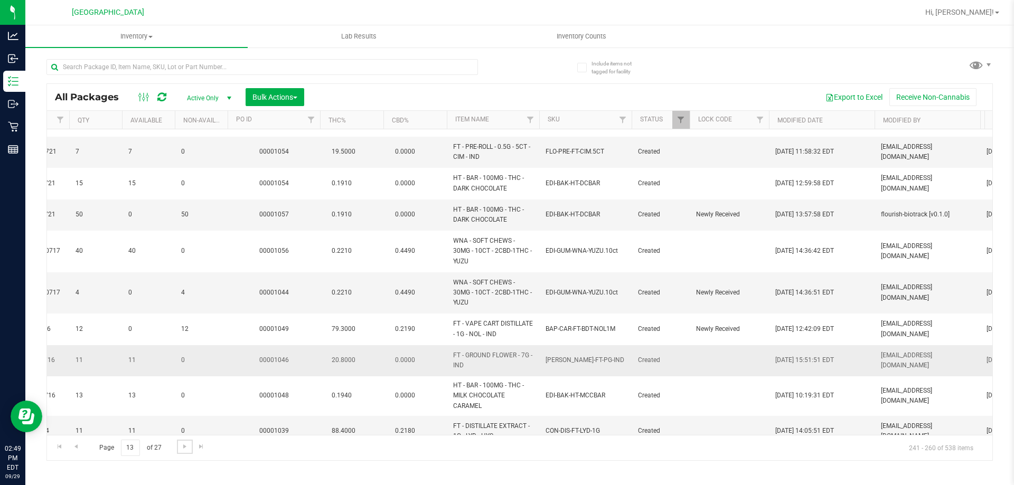
scroll to position [371, 627]
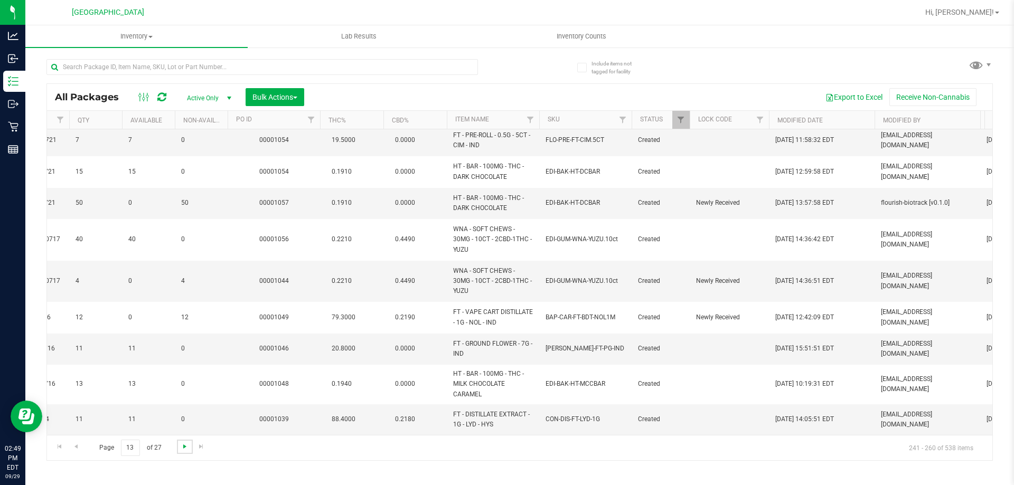
click at [185, 450] on span "Go to the next page" at bounding box center [185, 446] width 8 height 8
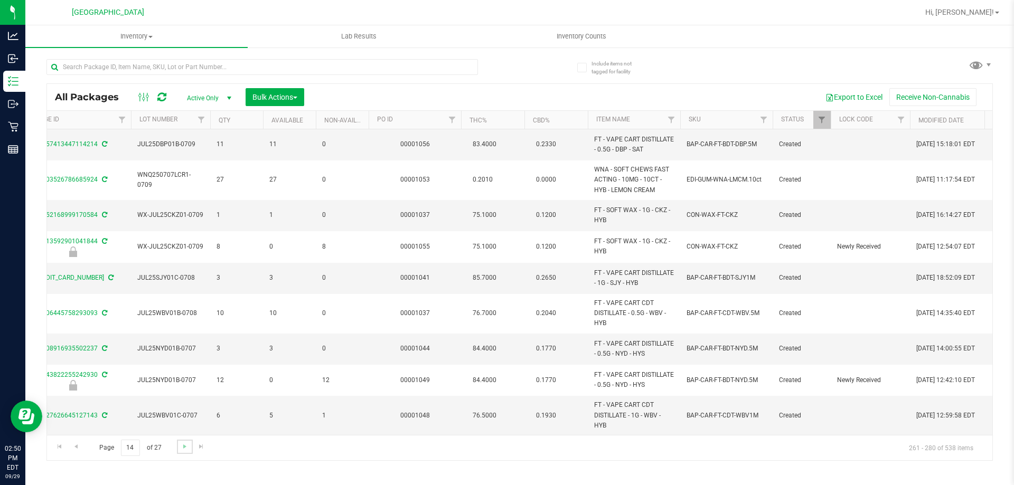
click at [188, 448] on link "Go to the next page" at bounding box center [184, 447] width 15 height 14
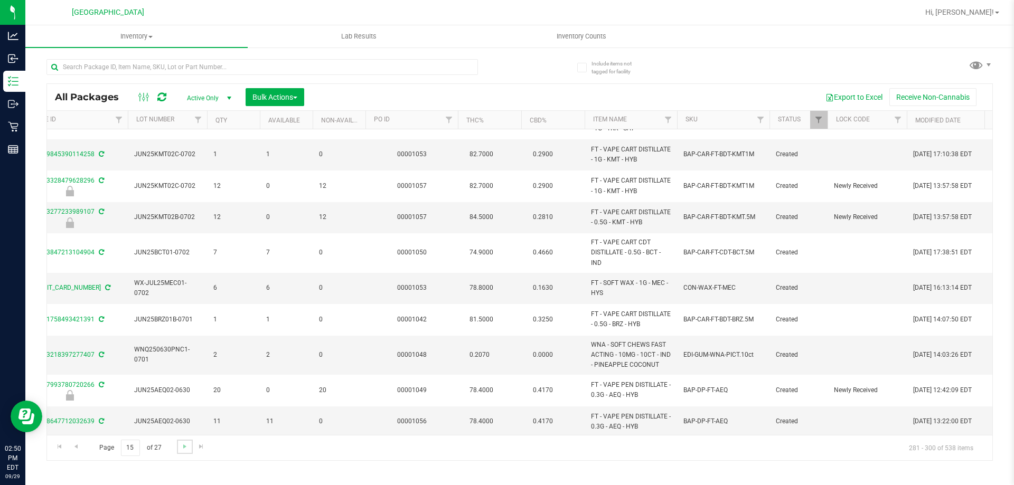
click at [188, 450] on link "Go to the next page" at bounding box center [184, 447] width 15 height 14
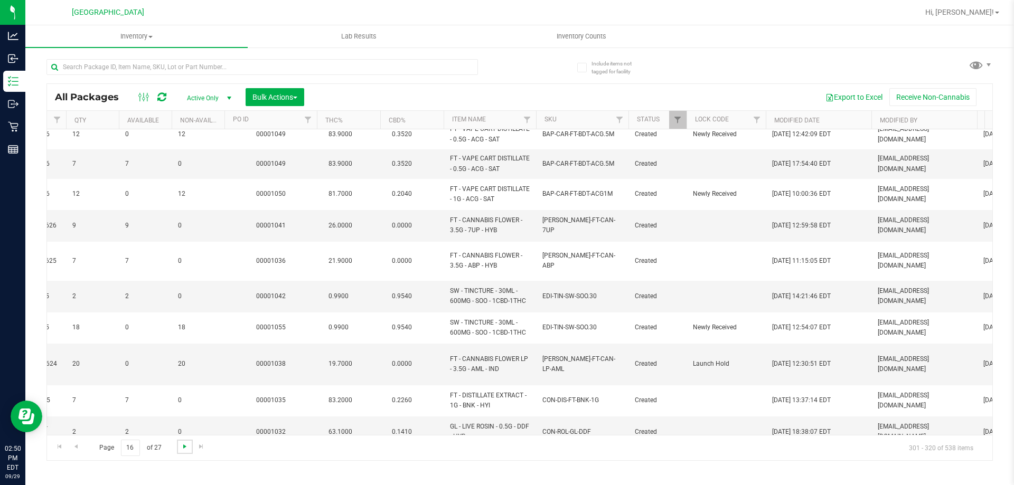
click at [185, 446] on span "Go to the next page" at bounding box center [185, 446] width 8 height 8
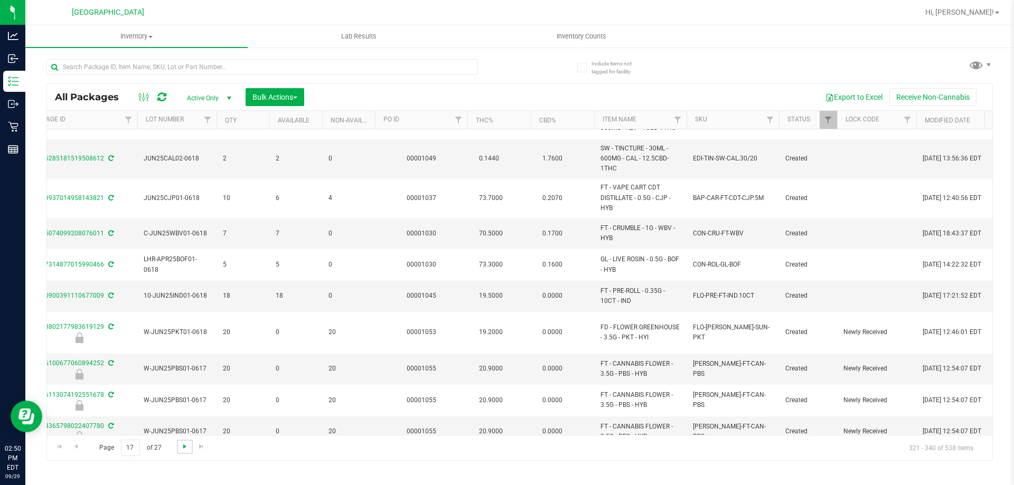
click at [184, 448] on span "Go to the next page" at bounding box center [185, 446] width 8 height 8
